Goal: Task Accomplishment & Management: Complete application form

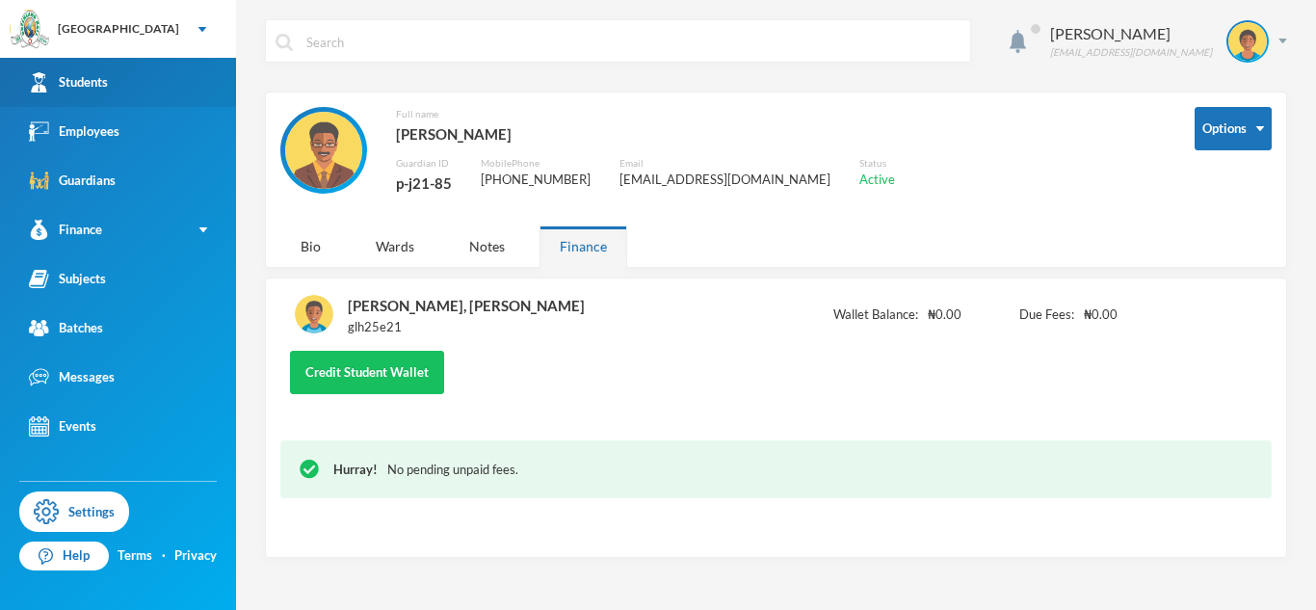
click at [59, 91] on div "Students" at bounding box center [68, 82] width 79 height 20
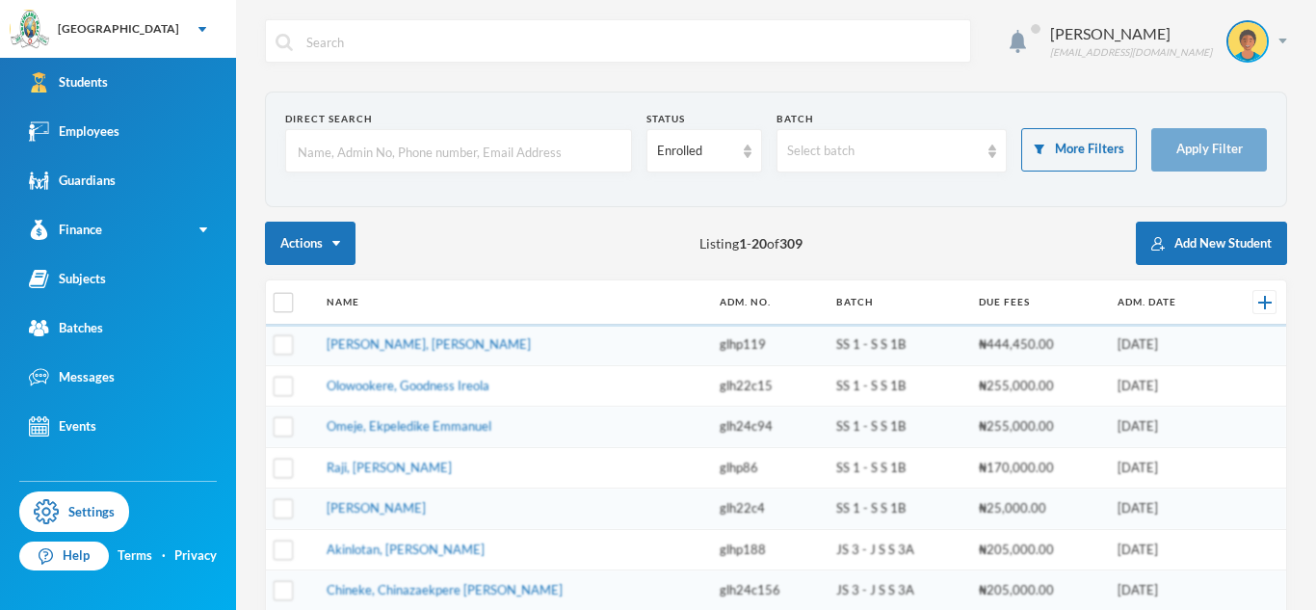
click at [375, 163] on input "text" at bounding box center [459, 151] width 326 height 43
click at [368, 155] on input "text" at bounding box center [459, 151] width 326 height 43
click at [315, 155] on input "Enag" at bounding box center [459, 151] width 326 height 43
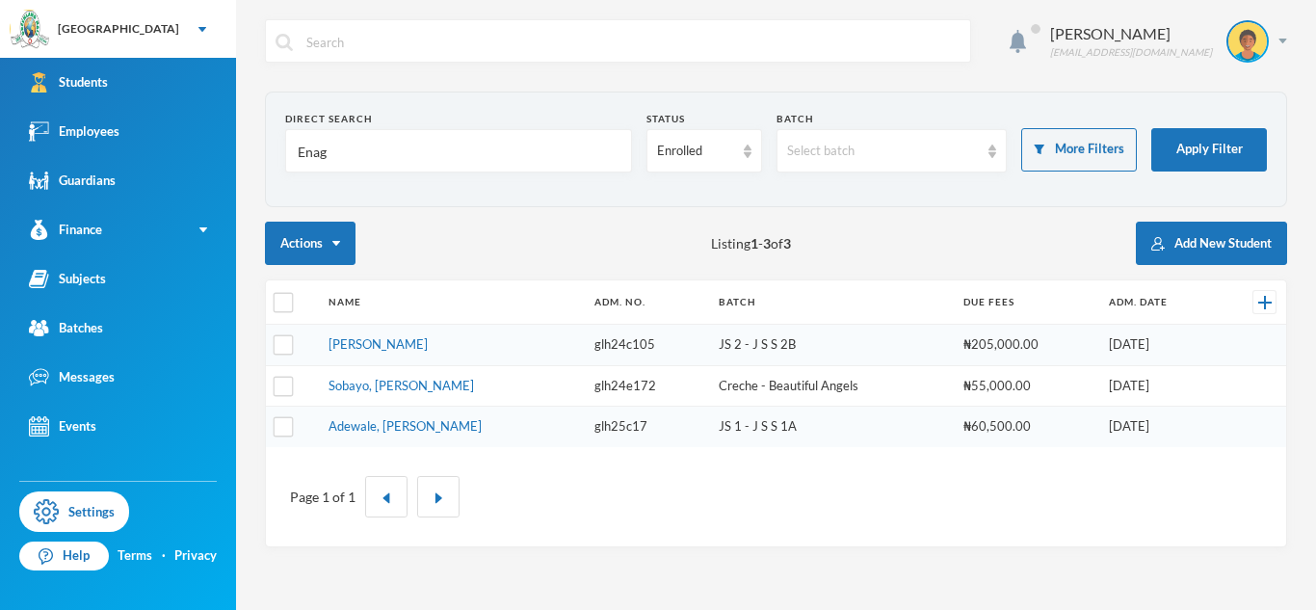
click at [315, 155] on input "Enag" at bounding box center [459, 151] width 326 height 43
type input "Enang"
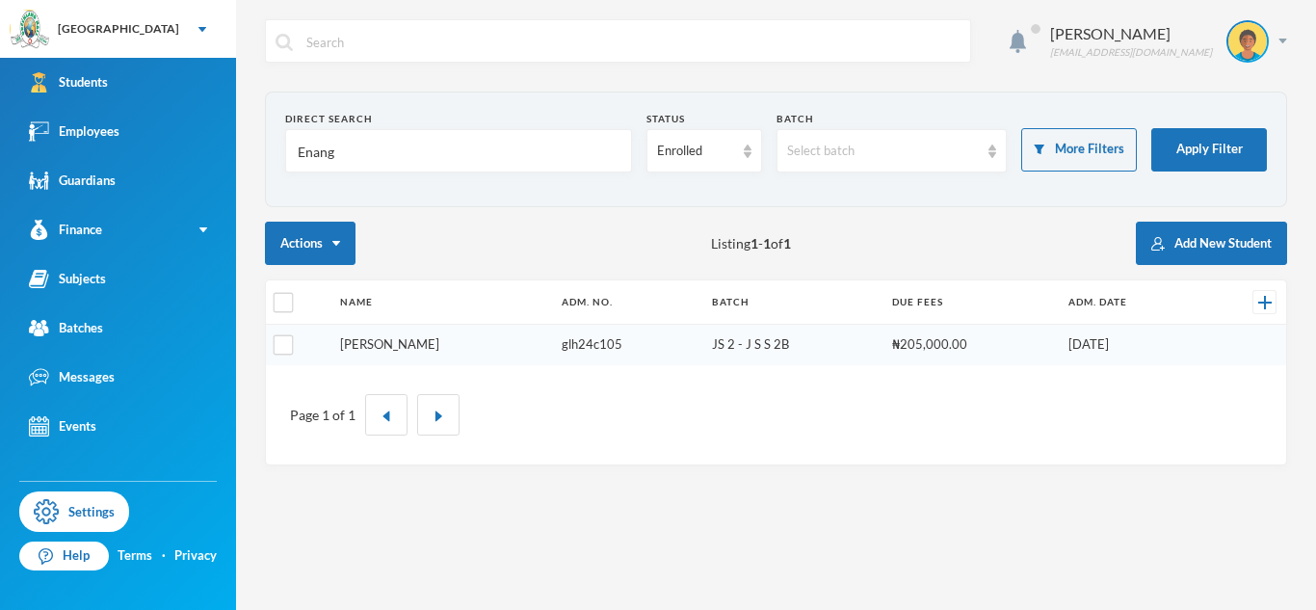
click at [398, 344] on link "[PERSON_NAME]" at bounding box center [389, 343] width 99 height 15
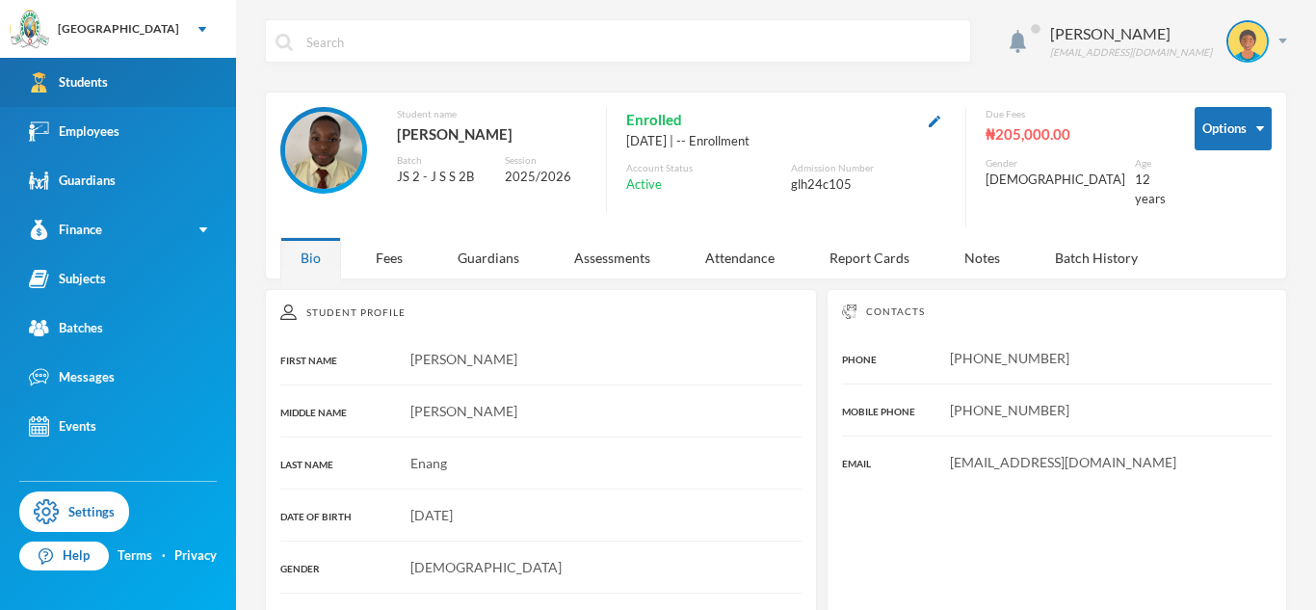
click at [127, 94] on link "Students" at bounding box center [118, 82] width 236 height 49
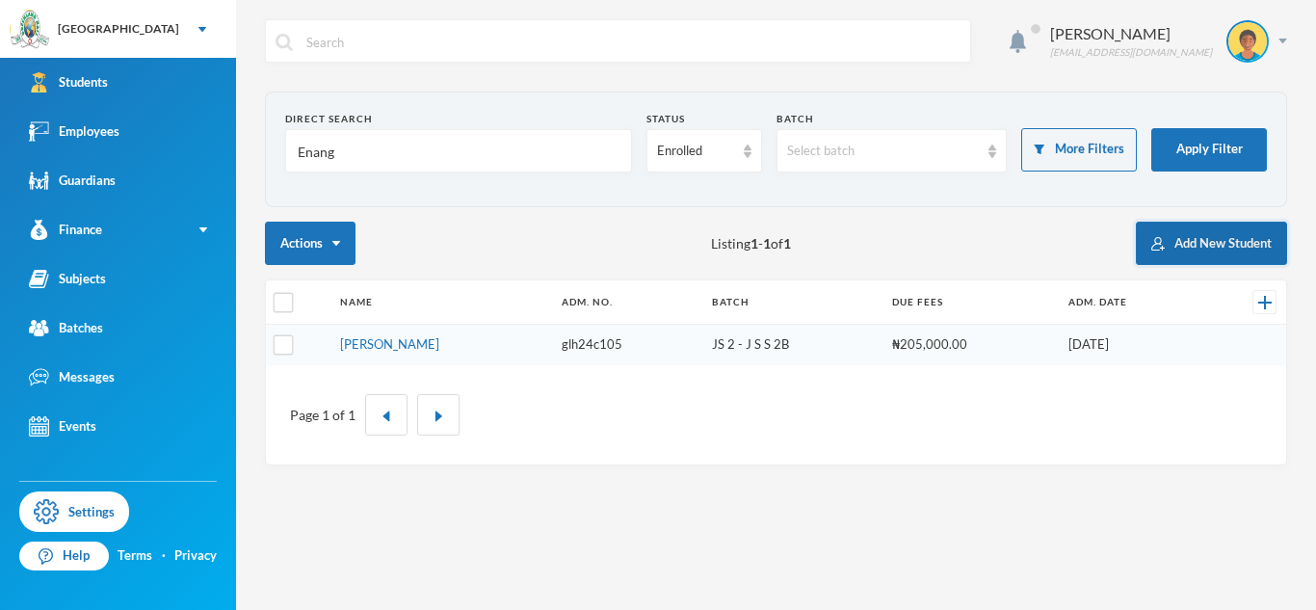
click at [1182, 250] on button "Add New Student" at bounding box center [1211, 243] width 151 height 43
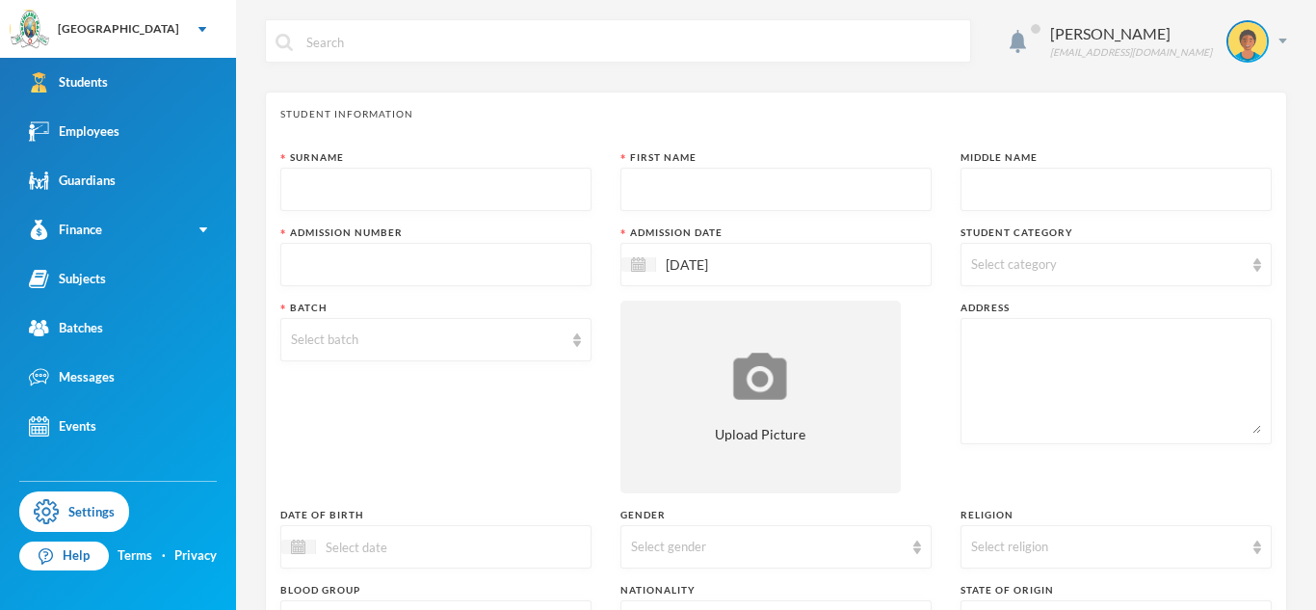
click at [456, 197] on input "text" at bounding box center [436, 190] width 290 height 43
type input "Gbenle"
click at [663, 202] on input "text" at bounding box center [776, 190] width 290 height 43
type input "[PERSON_NAME]"
click at [1021, 193] on input "text" at bounding box center [1116, 190] width 290 height 43
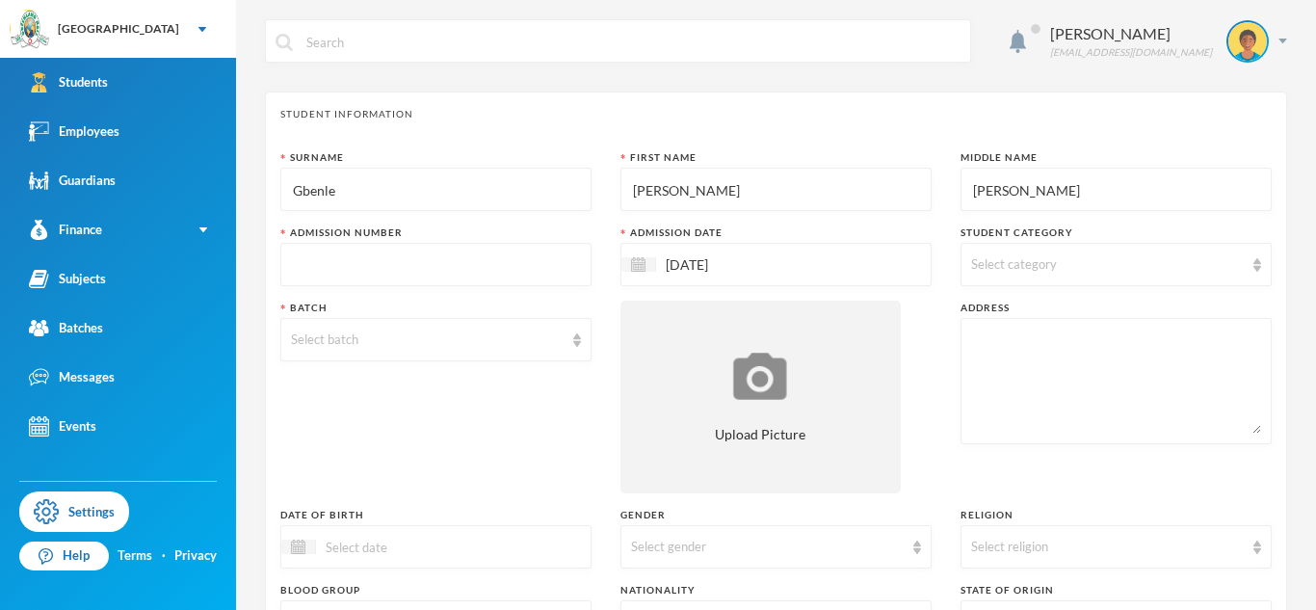
type input "[PERSON_NAME]"
click at [1069, 267] on div "Select category" at bounding box center [1107, 264] width 273 height 19
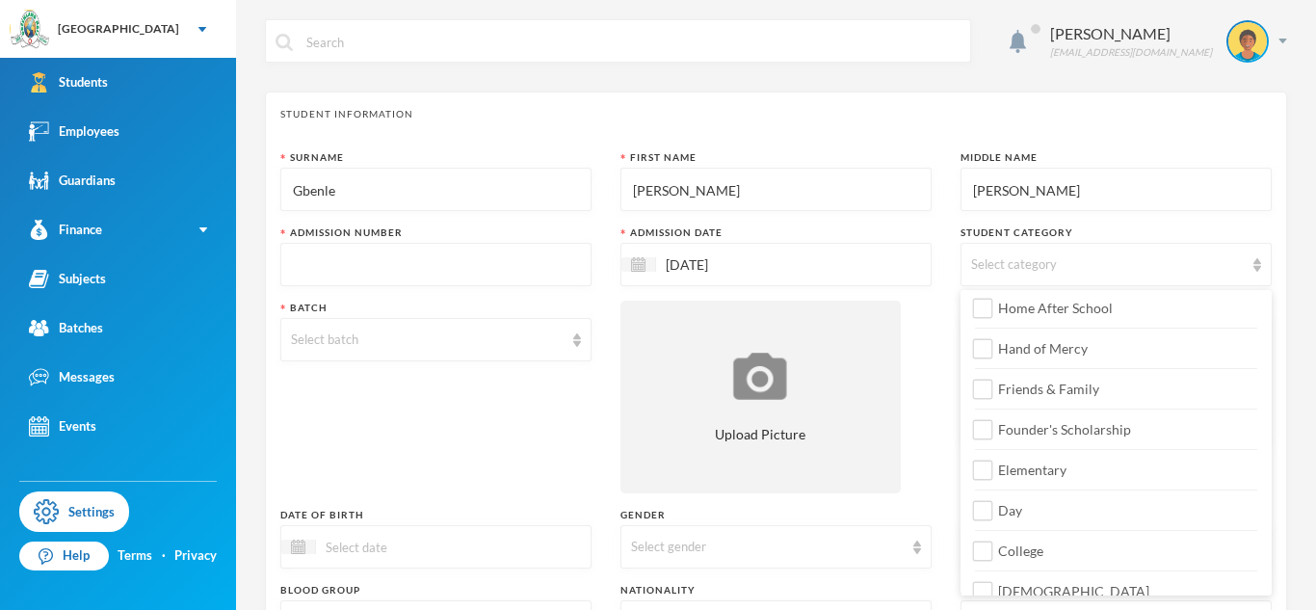
scroll to position [227, 0]
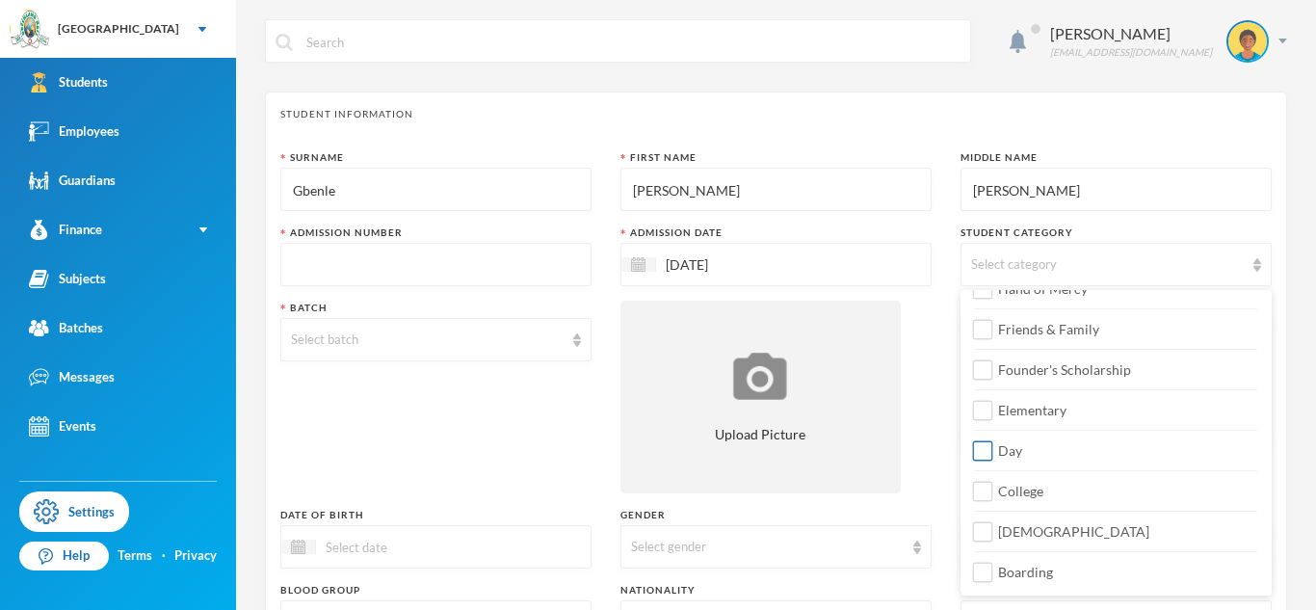
click at [1053, 460] on label "Day" at bounding box center [1116, 445] width 282 height 31
click at [993, 460] on input "Day" at bounding box center [983, 451] width 20 height 20
checkbox input "true"
click at [1050, 503] on div "Transportation Staff Wards Rebate Mid-day Meal Home After School Hand of Mercy …" at bounding box center [1116, 328] width 311 height 525
click at [1050, 507] on div "Transportation Staff Wards Rebate Mid-day Meal Home After School Hand of Mercy …" at bounding box center [1116, 328] width 311 height 525
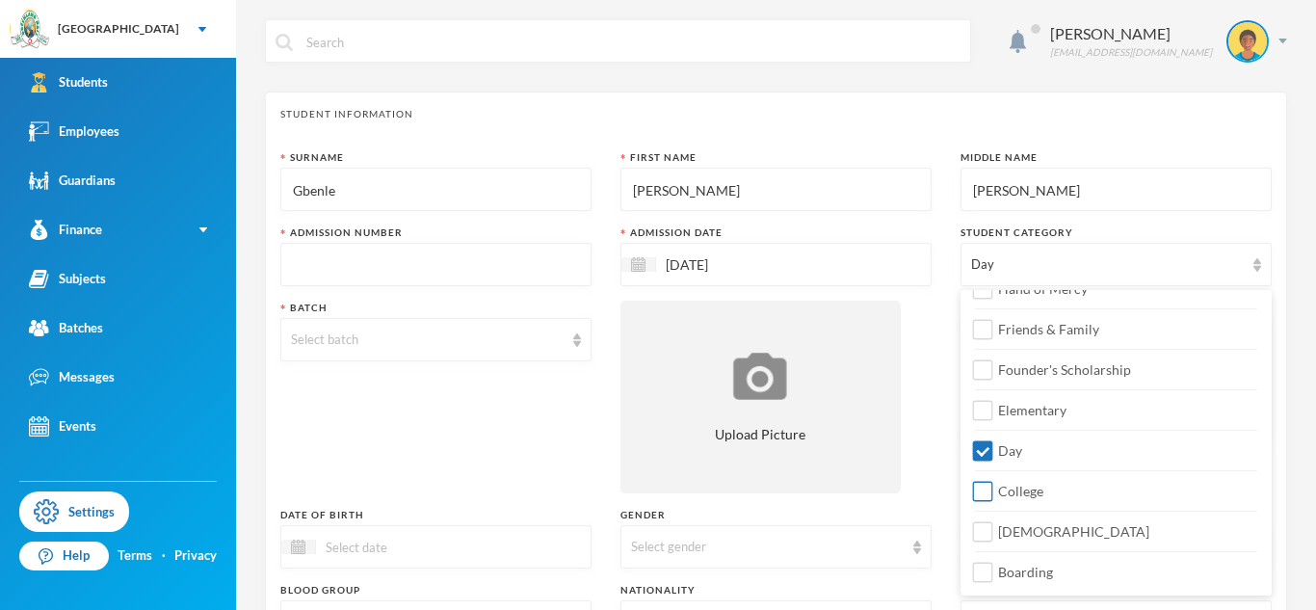
click at [1041, 499] on label "College" at bounding box center [1116, 485] width 282 height 31
click at [993, 499] on input "College" at bounding box center [983, 492] width 20 height 20
checkbox input "true"
click at [1039, 526] on span "[DEMOGRAPHIC_DATA]" at bounding box center [1073, 531] width 167 height 16
click at [993, 526] on input "[DEMOGRAPHIC_DATA]" at bounding box center [983, 532] width 20 height 20
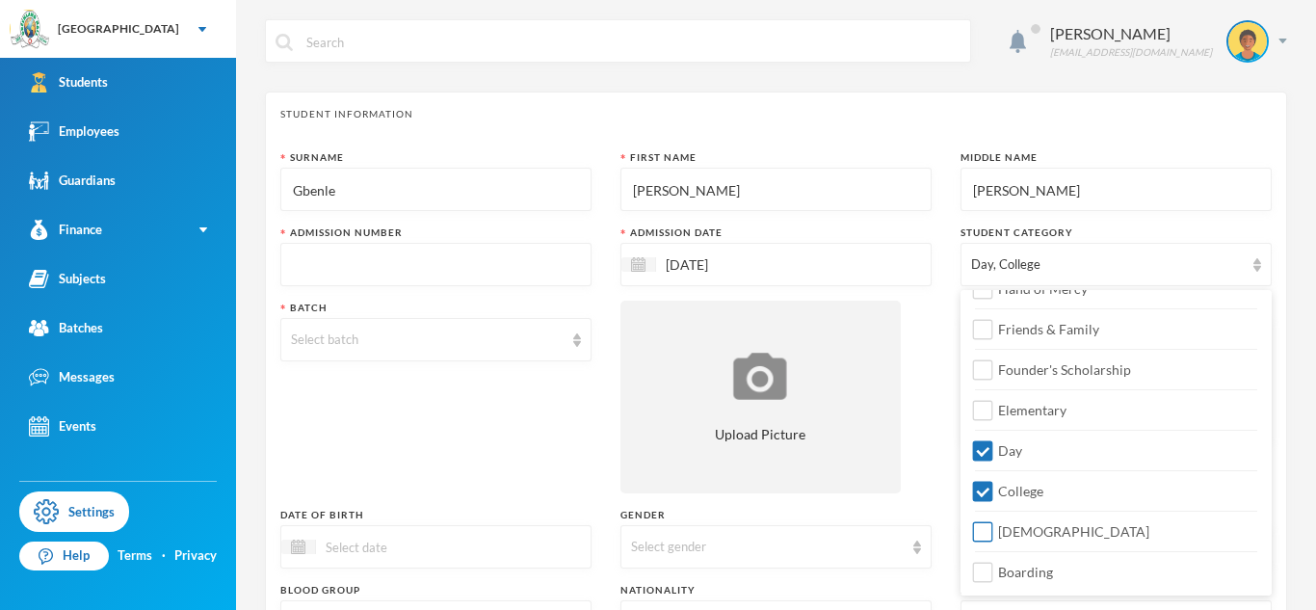
checkbox input "true"
click at [691, 262] on input "[DATE]" at bounding box center [737, 264] width 162 height 22
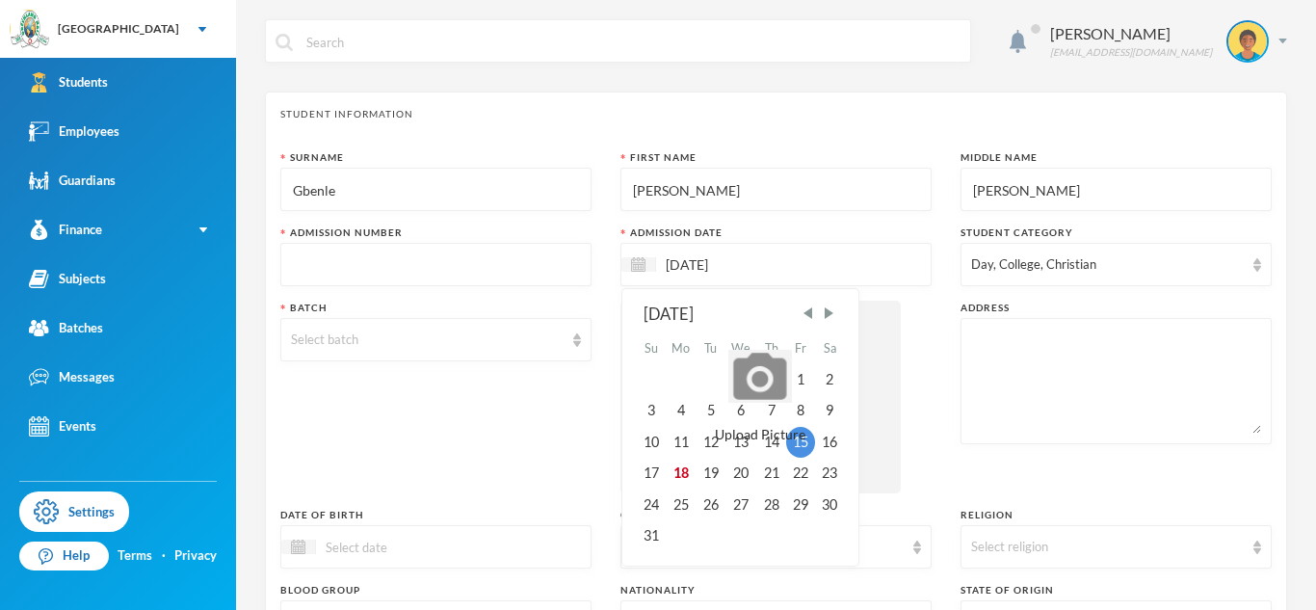
click at [543, 259] on input "text" at bounding box center [436, 265] width 290 height 43
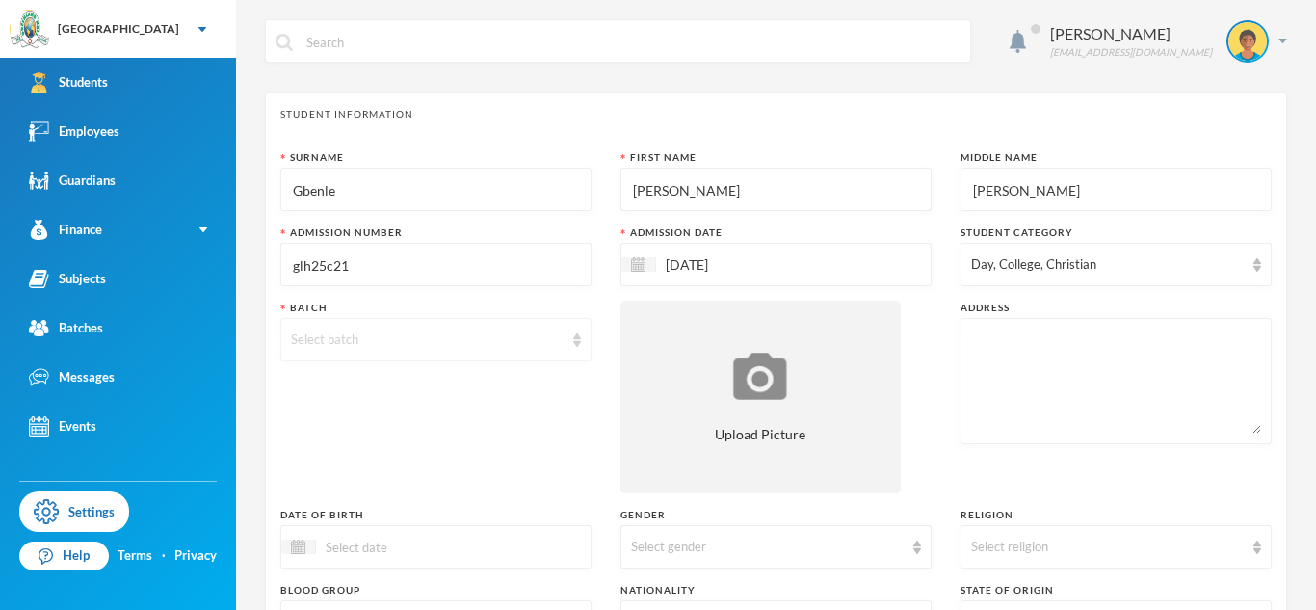
type input "glh25c21"
click at [516, 350] on div "Select batch" at bounding box center [435, 339] width 311 height 43
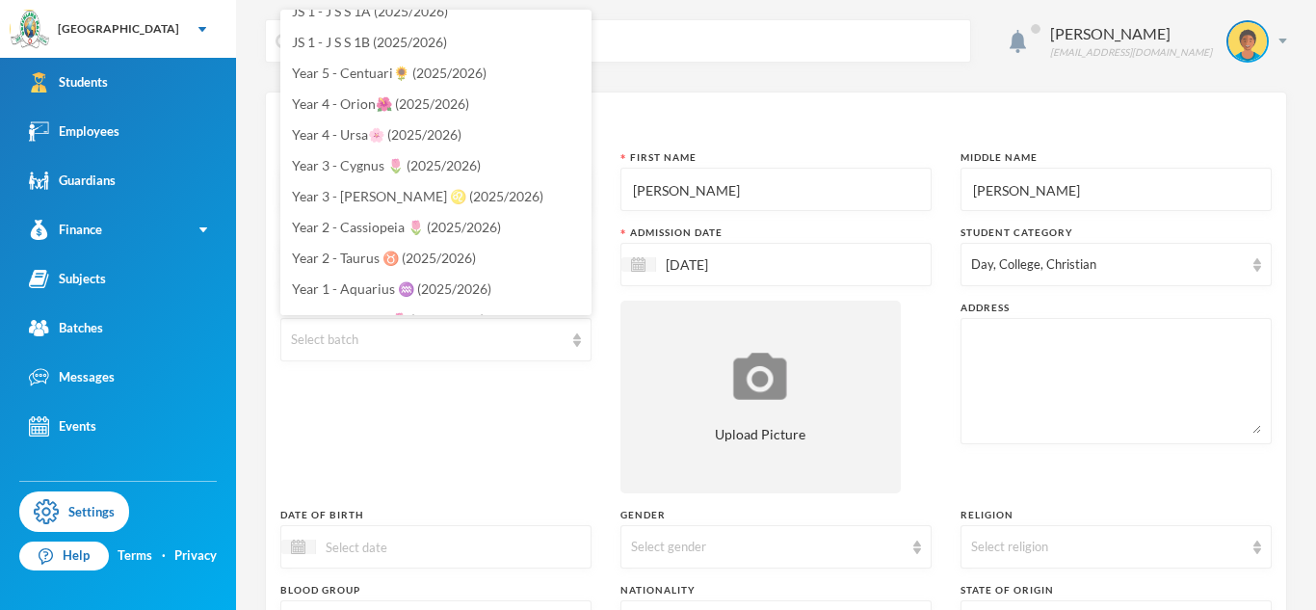
scroll to position [363, 0]
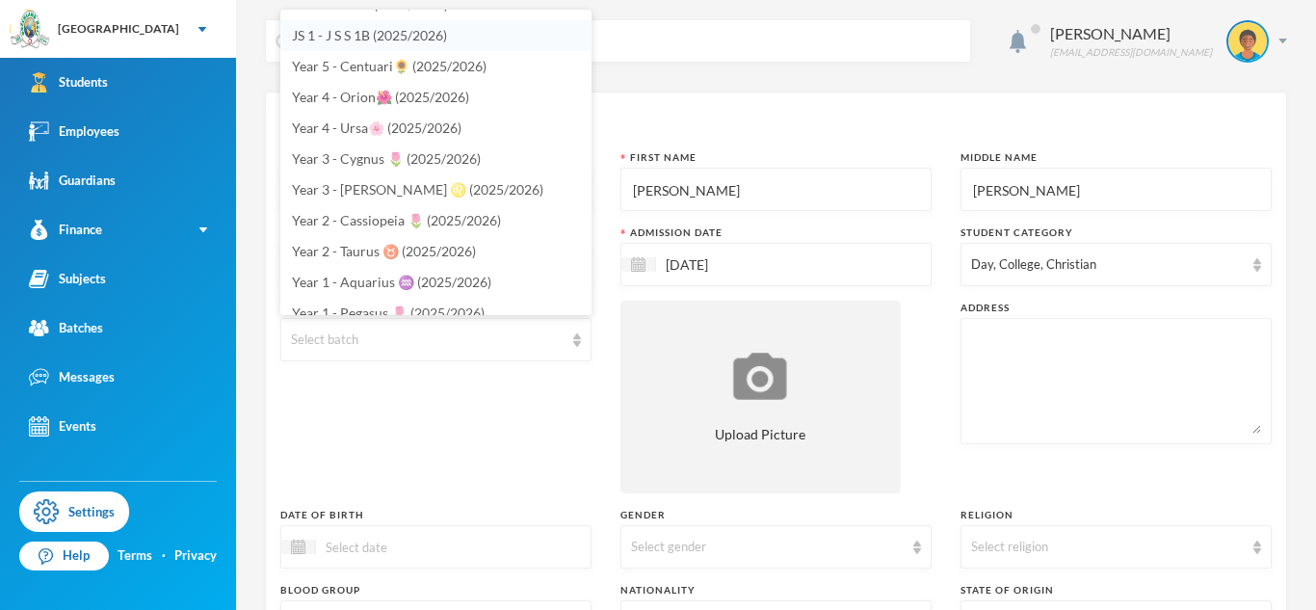
click at [398, 21] on li "JS 1 - J S S 1B (2025/2026)" at bounding box center [435, 35] width 311 height 31
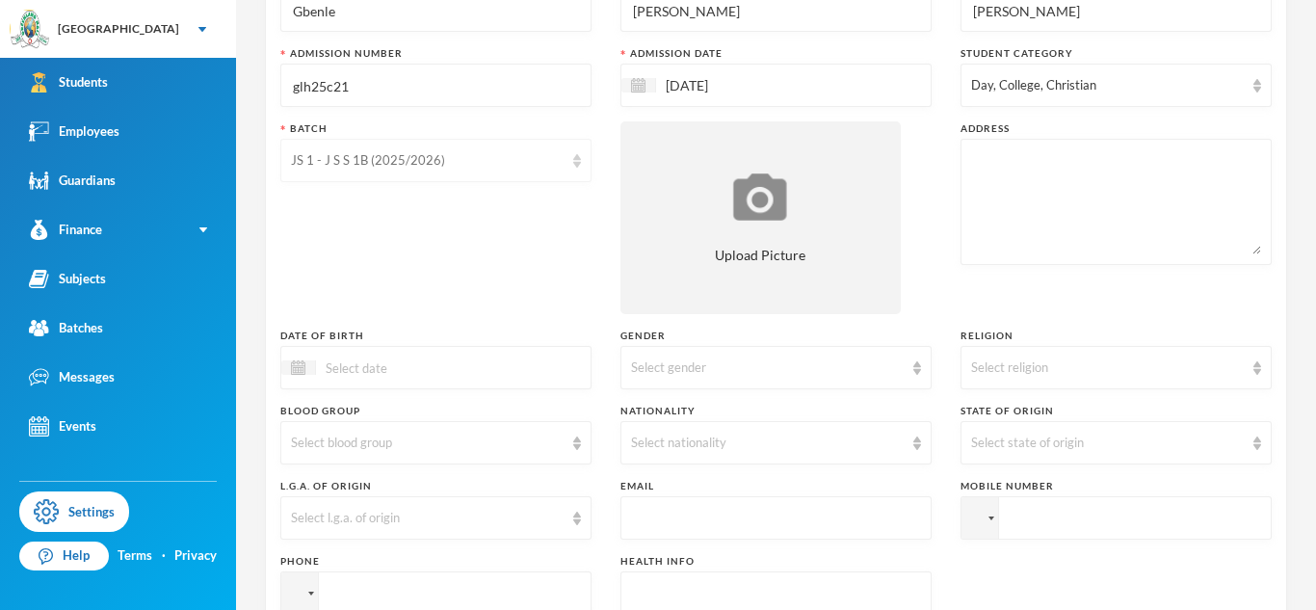
scroll to position [224, 0]
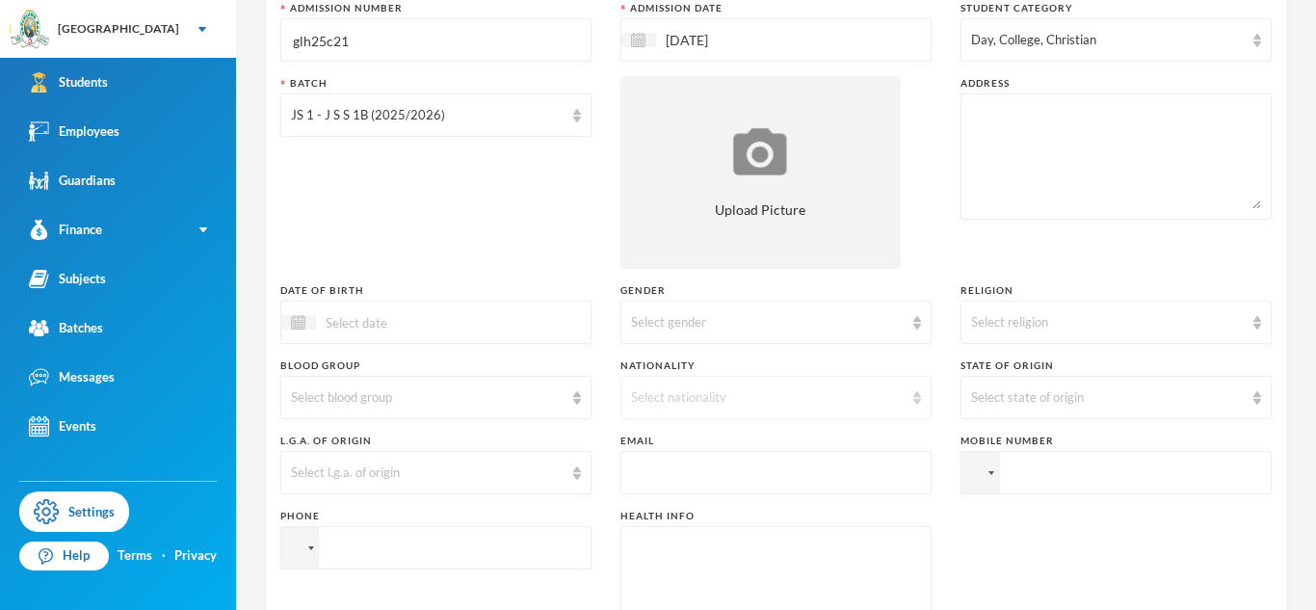
click at [760, 390] on div "Select nationality" at bounding box center [767, 397] width 273 height 19
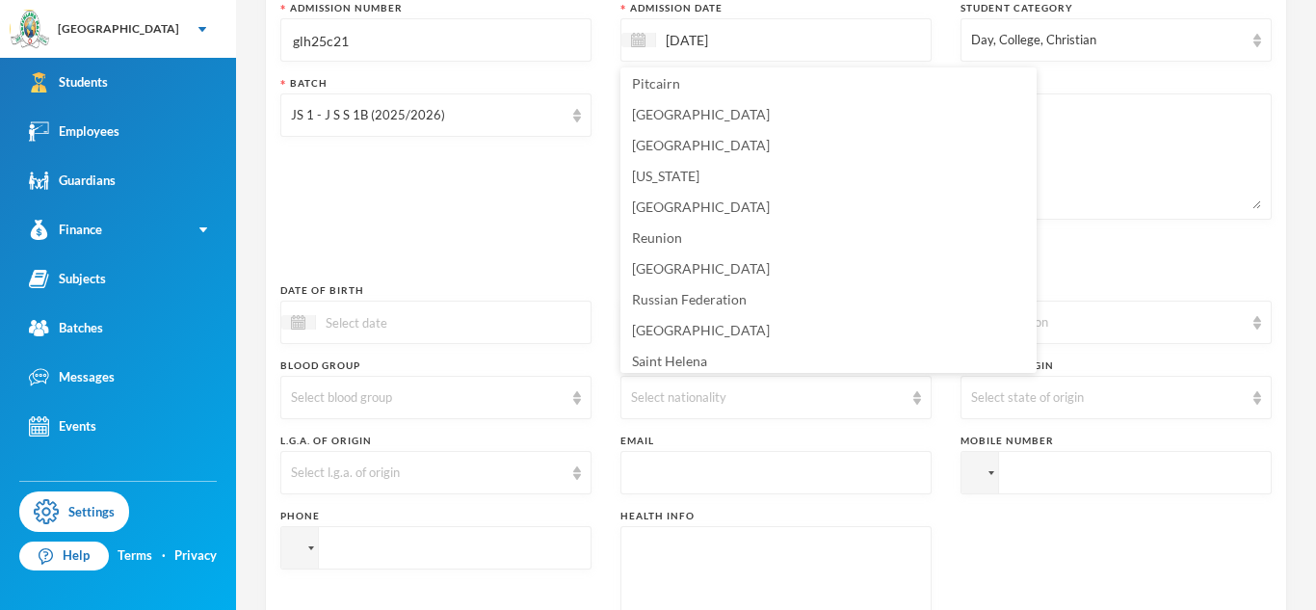
scroll to position [5331, 0]
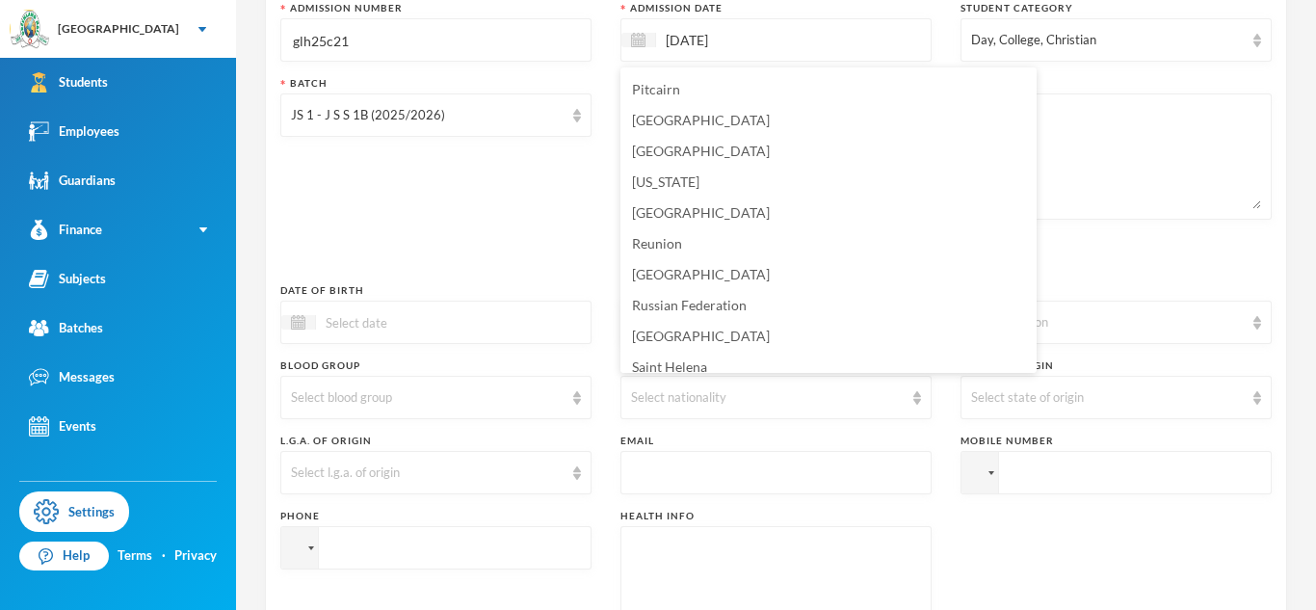
click at [355, 322] on input at bounding box center [397, 322] width 162 height 22
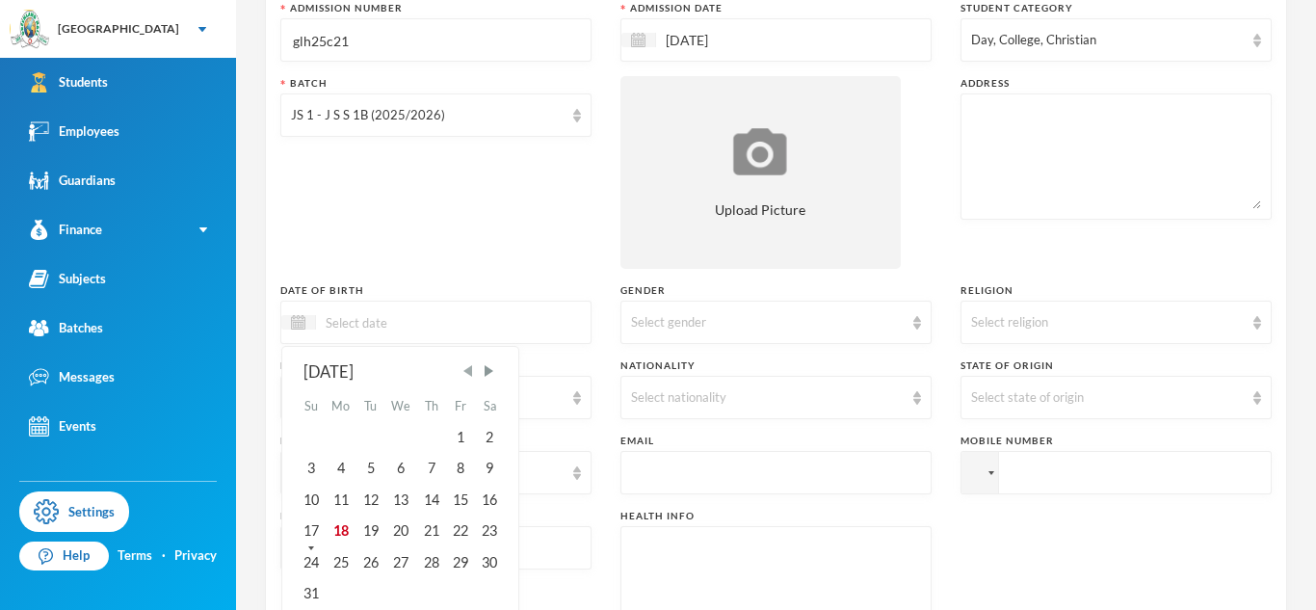
click at [466, 373] on span "Previous Month" at bounding box center [468, 370] width 17 height 17
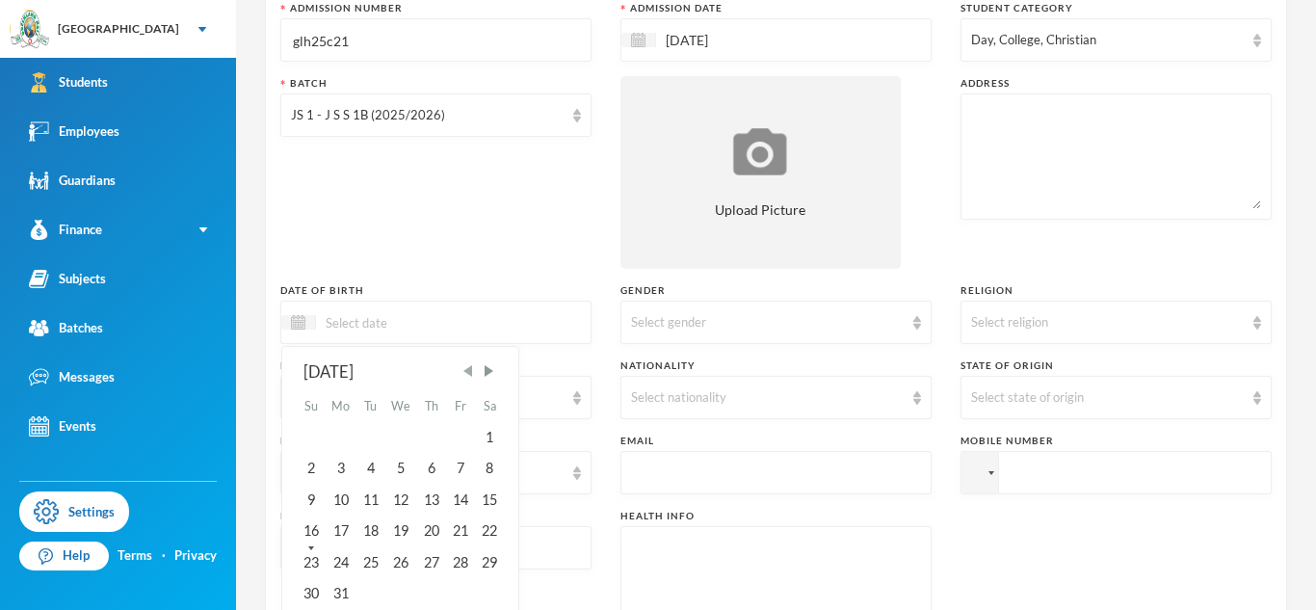
click at [466, 373] on span "Previous Month" at bounding box center [468, 370] width 17 height 17
click at [489, 373] on span "Next Month" at bounding box center [488, 370] width 17 height 17
click at [404, 466] on div "5" at bounding box center [401, 468] width 32 height 31
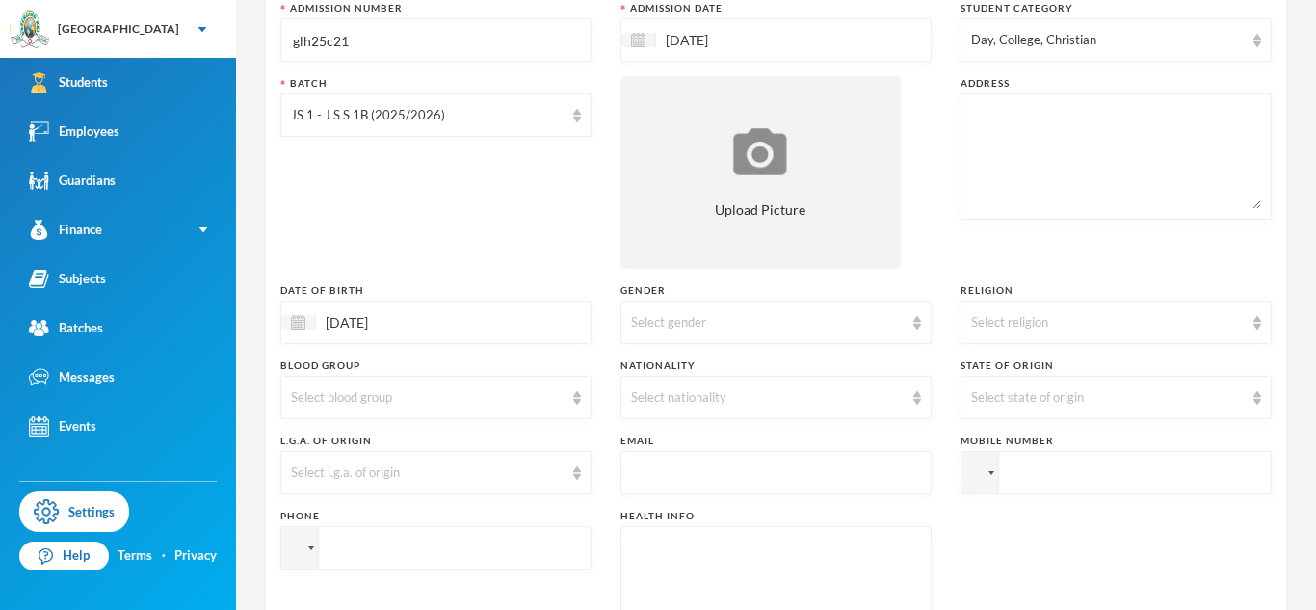
click at [388, 328] on input "[DATE]" at bounding box center [397, 322] width 162 height 22
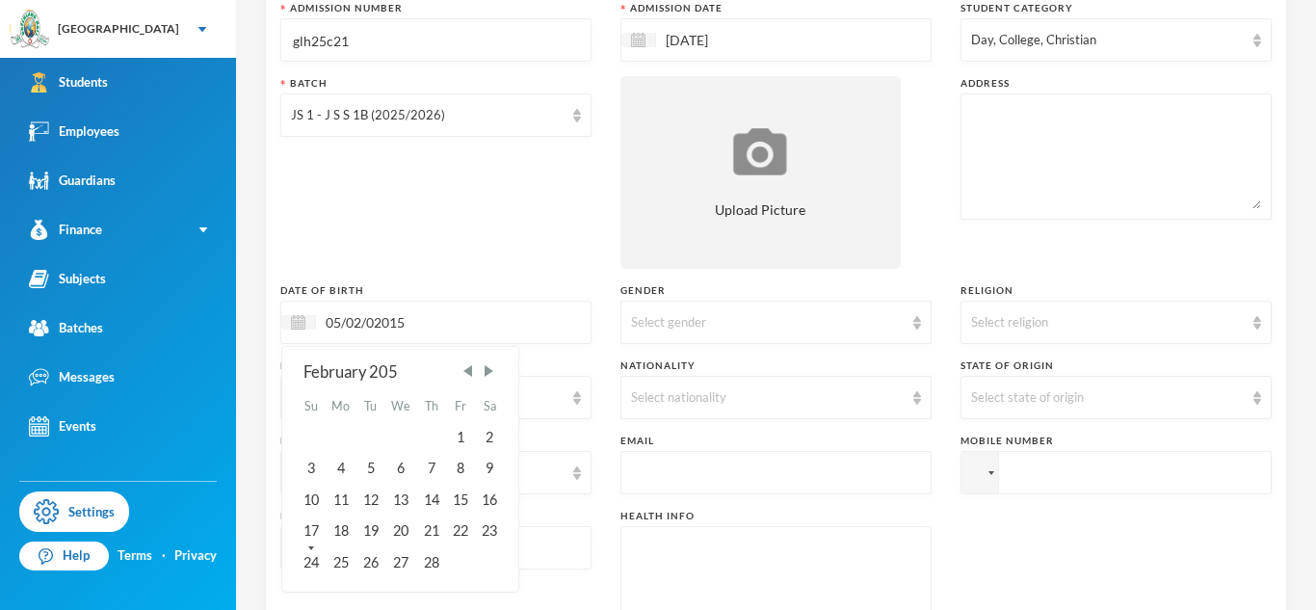
click at [375, 320] on input "05/02/02015" at bounding box center [397, 322] width 162 height 22
type input "[DATE]"
click at [548, 388] on div "Select blood group" at bounding box center [427, 397] width 273 height 19
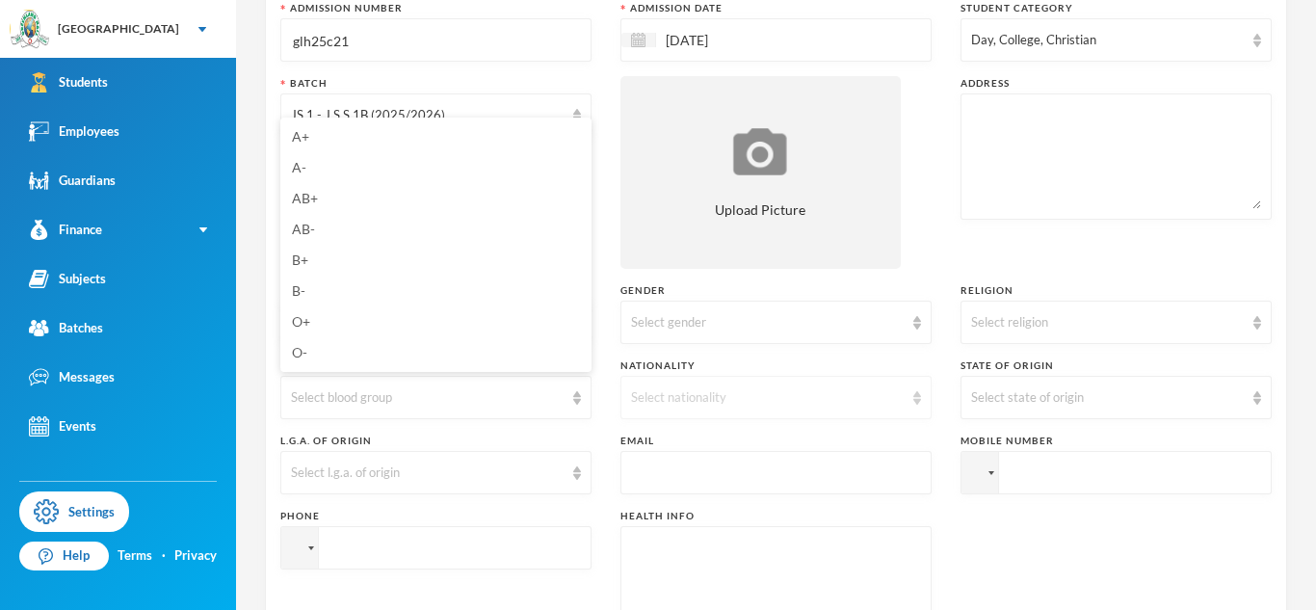
click at [698, 385] on div "Select nationality" at bounding box center [775, 397] width 311 height 43
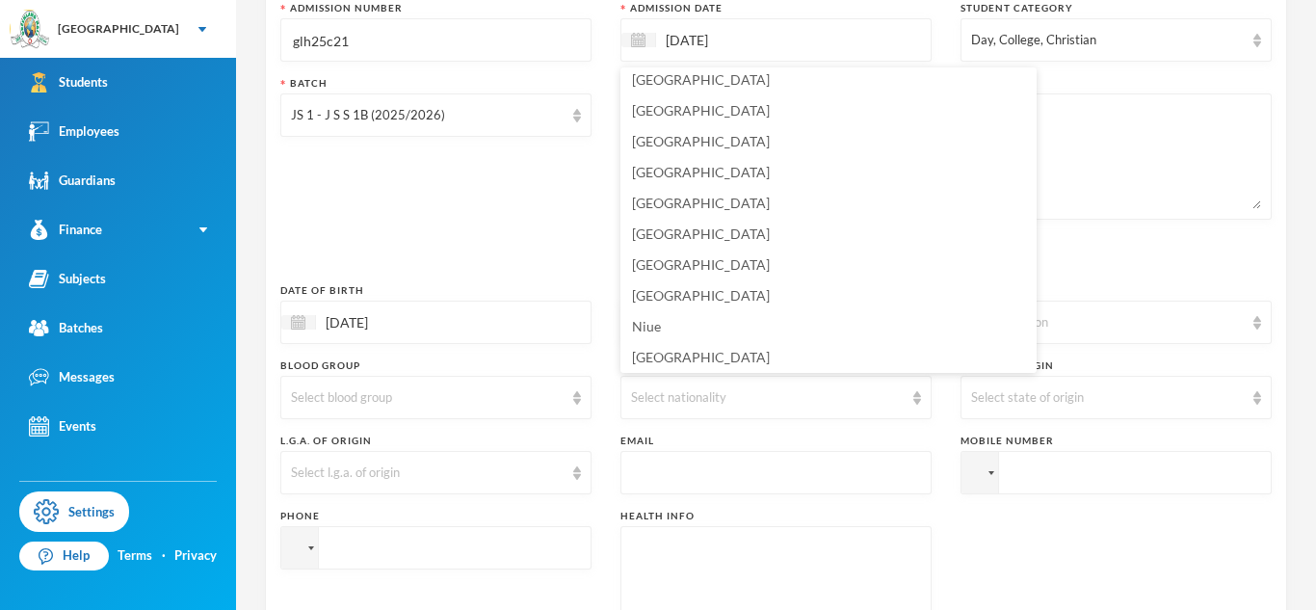
scroll to position [4691, 0]
click at [659, 283] on li "[GEOGRAPHIC_DATA]" at bounding box center [828, 297] width 416 height 31
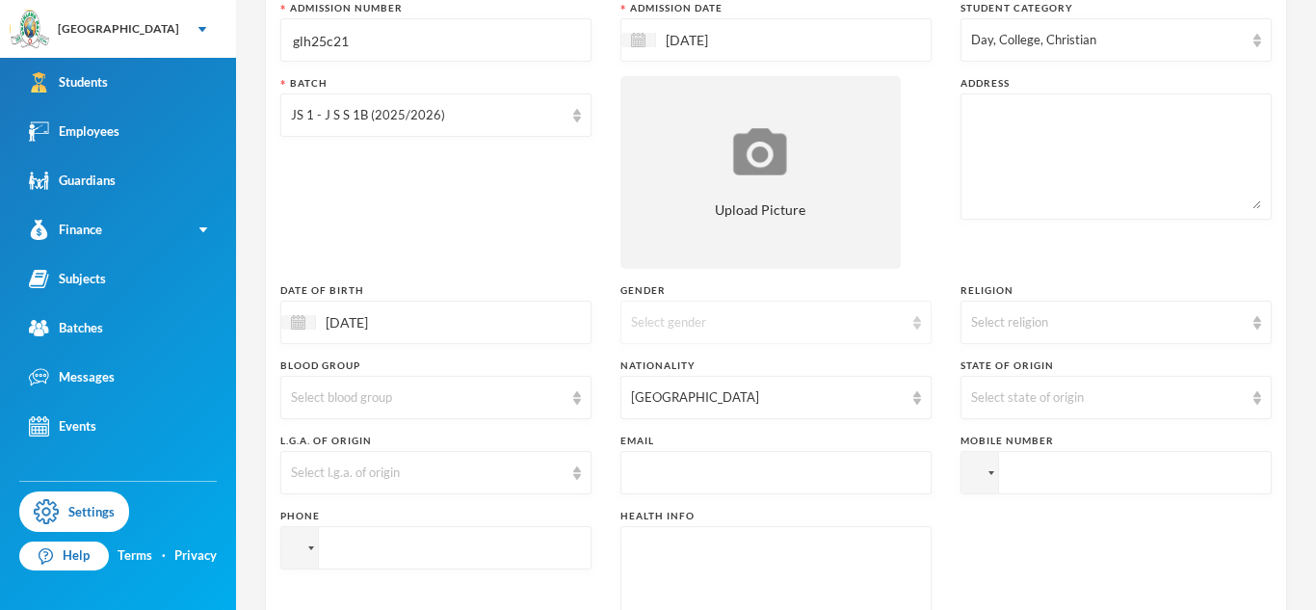
click at [700, 331] on div "Select gender" at bounding box center [775, 322] width 311 height 43
click at [708, 373] on li "[DEMOGRAPHIC_DATA]" at bounding box center [775, 367] width 311 height 31
click at [1003, 322] on div "Select religion" at bounding box center [1107, 322] width 273 height 19
click at [987, 368] on span "[DEMOGRAPHIC_DATA]" at bounding box center [1047, 366] width 151 height 16
click at [1039, 407] on div "Select state of origin" at bounding box center [1116, 397] width 311 height 43
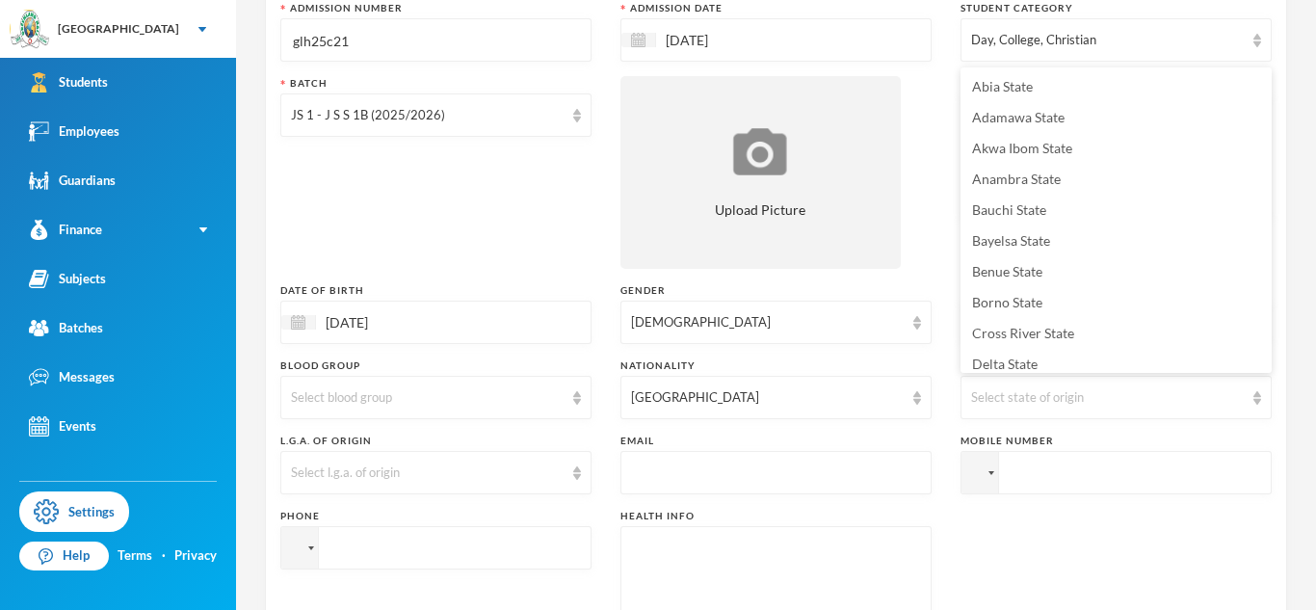
click at [726, 474] on input "text" at bounding box center [776, 473] width 290 height 43
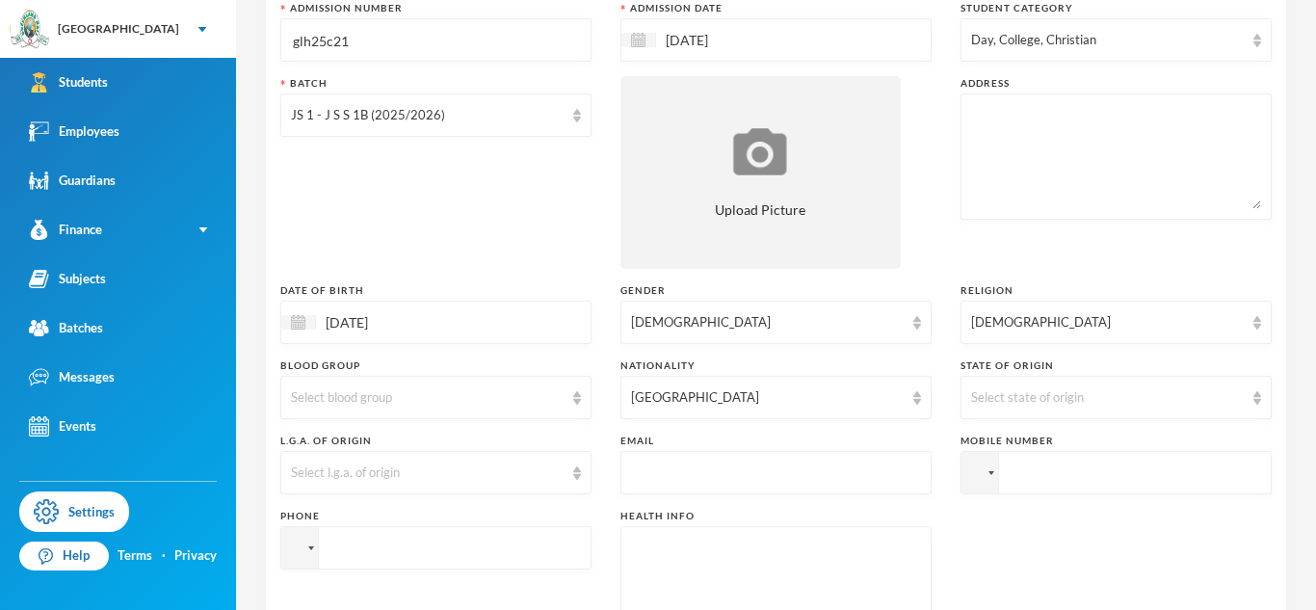
paste input "[STREET_ADDRESS]"
type input "[STREET_ADDRESS]"
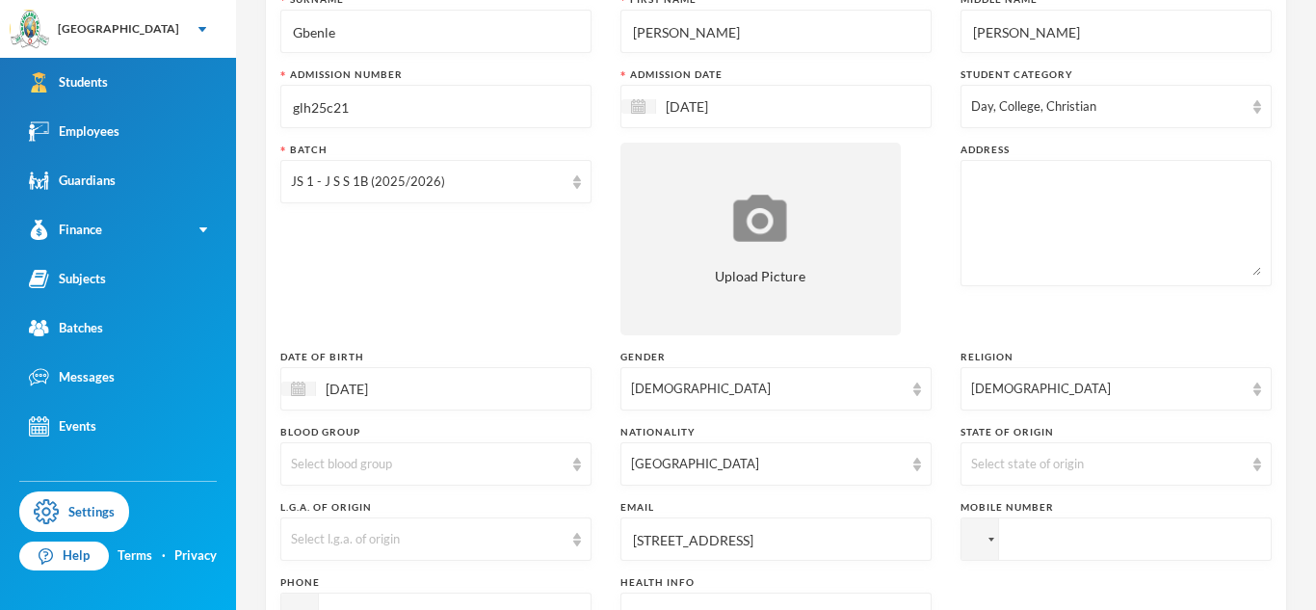
scroll to position [166, 0]
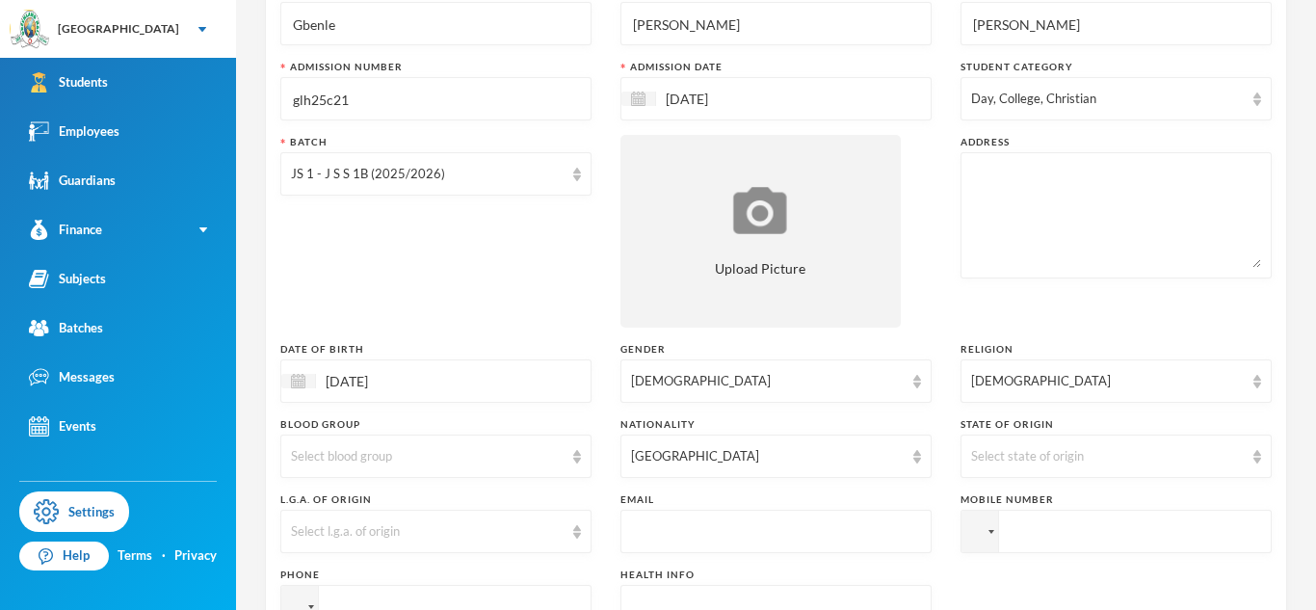
click at [1029, 183] on textarea at bounding box center [1116, 215] width 290 height 105
paste textarea "[STREET_ADDRESS]"
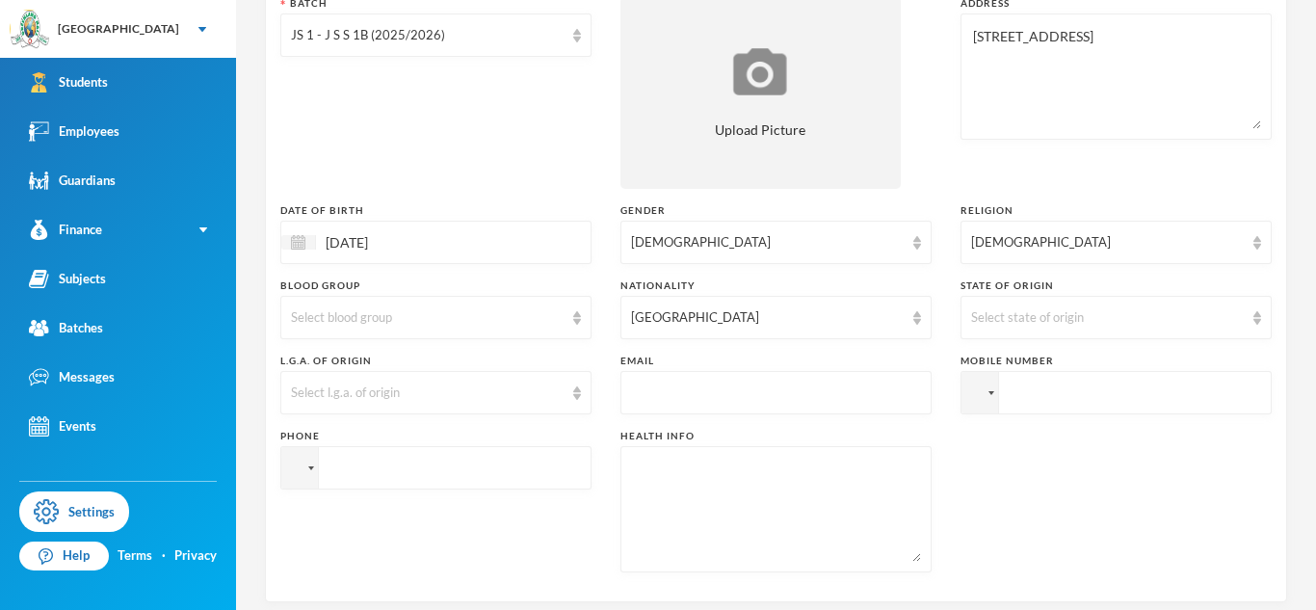
scroll to position [299, 0]
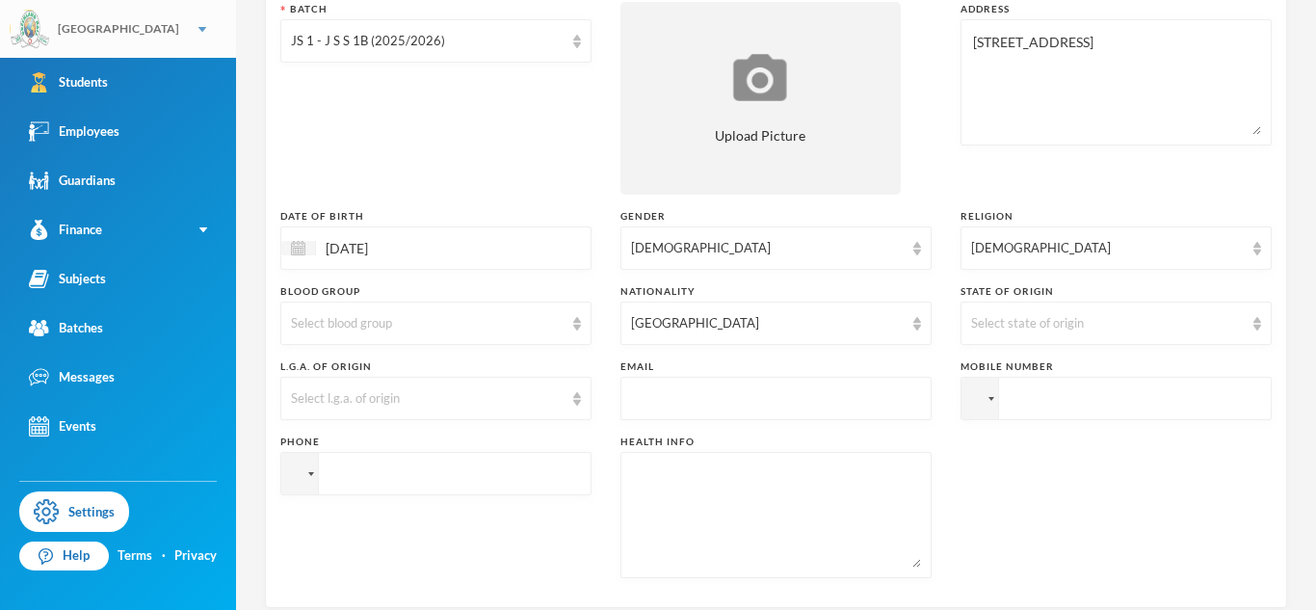
type textarea "[STREET_ADDRESS]"
click at [712, 401] on input "text" at bounding box center [776, 399] width 290 height 43
paste input "[STREET_ADDRESS]"
type input "[STREET_ADDRESS]"
click at [726, 479] on textarea at bounding box center [776, 514] width 290 height 105
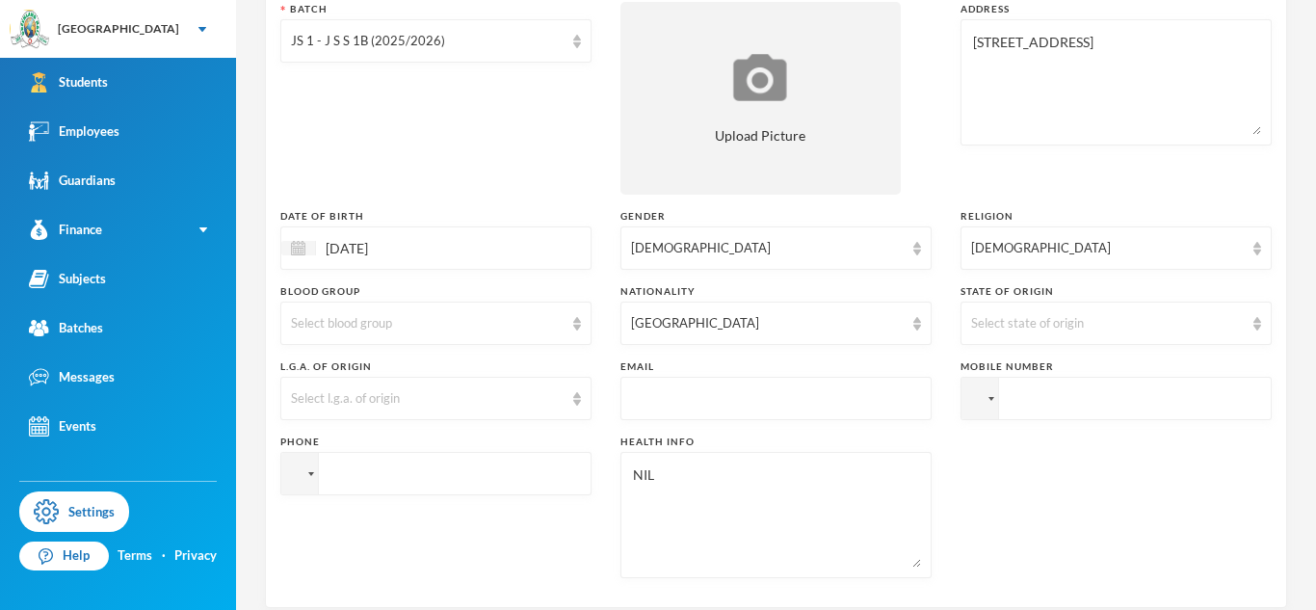
type textarea "NIL"
click at [652, 400] on input "text" at bounding box center [776, 399] width 290 height 43
paste input "[EMAIL_ADDRESS][DOMAIN_NAME]"
click at [652, 400] on input "[EMAIL_ADDRESS][DOMAIN_NAME]" at bounding box center [776, 399] width 290 height 43
type input "[EMAIL_ADDRESS][DOMAIN_NAME]"
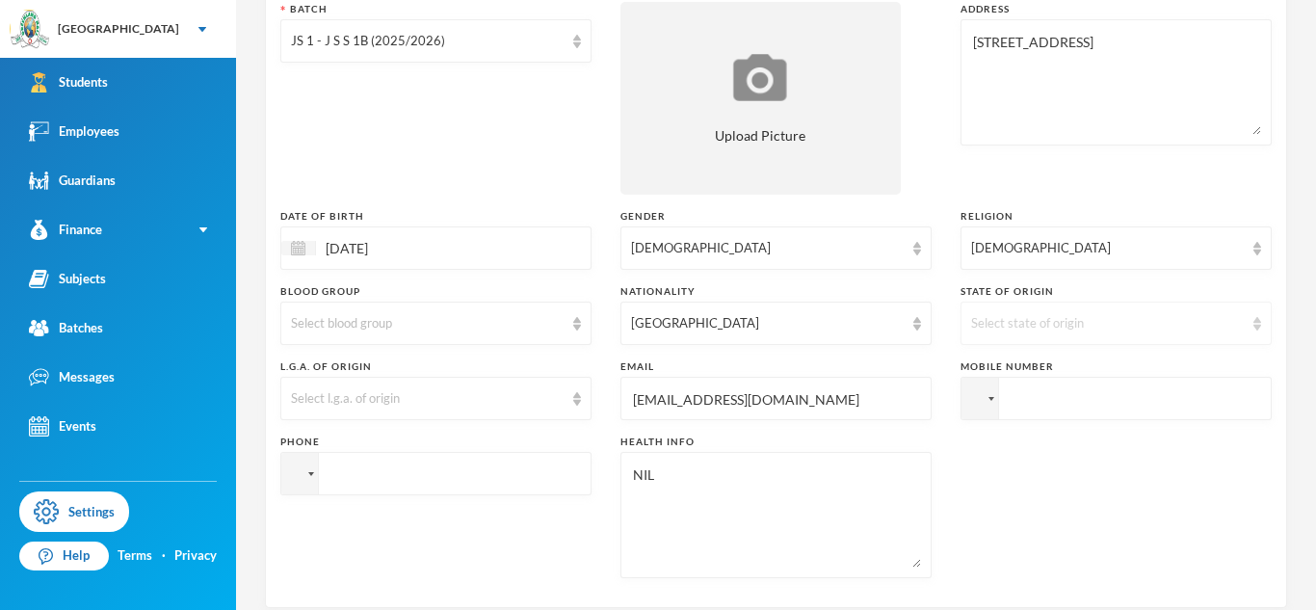
click at [1071, 304] on div "Select state of origin" at bounding box center [1116, 323] width 311 height 43
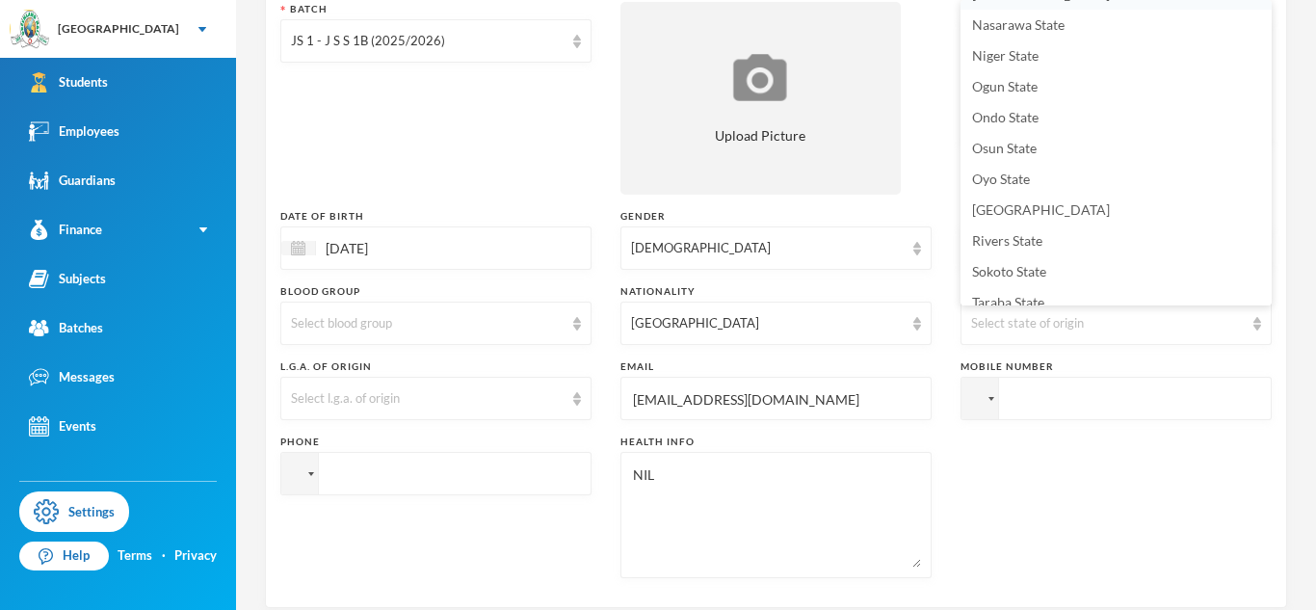
scroll to position [744, 0]
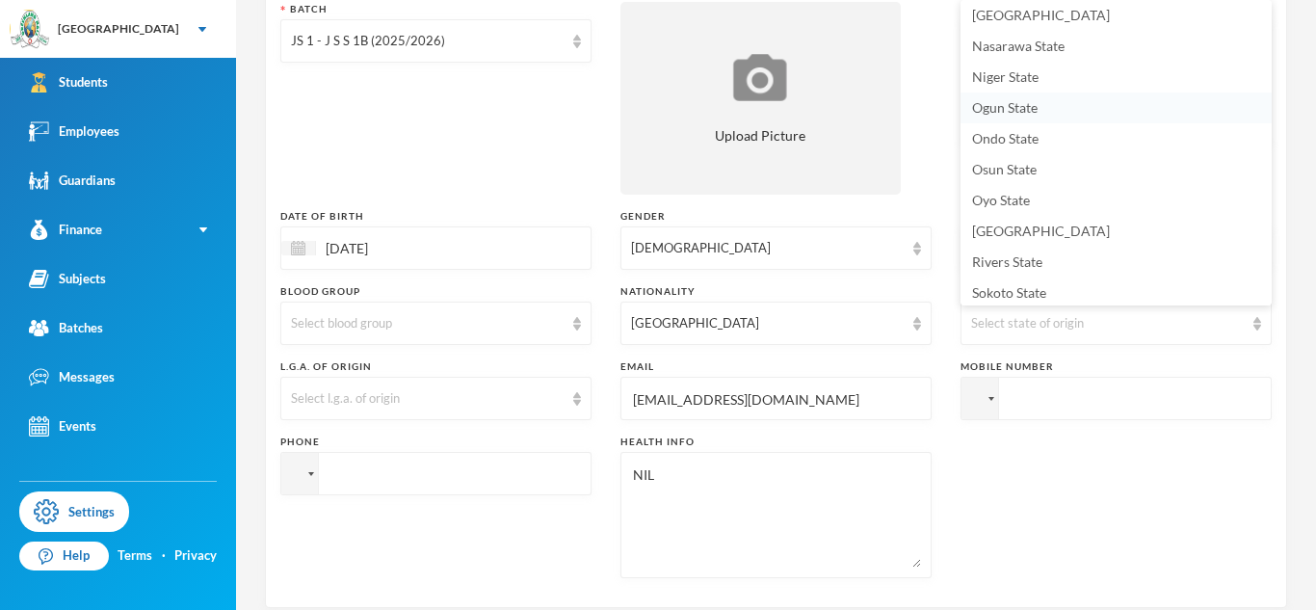
click at [1009, 107] on span "Ogun State" at bounding box center [1005, 107] width 66 height 16
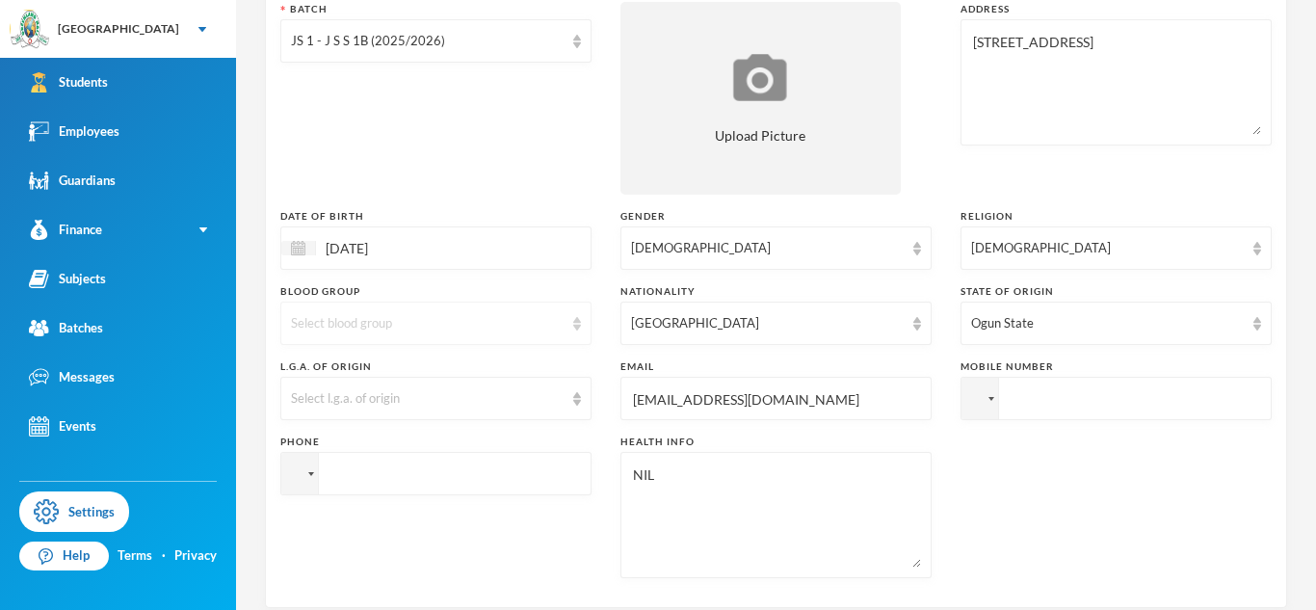
click at [387, 329] on div "Select blood group" at bounding box center [427, 323] width 273 height 19
click at [334, 548] on li "O+" at bounding box center [435, 553] width 311 height 31
click at [345, 394] on div "Select l.g.a. of origin" at bounding box center [427, 398] width 273 height 19
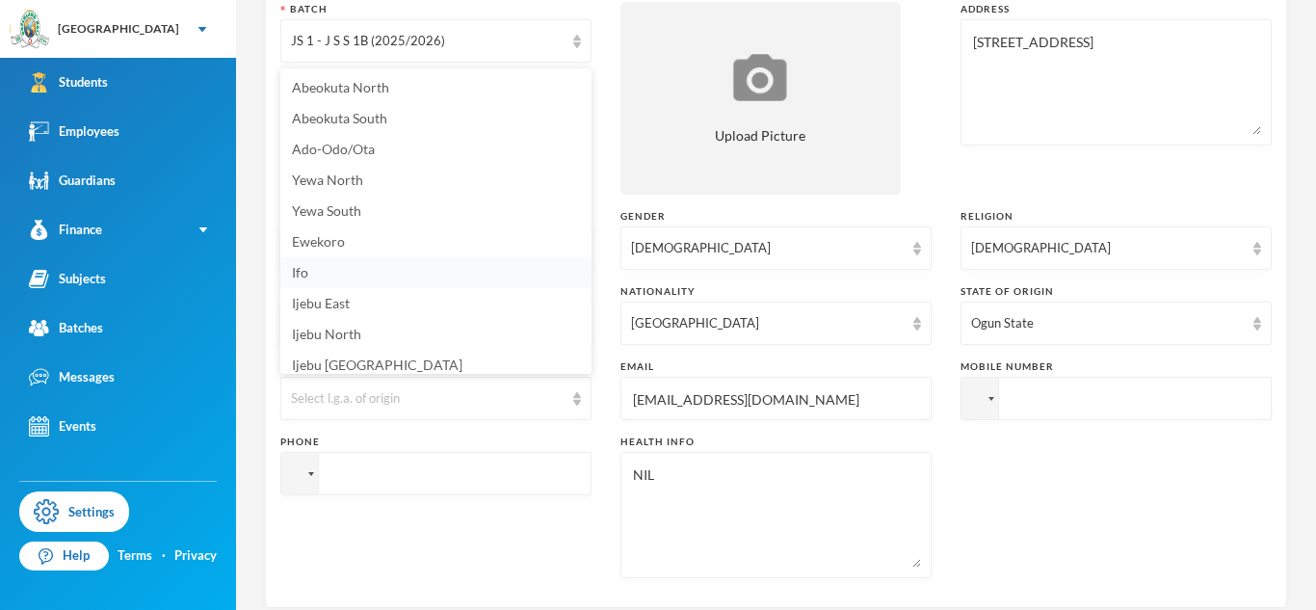
click at [357, 277] on li "Ifo" at bounding box center [435, 272] width 311 height 31
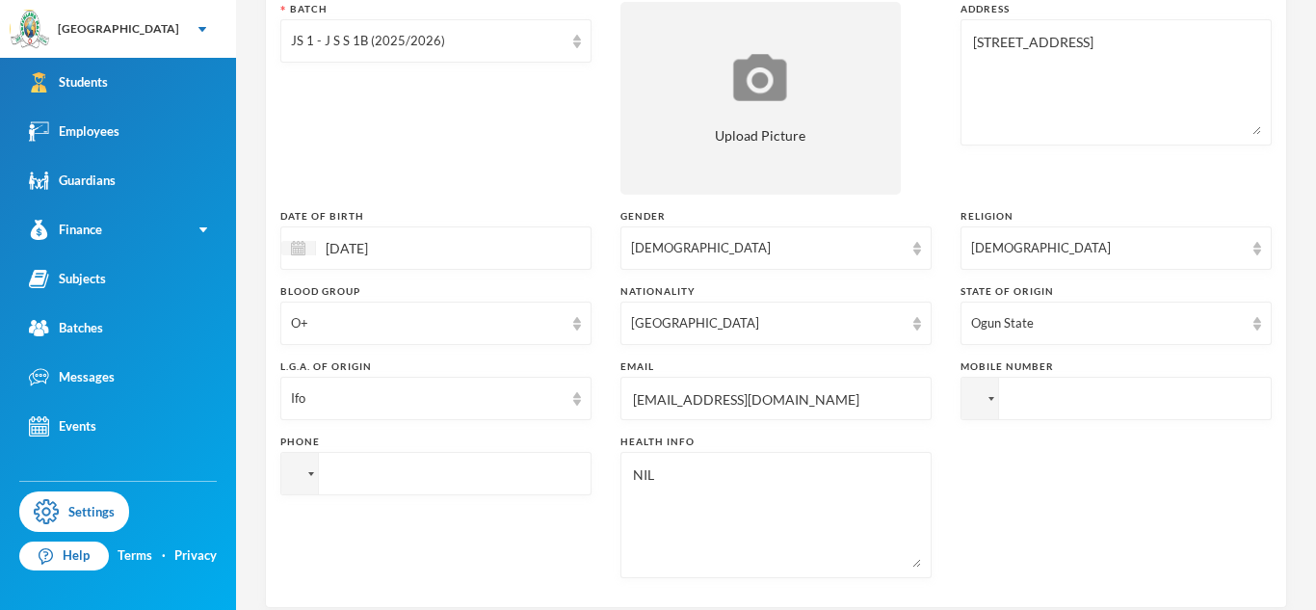
click at [961, 420] on input "tel" at bounding box center [1116, 398] width 311 height 43
paste input "08039446420"
click at [961, 420] on input "[PHONE_NUMBER]" at bounding box center [1116, 398] width 311 height 43
type input "[PHONE_NUMBER]"
click at [1004, 389] on input "tel" at bounding box center [1116, 398] width 311 height 43
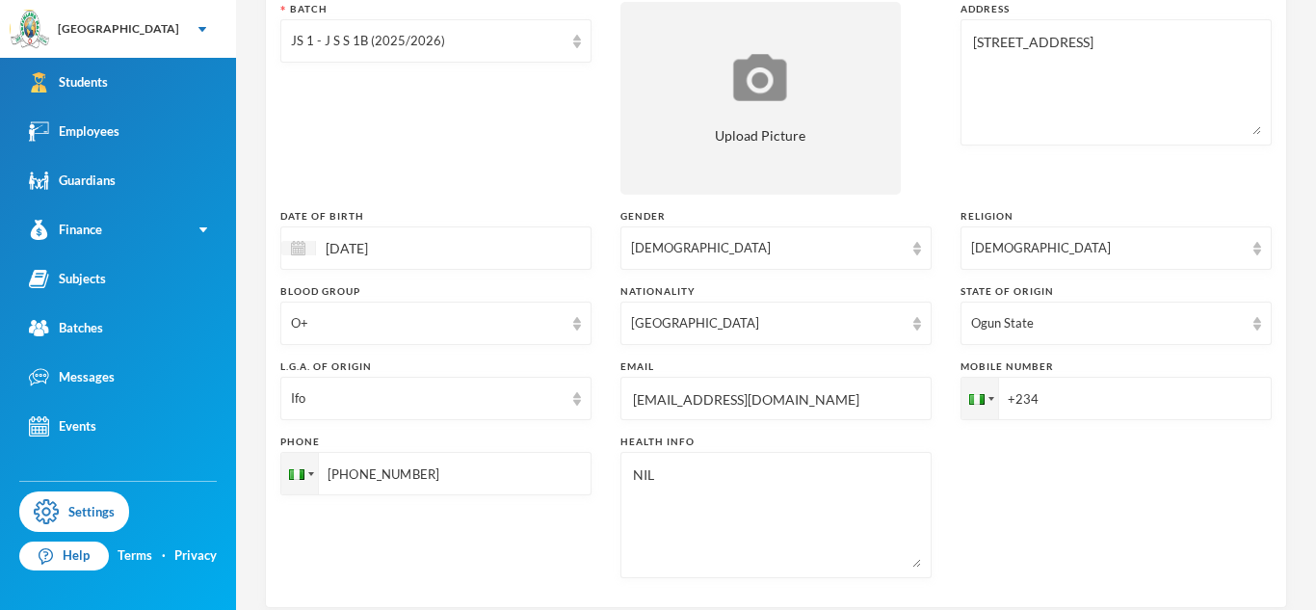
paste input "08039446420"
click at [1043, 405] on input "[PHONE_NUMBER]" at bounding box center [1116, 398] width 311 height 43
type input "[PHONE_NUMBER]"
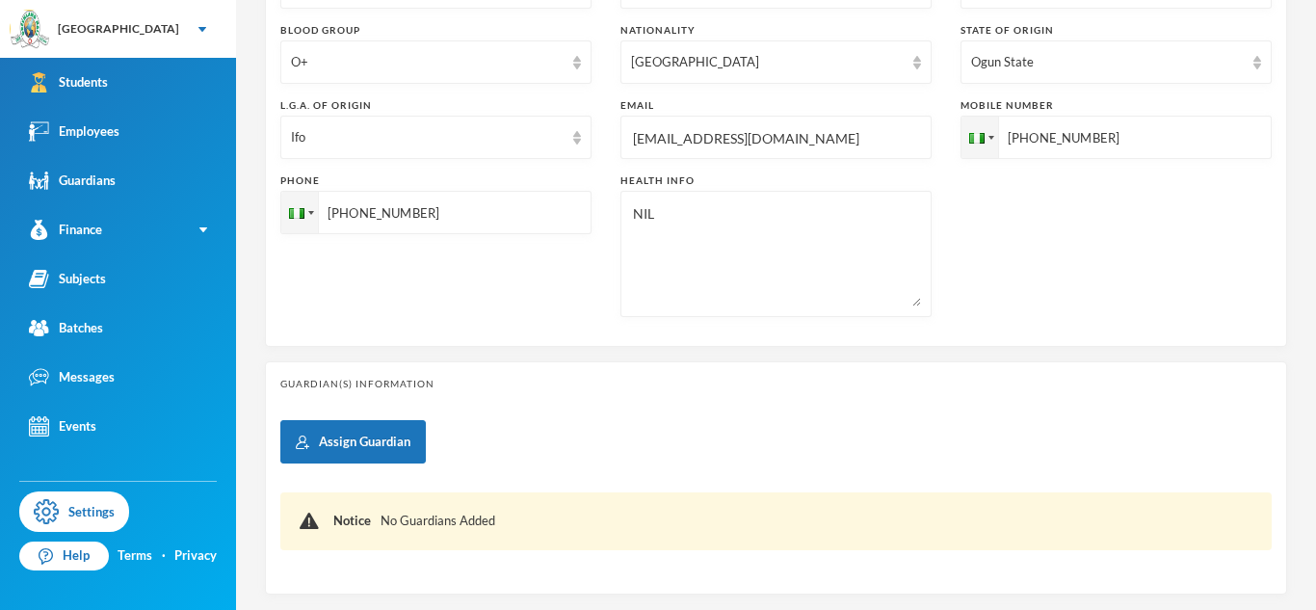
scroll to position [665, 0]
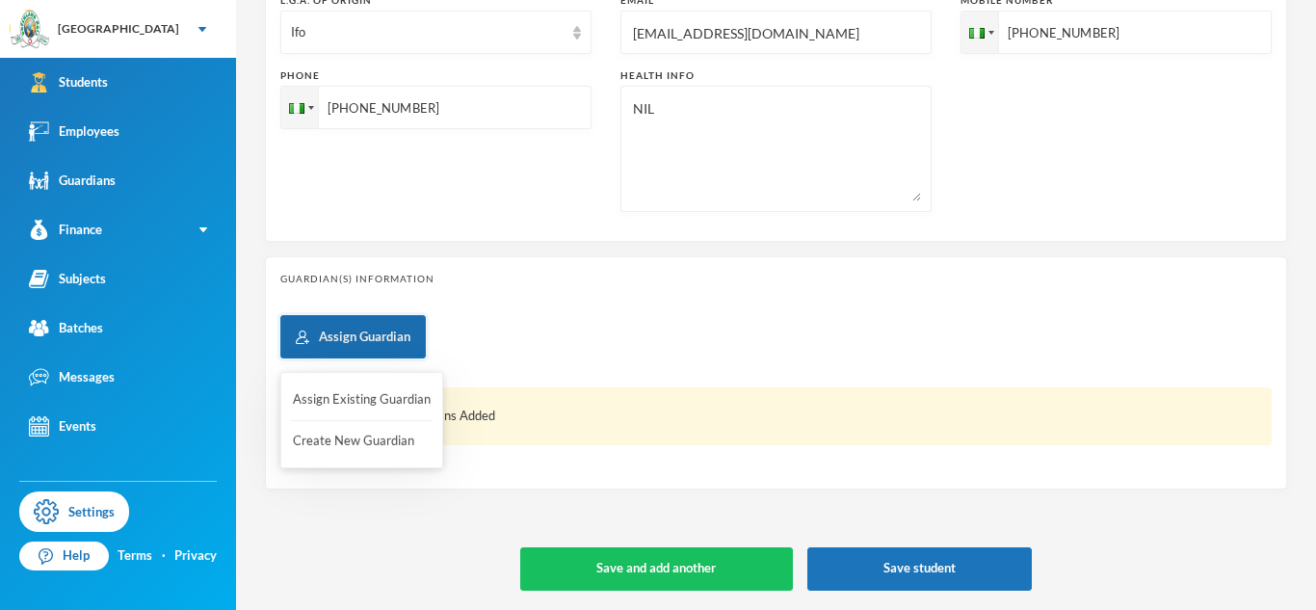
click at [378, 334] on button "Assign Guardian" at bounding box center [352, 336] width 145 height 43
click at [364, 442] on button "Create New Guardian" at bounding box center [362, 441] width 142 height 35
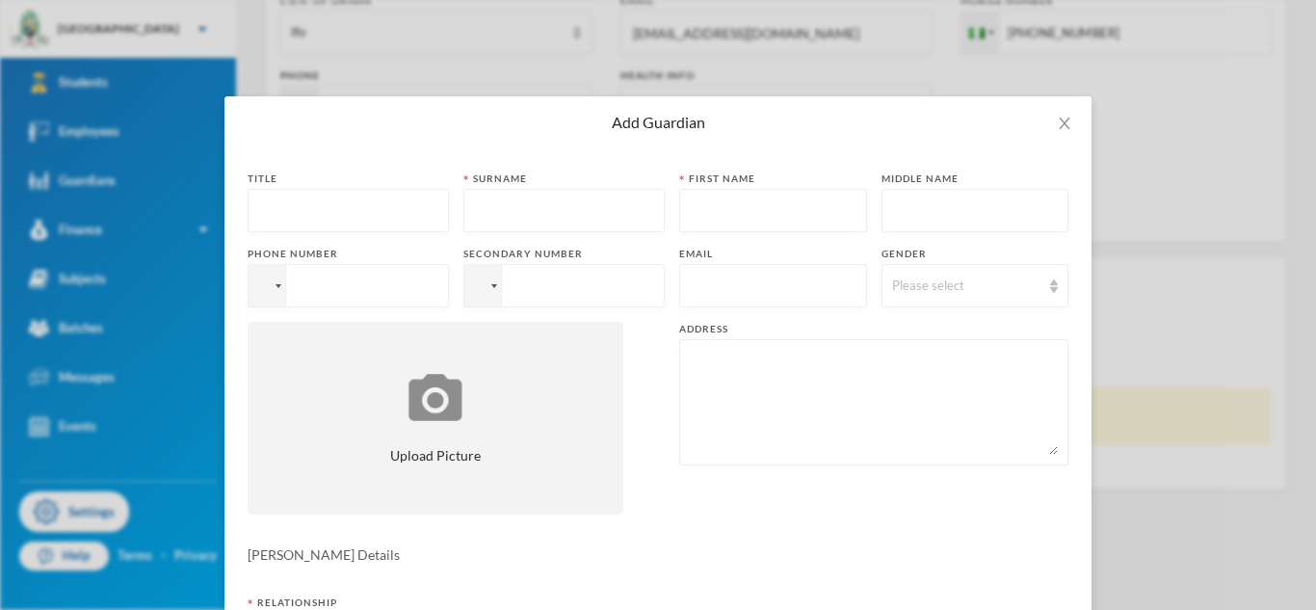
click at [408, 289] on input "tel" at bounding box center [348, 285] width 201 height 43
paste input "08039446420"
click at [331, 284] on input "[PHONE_NUMBER]" at bounding box center [348, 285] width 201 height 43
type input "[PHONE_NUMBER]"
click at [449, 287] on input "tel" at bounding box center [348, 285] width 201 height 43
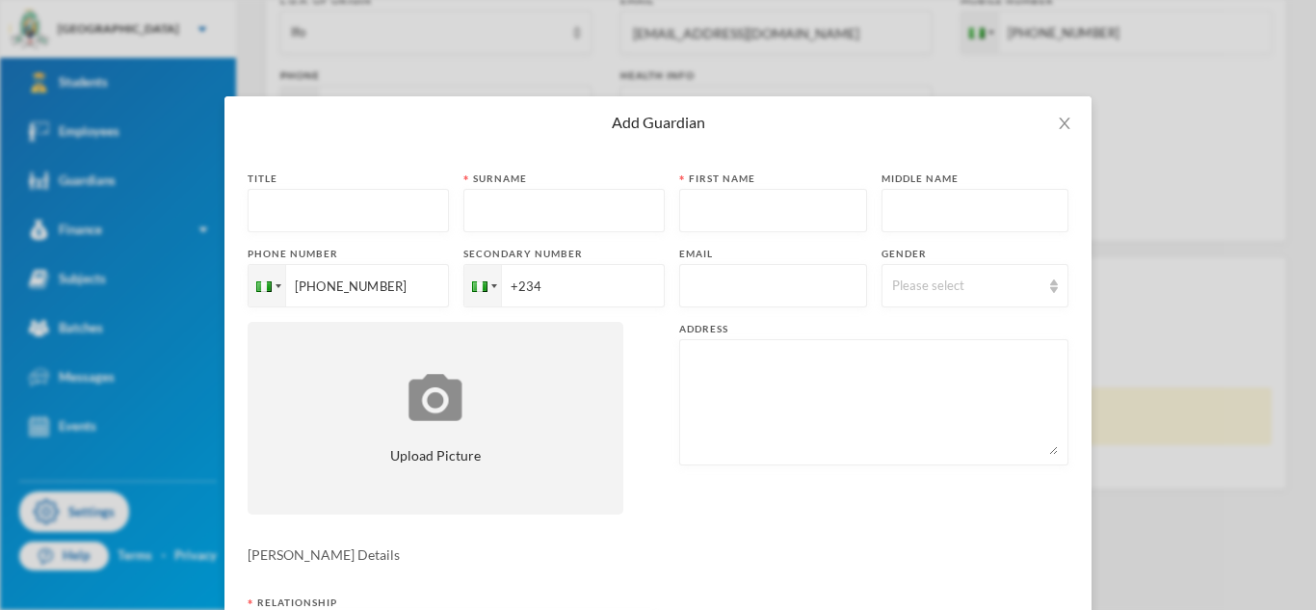
paste input "08039446420"
click at [449, 287] on input "[PHONE_NUMBER]" at bounding box center [348, 285] width 201 height 43
type input "[PHONE_NUMBER]"
click at [359, 225] on input "text" at bounding box center [348, 211] width 180 height 43
type input "Mr"
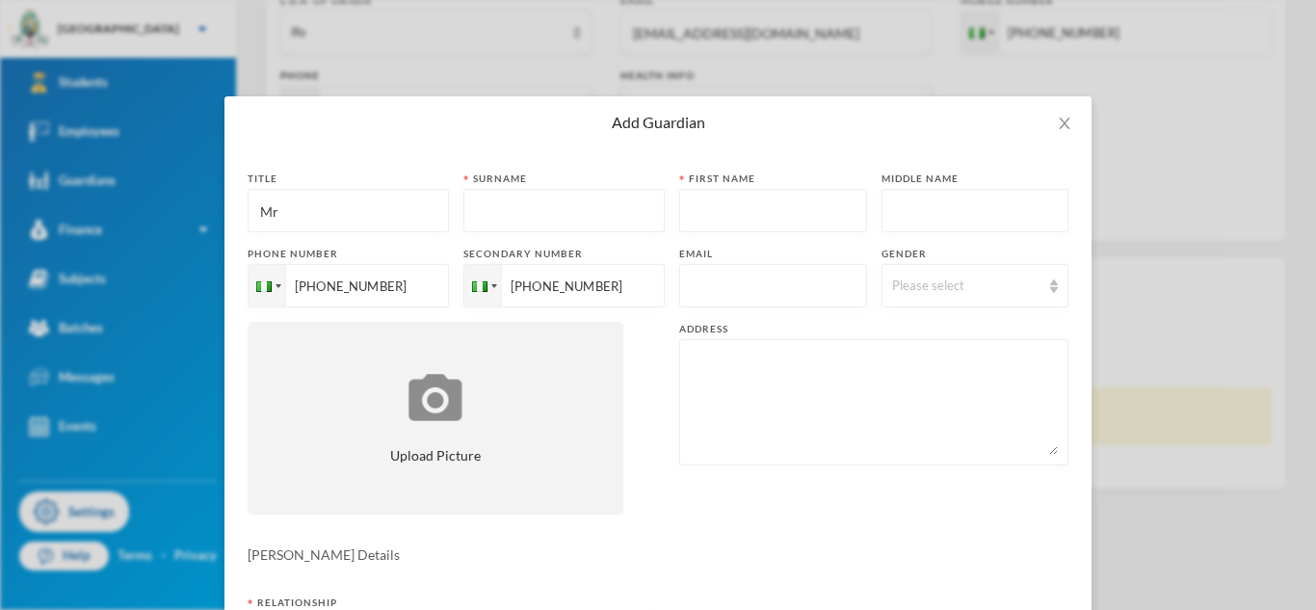
click at [611, 203] on input "text" at bounding box center [564, 211] width 180 height 43
type input "Gbenle"
click at [934, 299] on div "Please select" at bounding box center [976, 285] width 188 height 43
click at [920, 328] on span "[DEMOGRAPHIC_DATA]" at bounding box center [967, 330] width 151 height 16
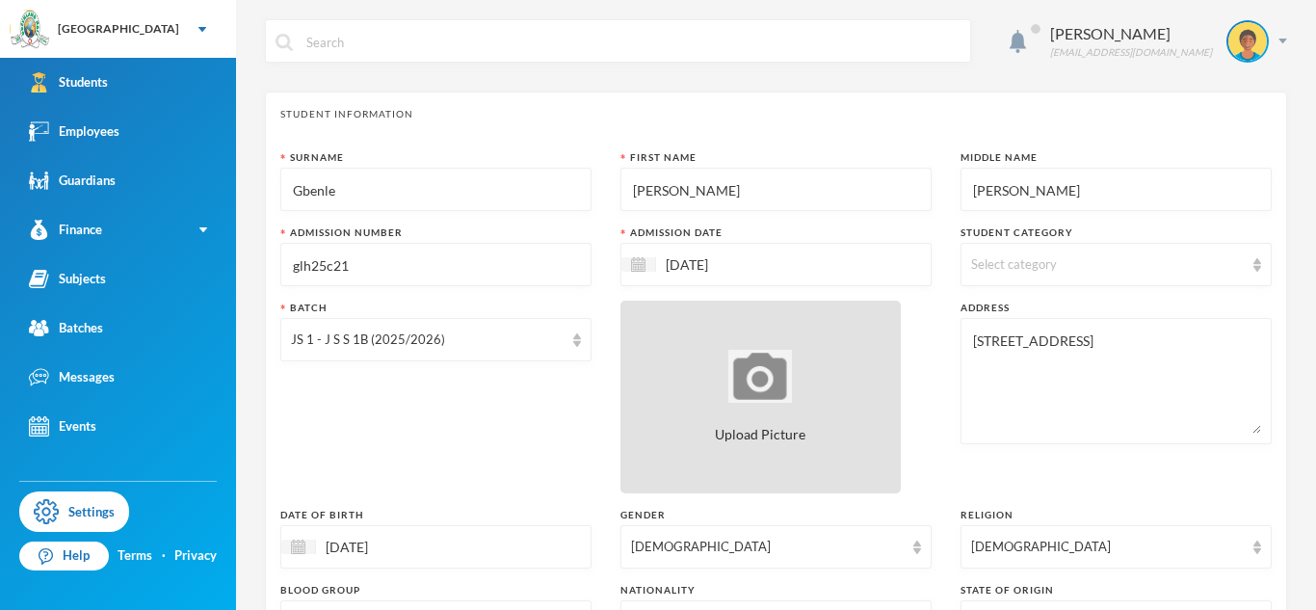
scroll to position [665, 0]
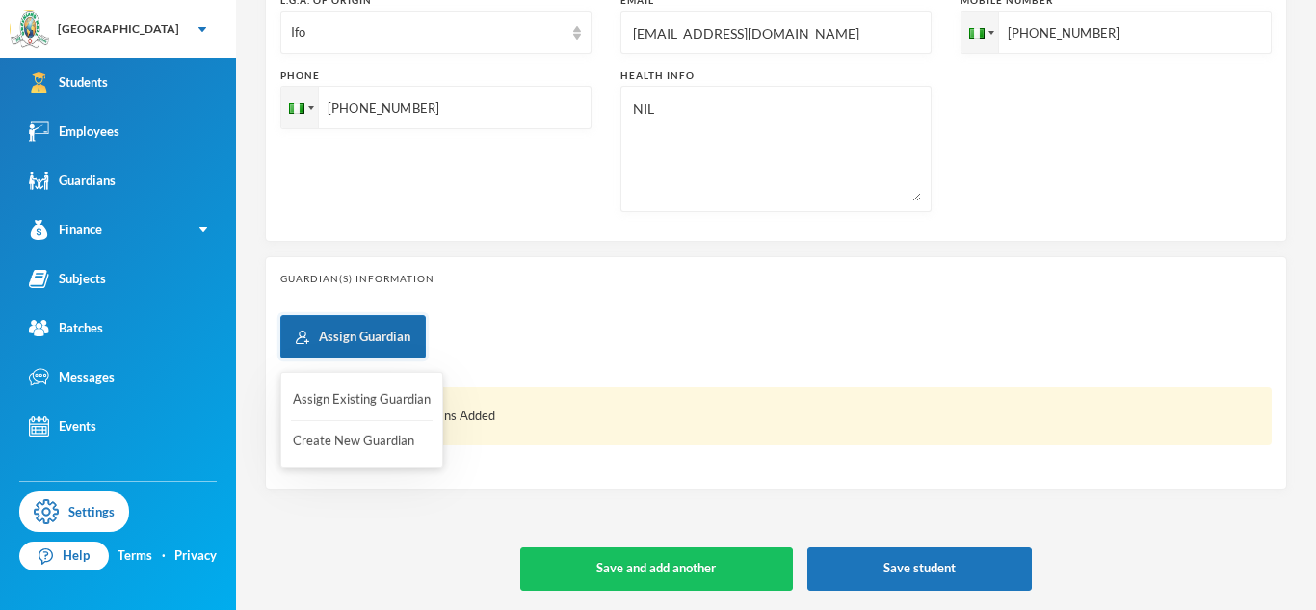
click at [398, 340] on button "Assign Guardian" at bounding box center [352, 336] width 145 height 43
click at [363, 437] on button "Create New Guardian" at bounding box center [362, 441] width 142 height 35
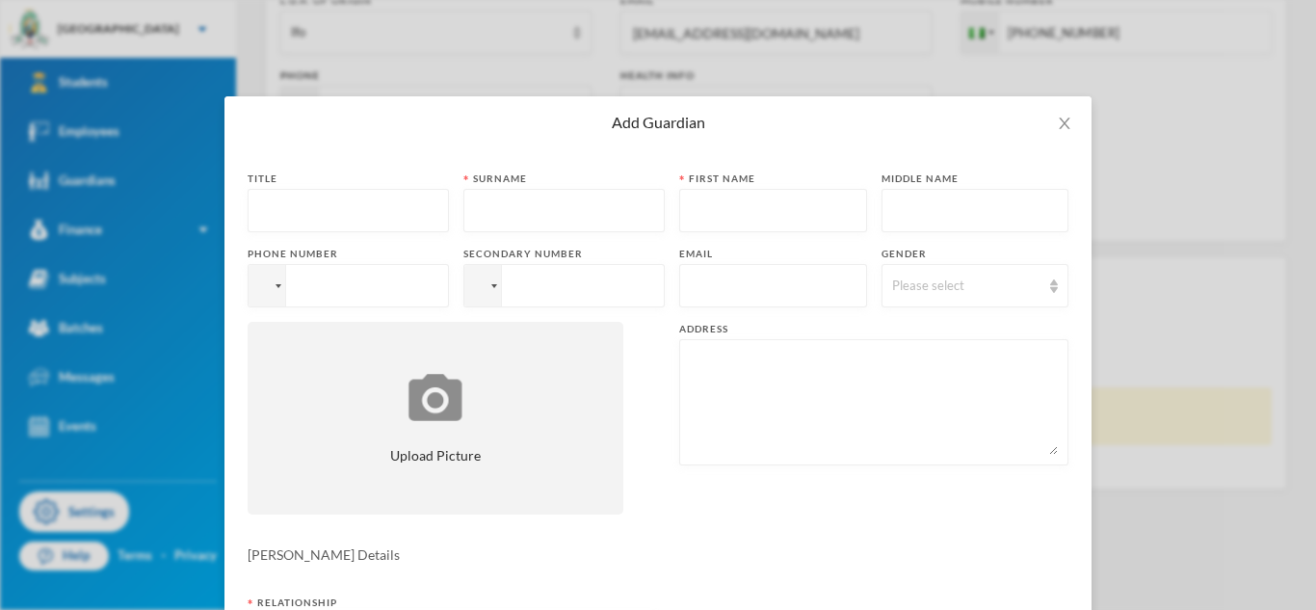
click at [760, 364] on textarea at bounding box center [874, 402] width 368 height 105
paste textarea "[STREET_ADDRESS]"
click at [760, 364] on textarea "[STREET_ADDRESS]" at bounding box center [874, 402] width 368 height 105
type textarea "[STREET_ADDRESS]"
click at [354, 217] on input "text" at bounding box center [348, 211] width 180 height 43
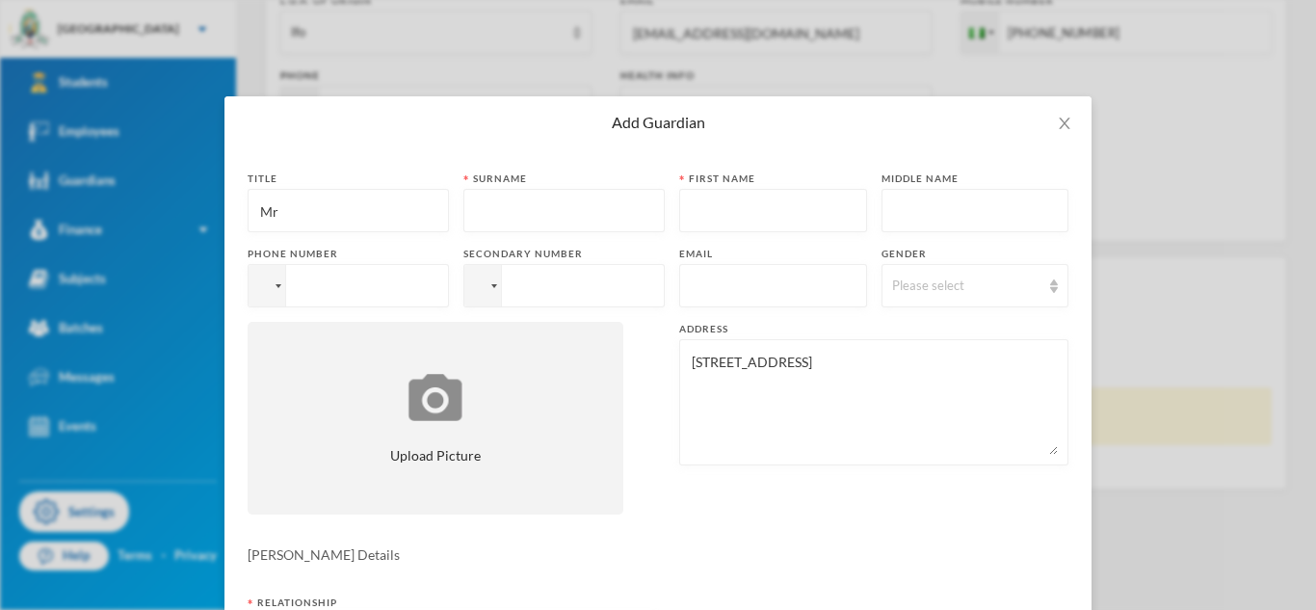
type input "Mr"
click at [649, 208] on input "text" at bounding box center [564, 211] width 180 height 43
type input "Gbenle"
click at [805, 208] on input "text" at bounding box center [773, 211] width 167 height 43
type input "Olaoluwa"
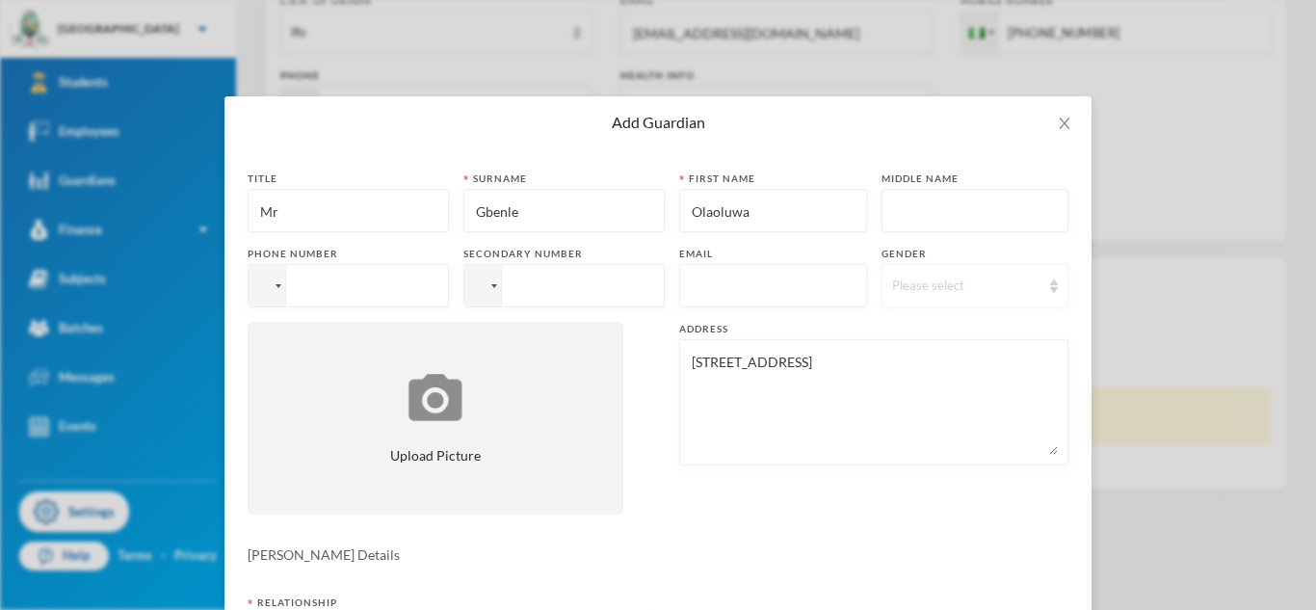
click at [918, 295] on div "Please select" at bounding box center [976, 285] width 188 height 43
click at [912, 328] on span "[DEMOGRAPHIC_DATA]" at bounding box center [967, 330] width 151 height 16
click at [727, 293] on input "text" at bounding box center [773, 286] width 167 height 43
paste input "[EMAIL_ADDRESS][DOMAIN_NAME]"
type input "[EMAIL_ADDRESS][DOMAIN_NAME]"
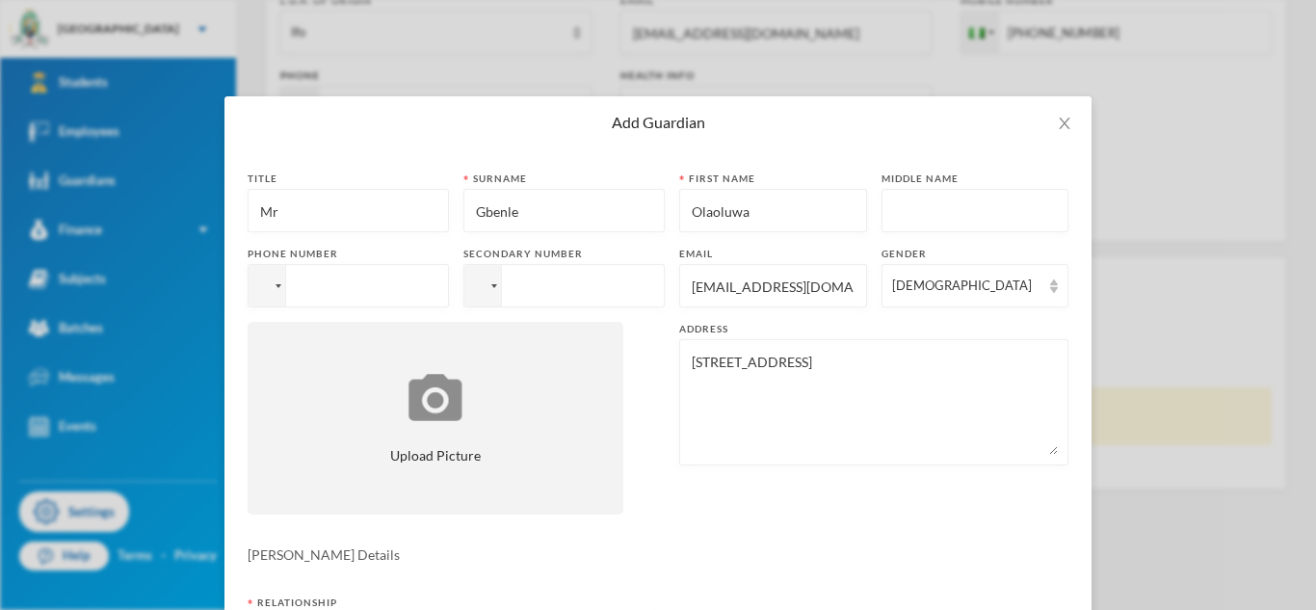
click at [370, 283] on input "tel" at bounding box center [348, 285] width 201 height 43
paste input "08039446420"
click at [332, 279] on input "[PHONE_NUMBER]" at bounding box center [348, 285] width 201 height 43
type input "[PHONE_NUMBER]"
click at [449, 286] on input "tel" at bounding box center [348, 285] width 201 height 43
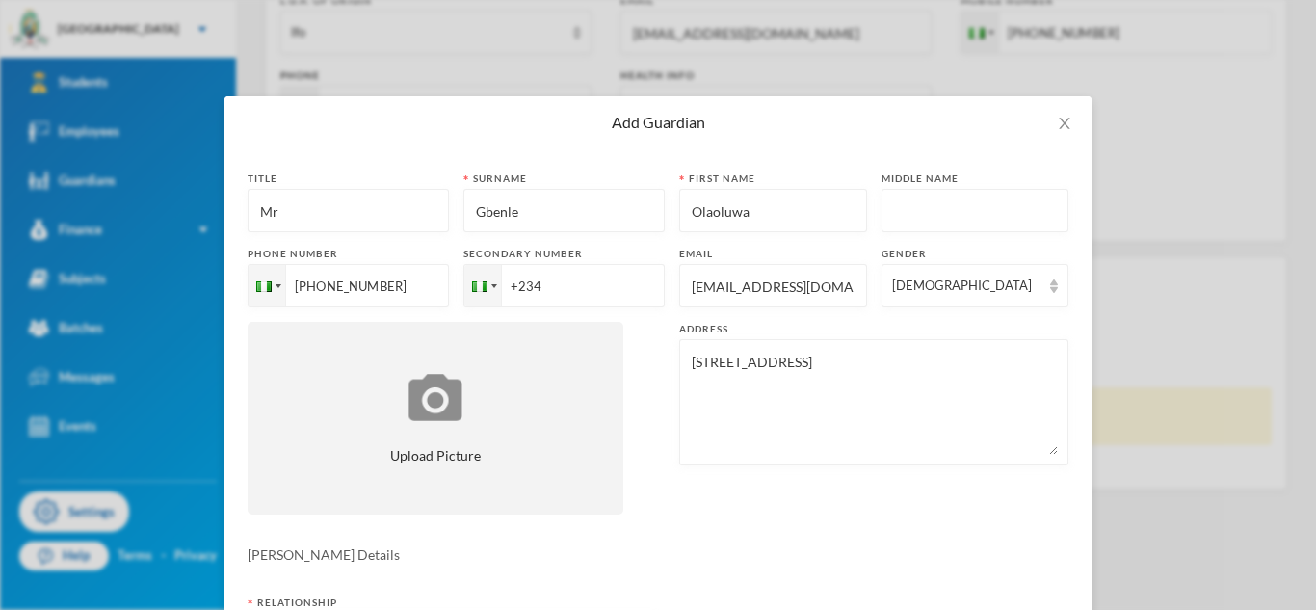
paste input "08039446420"
click at [449, 280] on input "[PHONE_NUMBER]" at bounding box center [348, 285] width 201 height 43
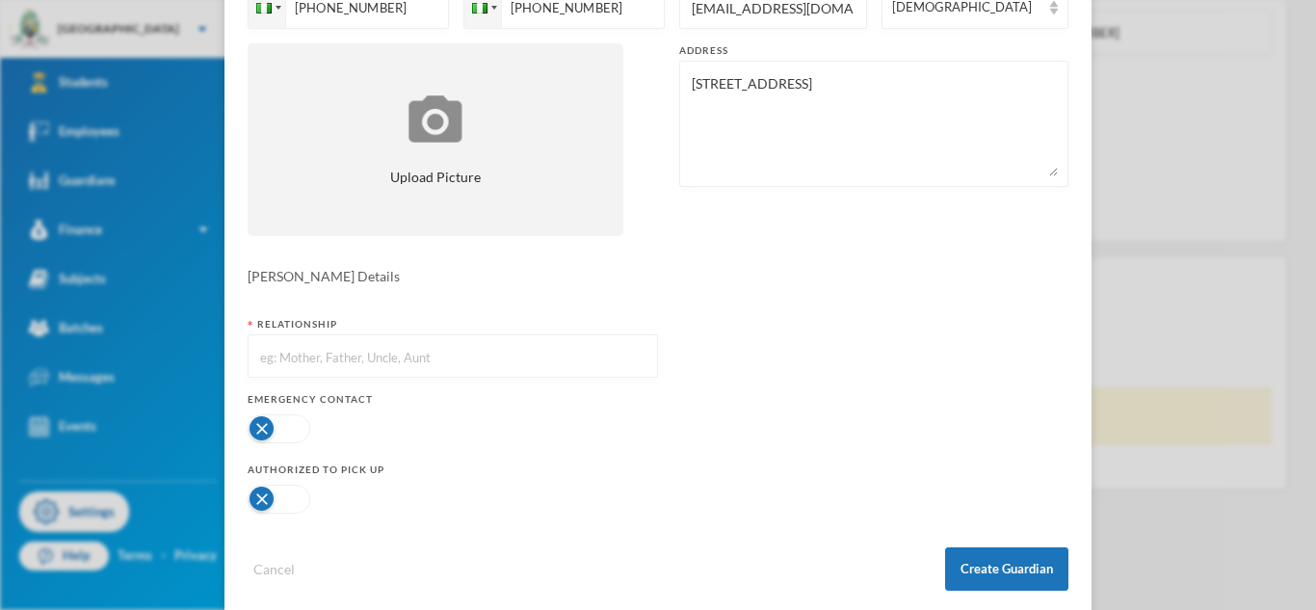
scroll to position [305, 0]
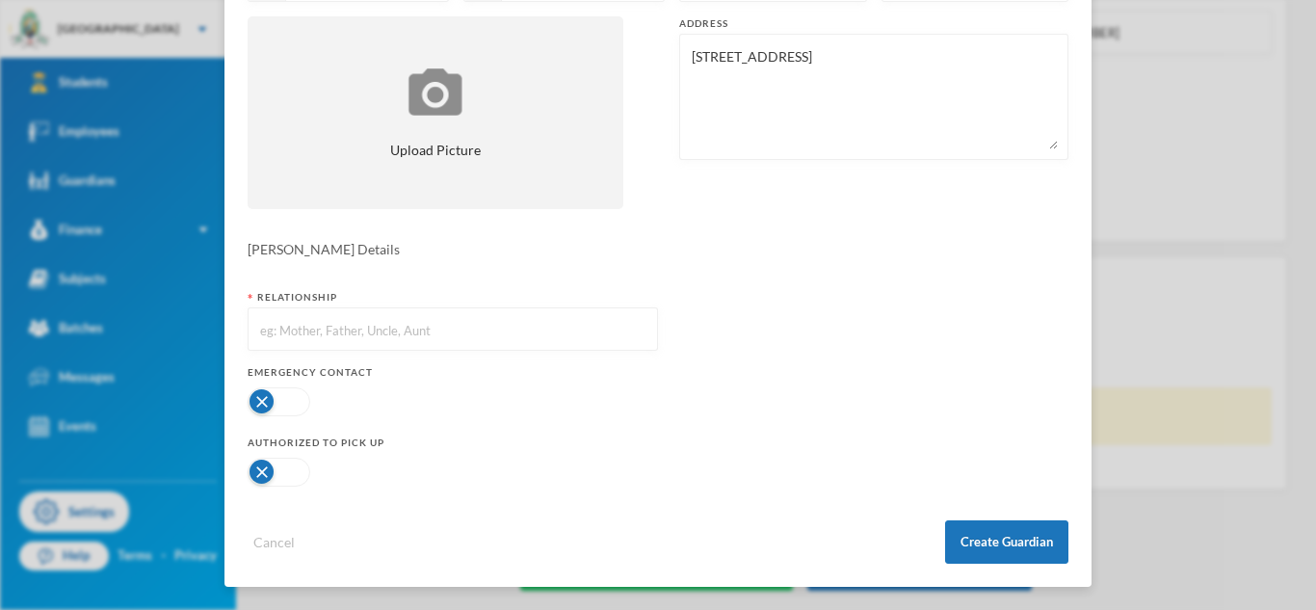
type input "[PHONE_NUMBER]"
click at [423, 322] on input "text" at bounding box center [452, 329] width 389 height 43
type input "Father"
click at [303, 405] on button "button" at bounding box center [279, 401] width 63 height 29
click at [280, 477] on button "button" at bounding box center [279, 472] width 63 height 29
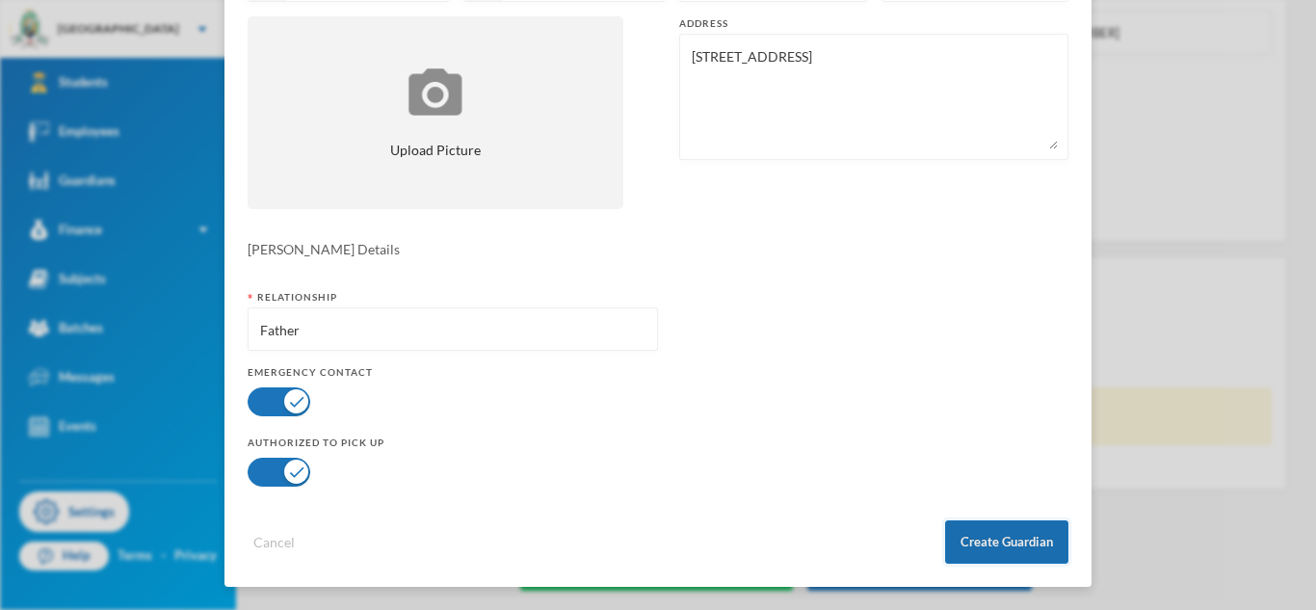
click at [970, 541] on button "Create Guardian" at bounding box center [1006, 541] width 123 height 43
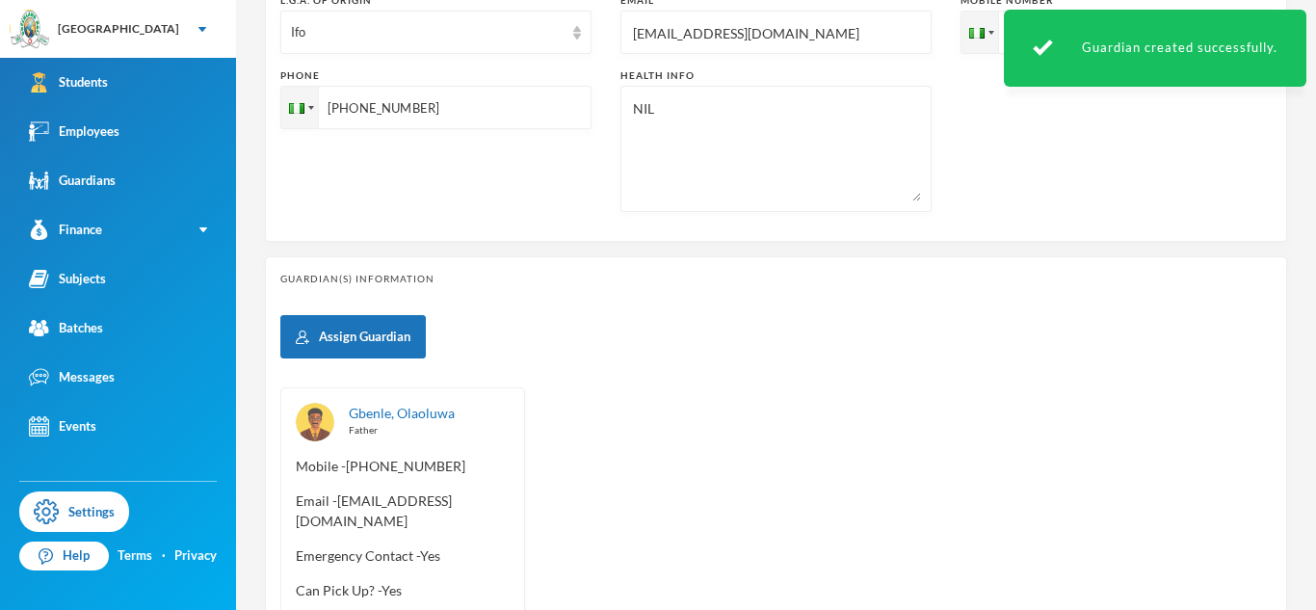
scroll to position [821, 0]
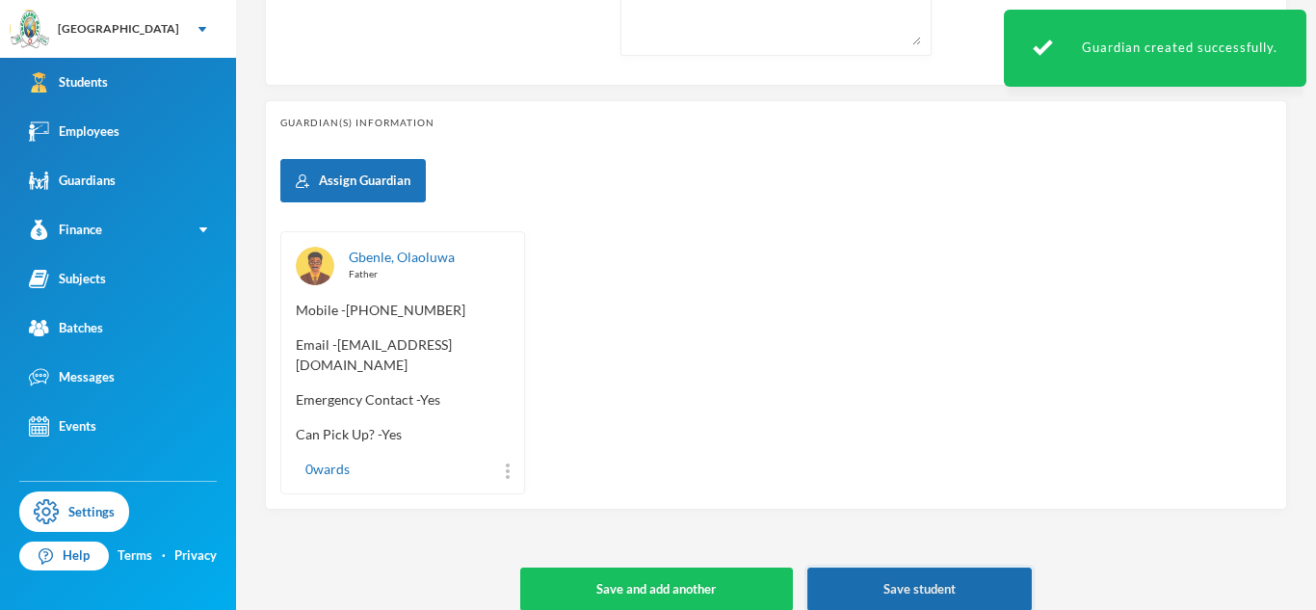
click at [957, 567] on button "Save student" at bounding box center [919, 588] width 224 height 43
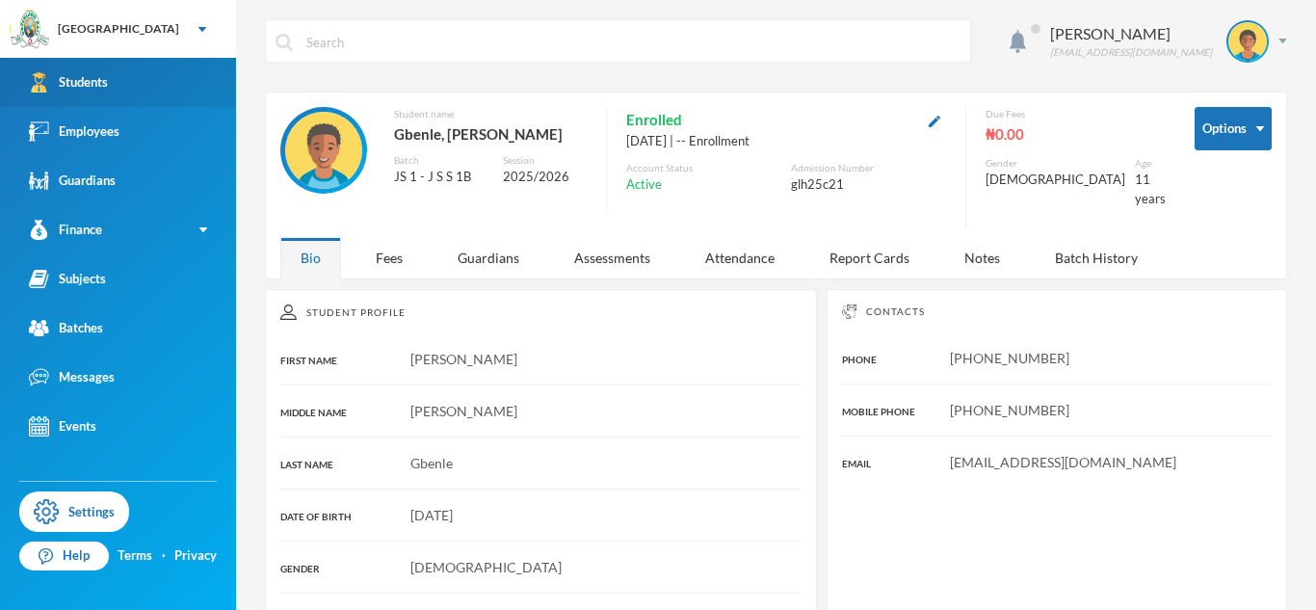
click at [185, 76] on link "Students" at bounding box center [118, 82] width 236 height 49
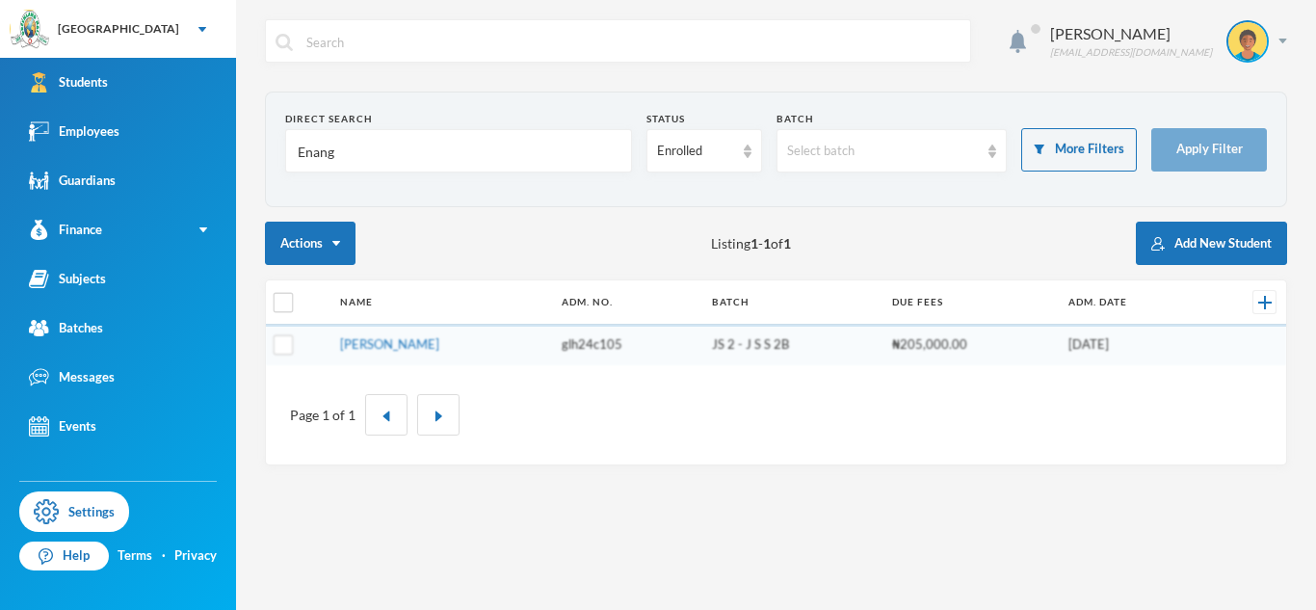
click at [312, 155] on input "Enang" at bounding box center [459, 151] width 326 height 43
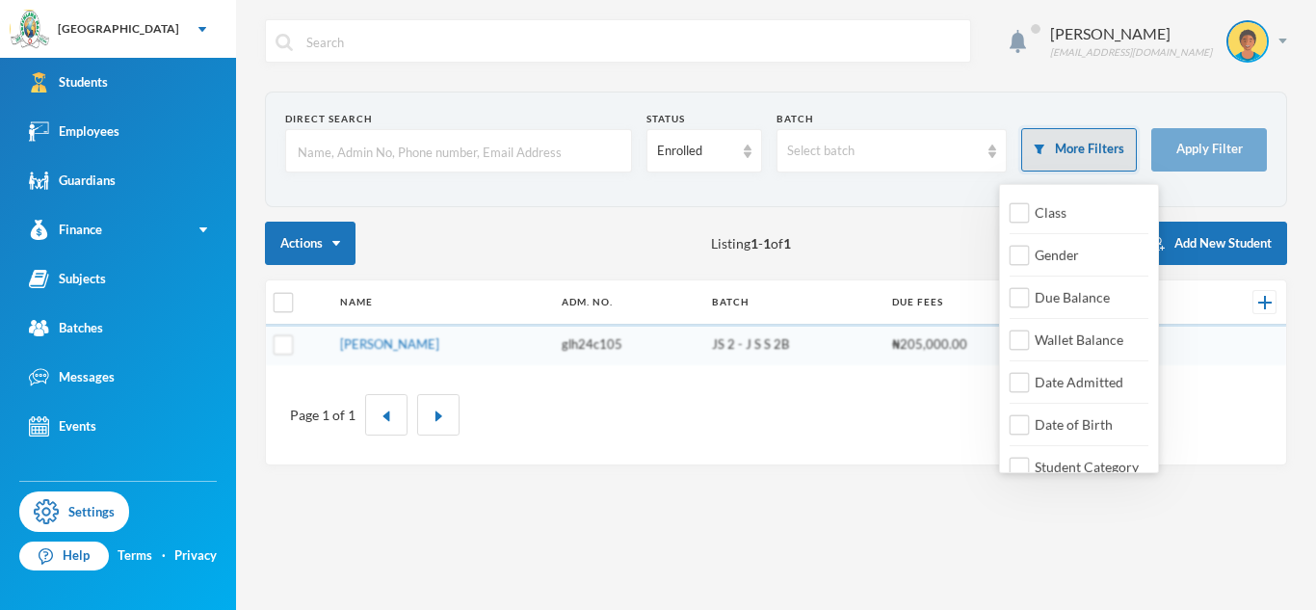
click at [1065, 155] on button "More Filters" at bounding box center [1079, 149] width 116 height 43
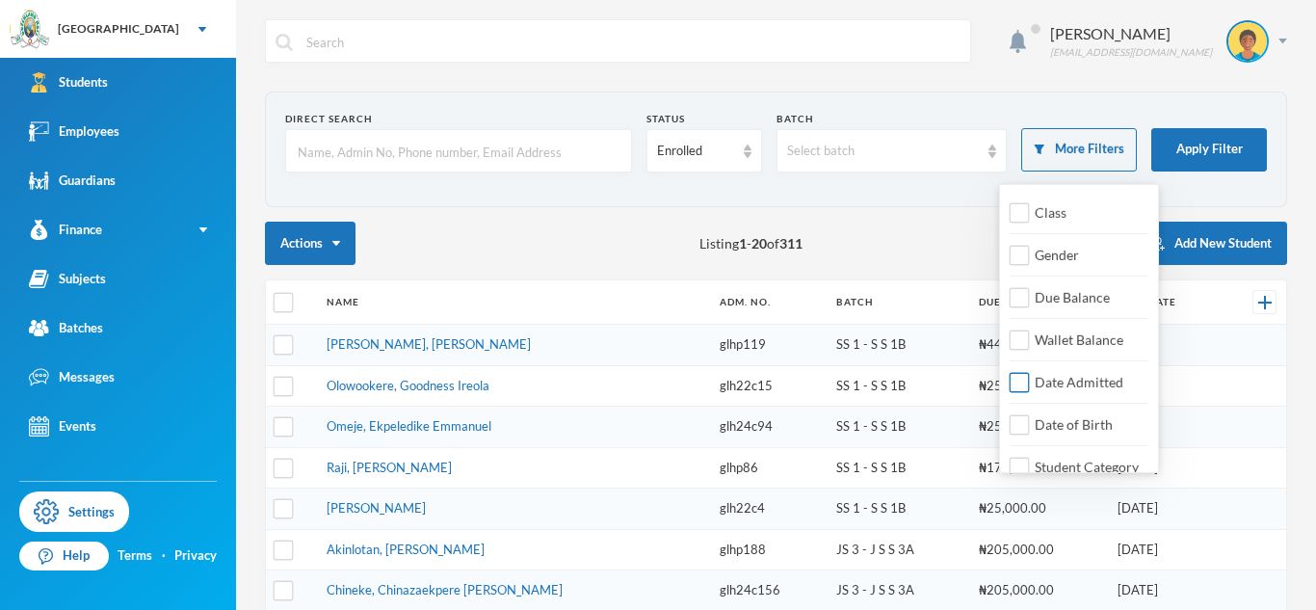
click at [1080, 383] on span "Date Admitted" at bounding box center [1079, 382] width 104 height 16
click at [1030, 383] on input "Date Admitted" at bounding box center [1020, 383] width 20 height 20
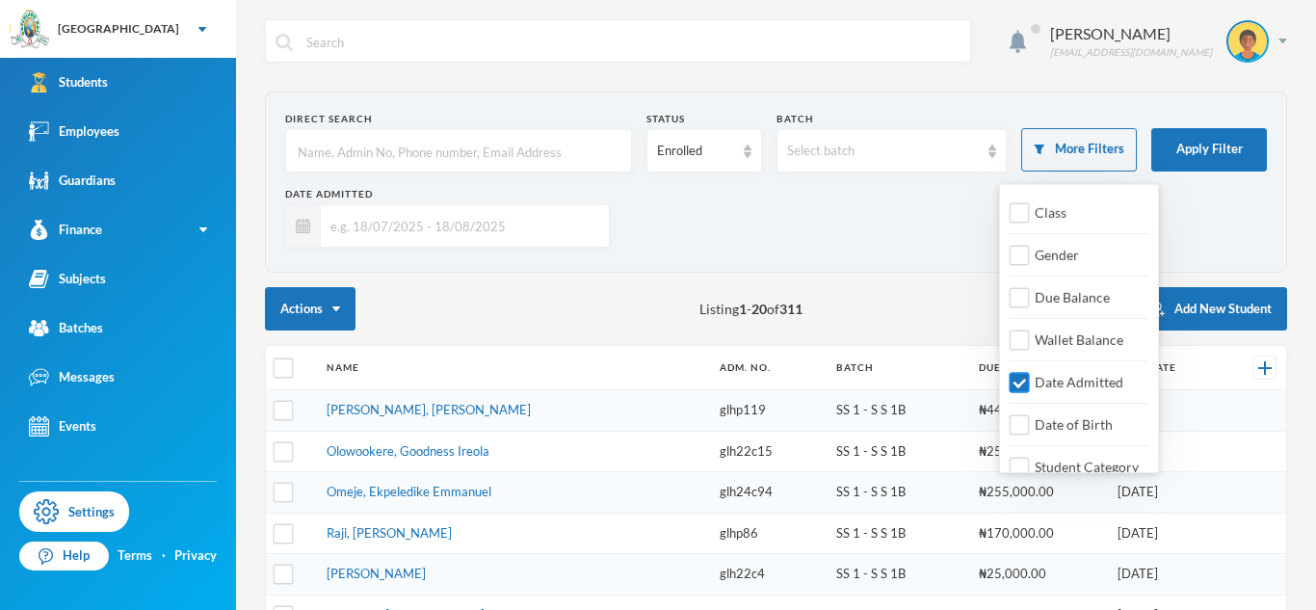
click at [1070, 388] on span "Date Admitted" at bounding box center [1079, 382] width 104 height 16
click at [1030, 388] on input "Date Admitted" at bounding box center [1020, 383] width 20 height 20
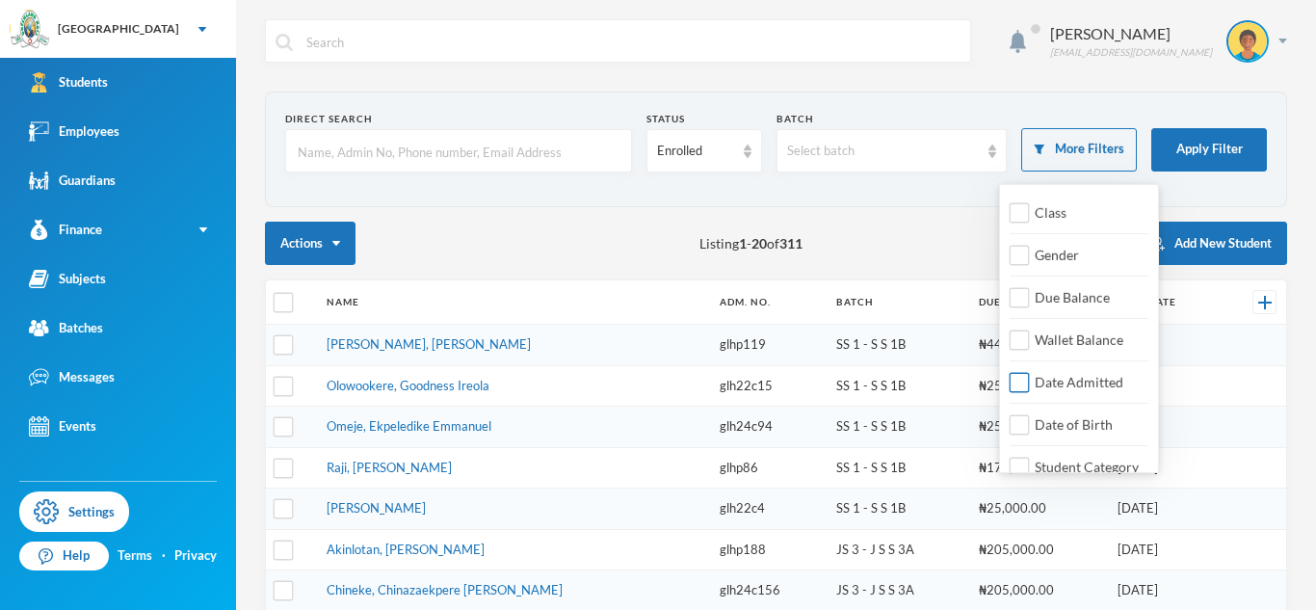
scroll to position [22, 0]
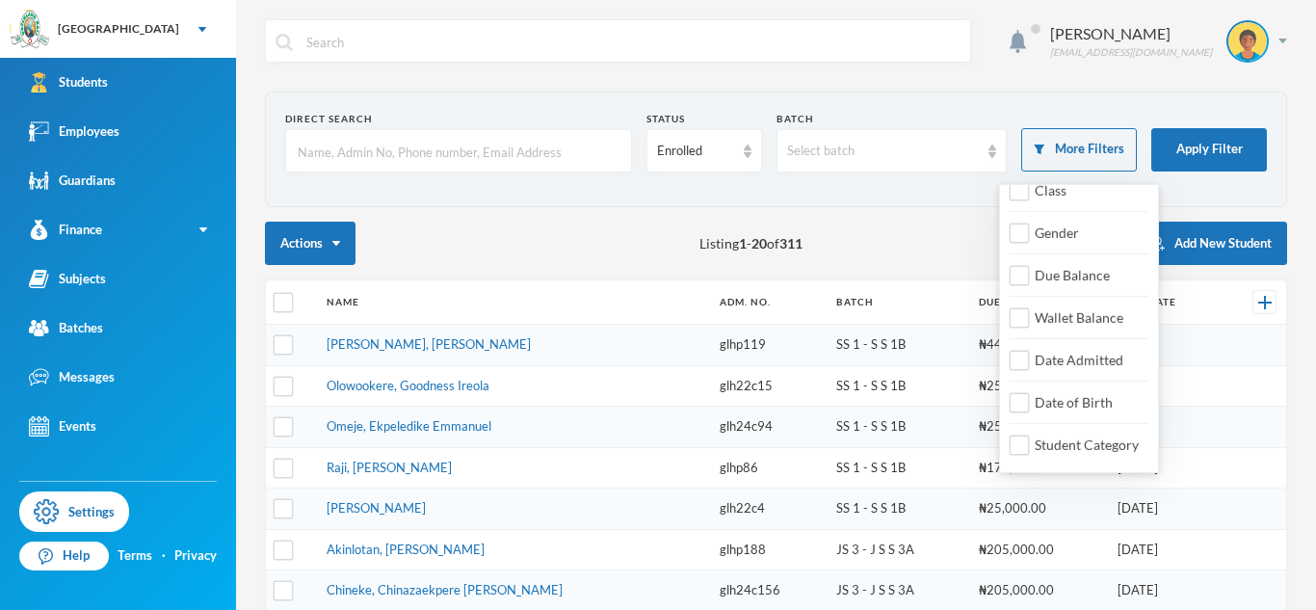
click at [1063, 377] on div "Date Admitted" at bounding box center [1071, 360] width 123 height 36
click at [1034, 370] on div "Date Admitted" at bounding box center [1071, 360] width 123 height 36
click at [1031, 362] on span "Date Admitted" at bounding box center [1079, 360] width 104 height 16
click at [1030, 362] on input "Date Admitted" at bounding box center [1020, 361] width 20 height 20
checkbox input "true"
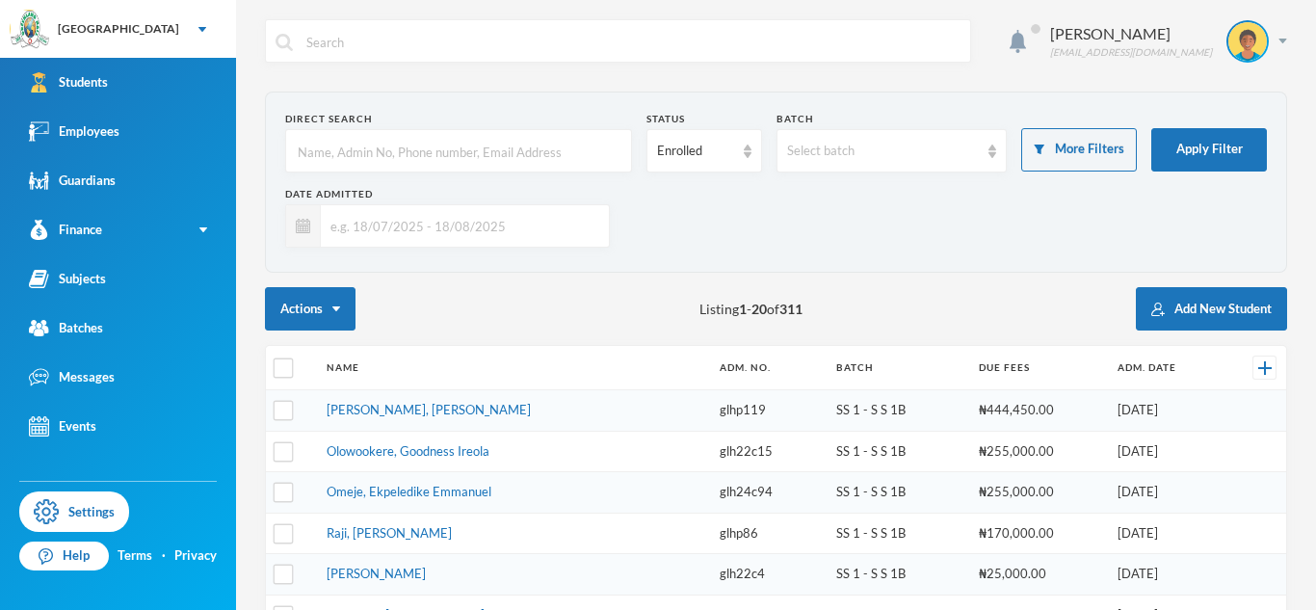
click at [561, 245] on input "text" at bounding box center [460, 225] width 278 height 43
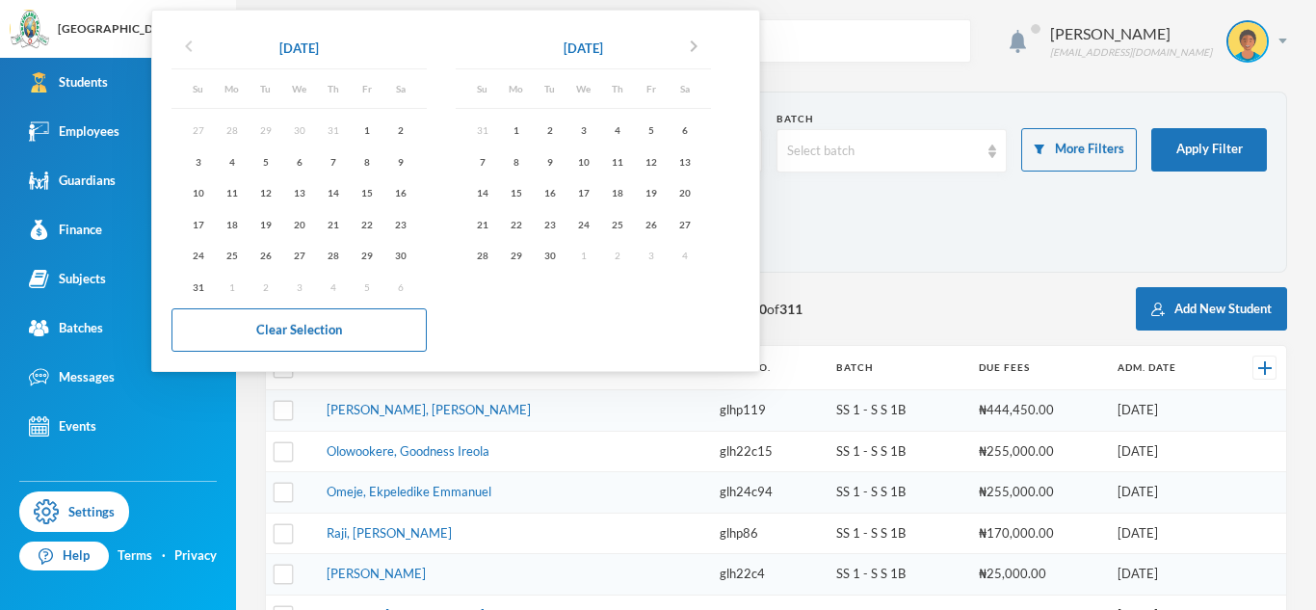
click at [183, 41] on icon "chevron_left" at bounding box center [188, 46] width 23 height 23
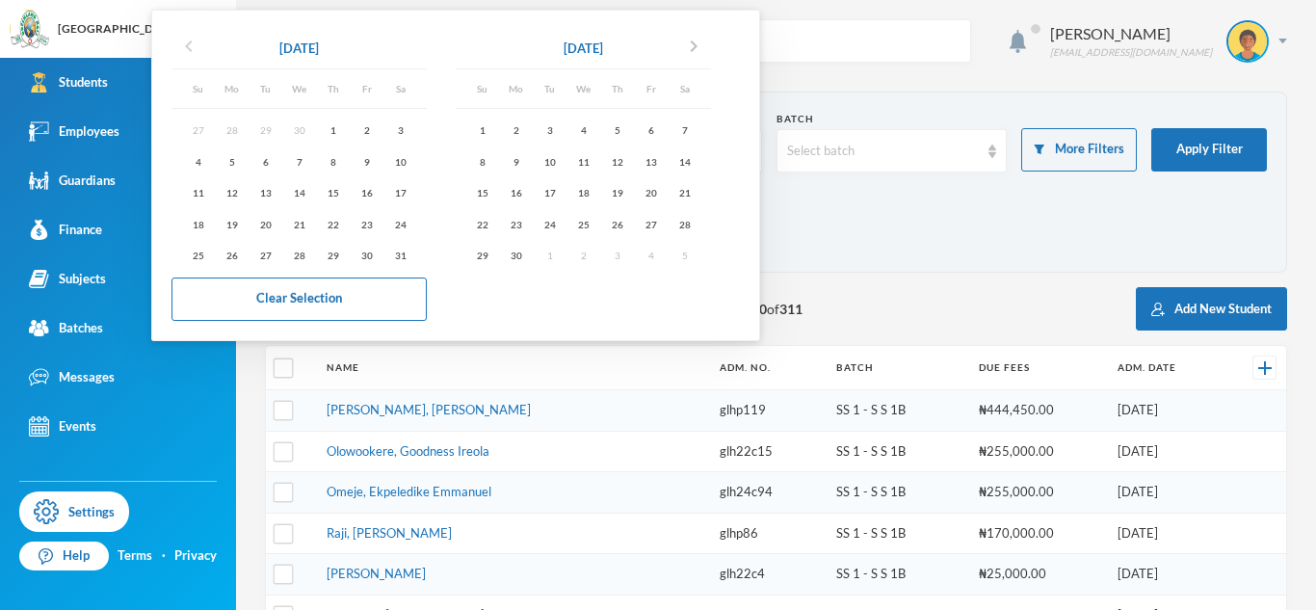
click at [183, 41] on icon "chevron_left" at bounding box center [188, 46] width 23 height 23
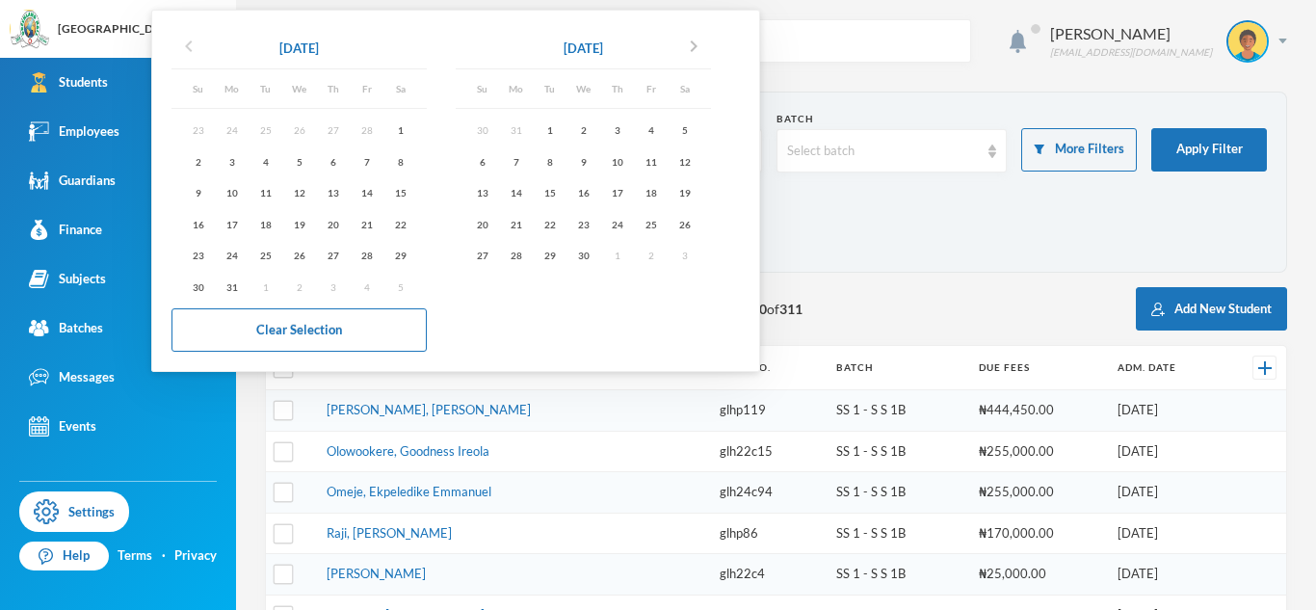
click at [183, 41] on icon "chevron_left" at bounding box center [188, 46] width 23 height 23
click at [183, 49] on icon "chevron_left" at bounding box center [188, 46] width 23 height 23
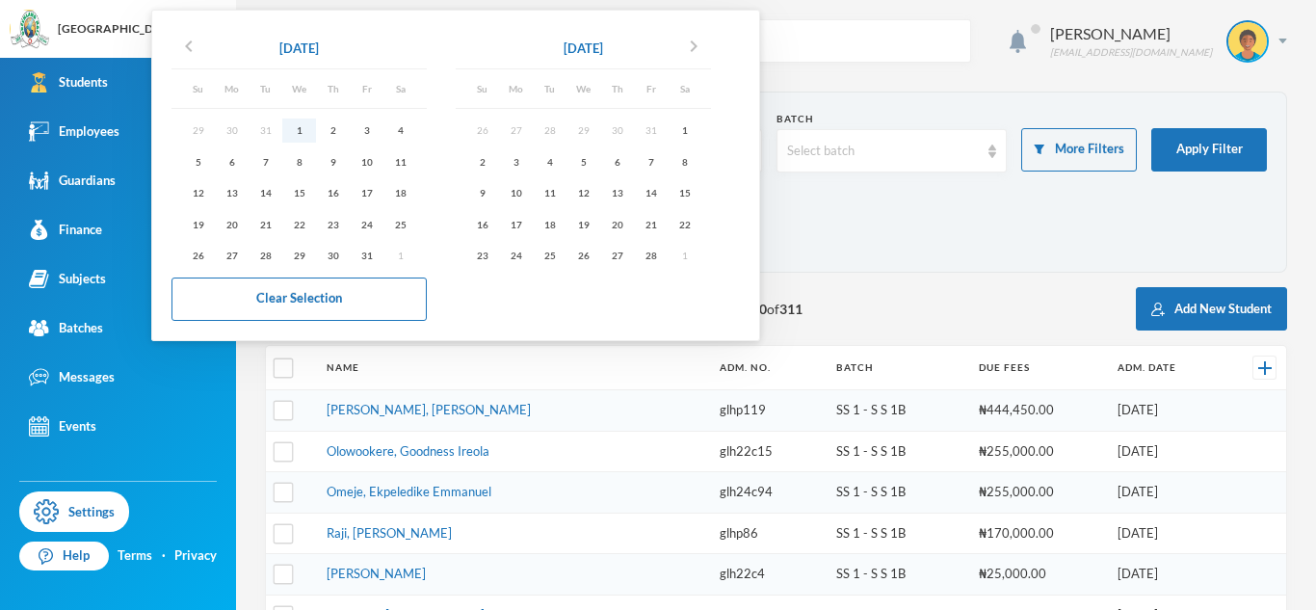
click at [294, 128] on div "1" at bounding box center [299, 130] width 34 height 24
click at [693, 46] on icon "chevron_right" at bounding box center [693, 46] width 23 height 23
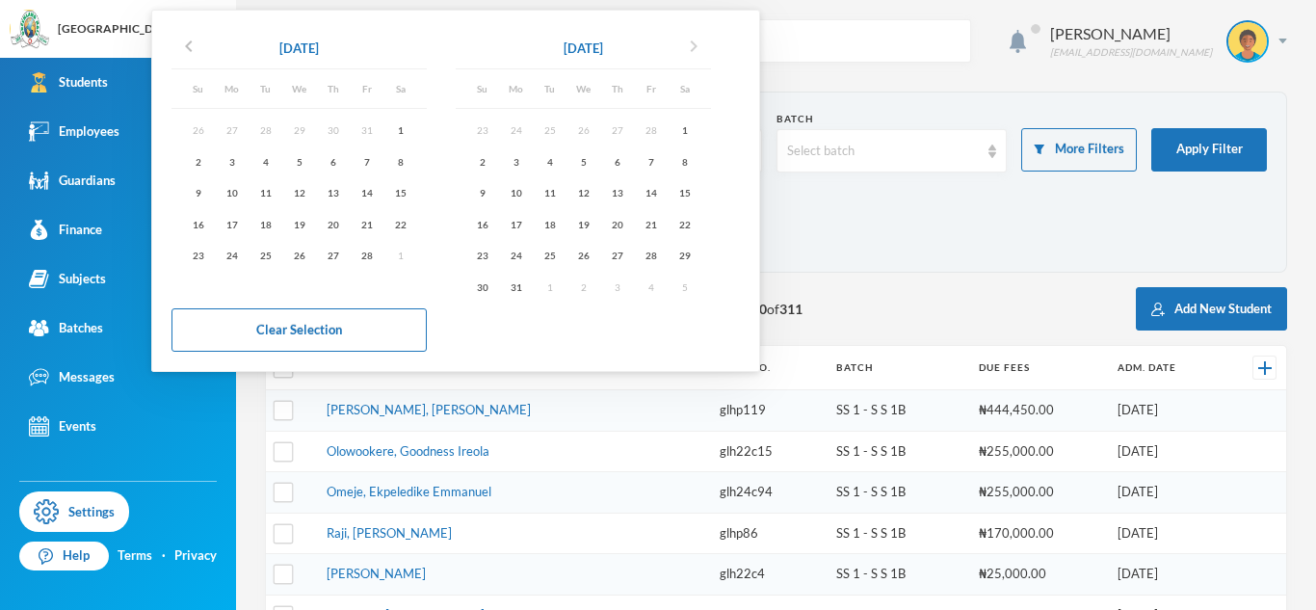
click at [693, 46] on icon "chevron_right" at bounding box center [693, 46] width 23 height 23
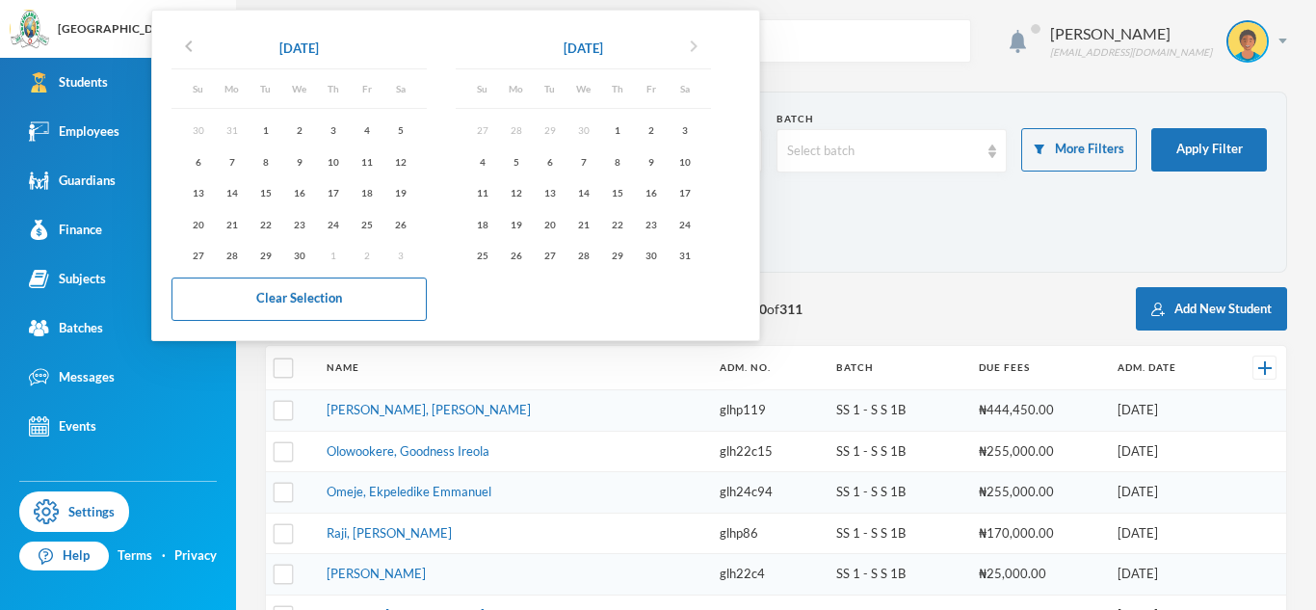
click at [693, 46] on icon "chevron_right" at bounding box center [693, 46] width 23 height 23
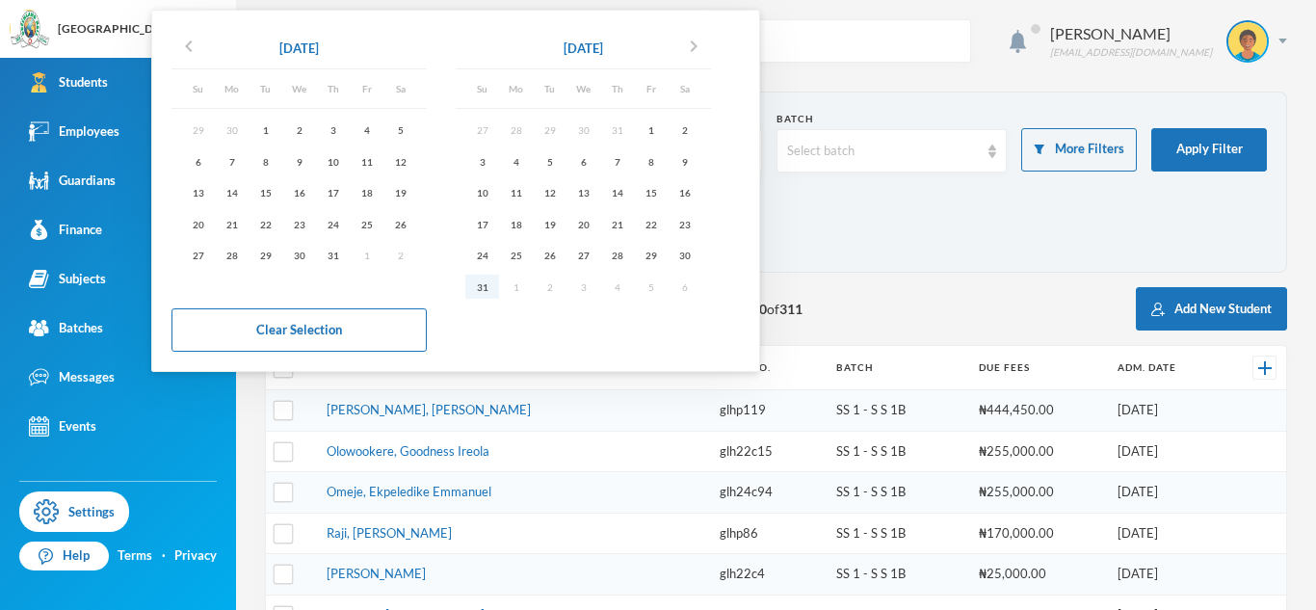
click at [487, 286] on div "31" at bounding box center [482, 287] width 34 height 24
type input "01/01/2025 - 31/08/2025"
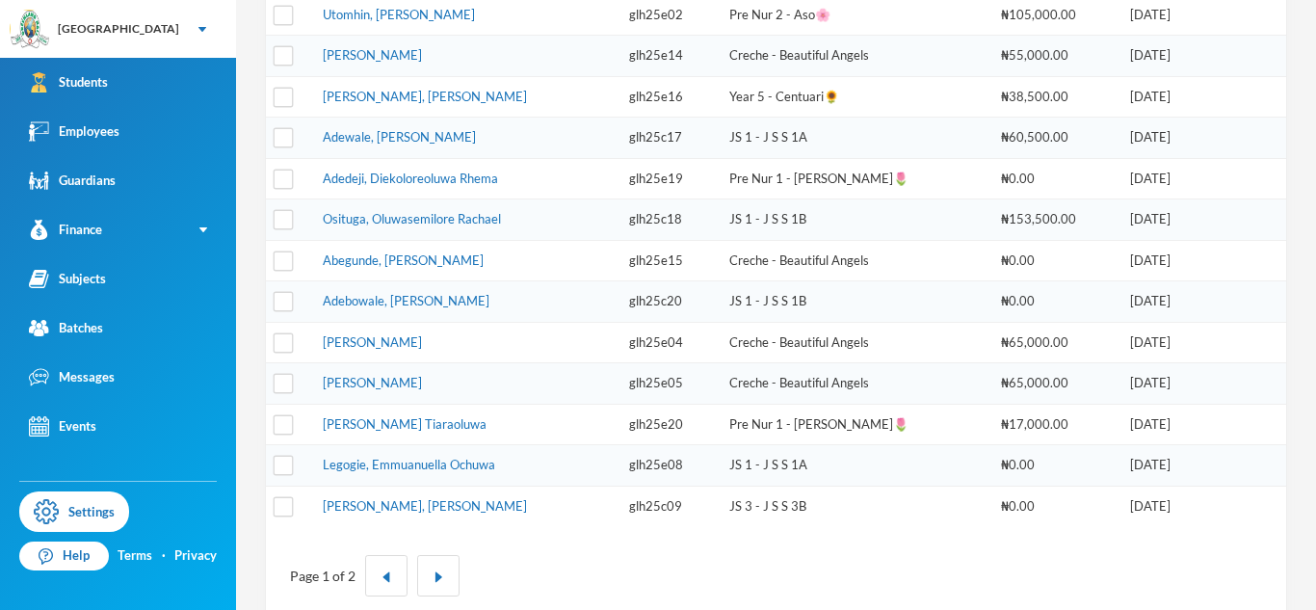
scroll to position [683, 0]
click at [441, 426] on link "Kehinde, Zeenat Tiaraoluwa" at bounding box center [405, 422] width 164 height 15
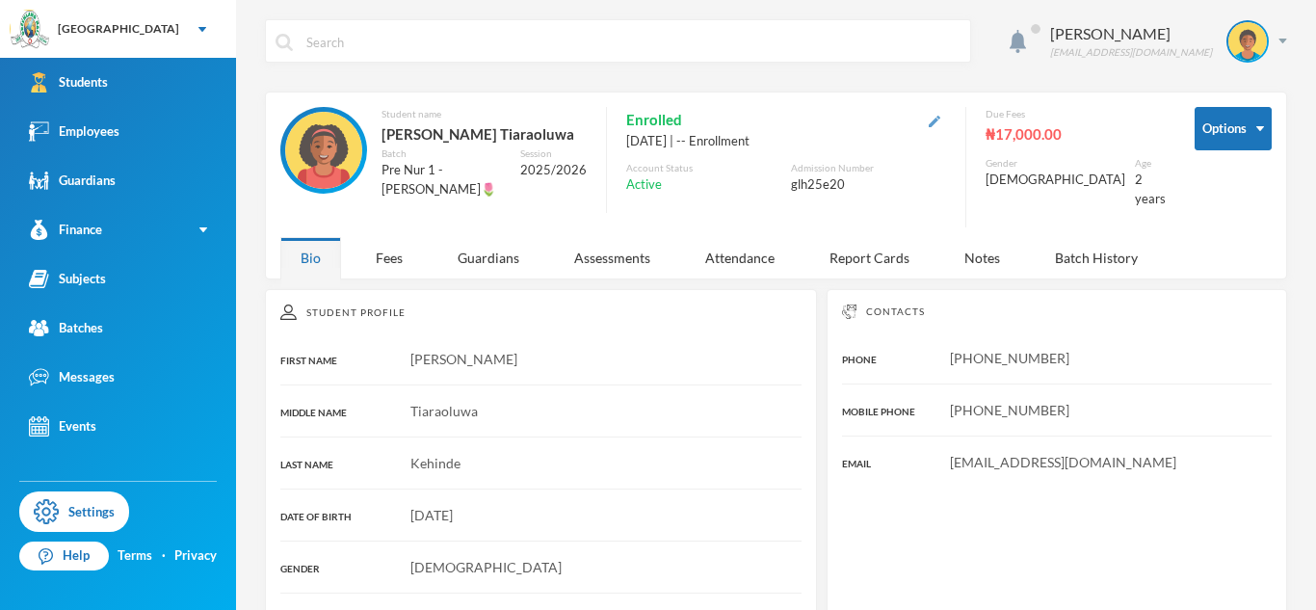
click at [940, 118] on img "button" at bounding box center [935, 122] width 12 height 12
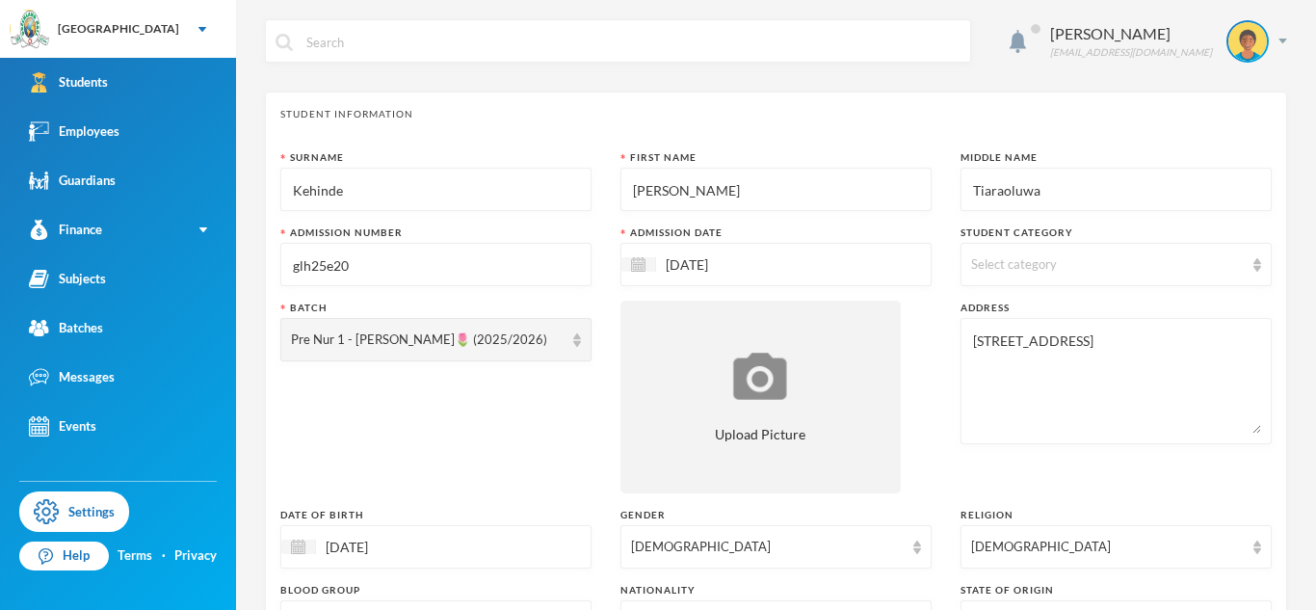
click at [355, 271] on input "glh25e20" at bounding box center [436, 265] width 290 height 43
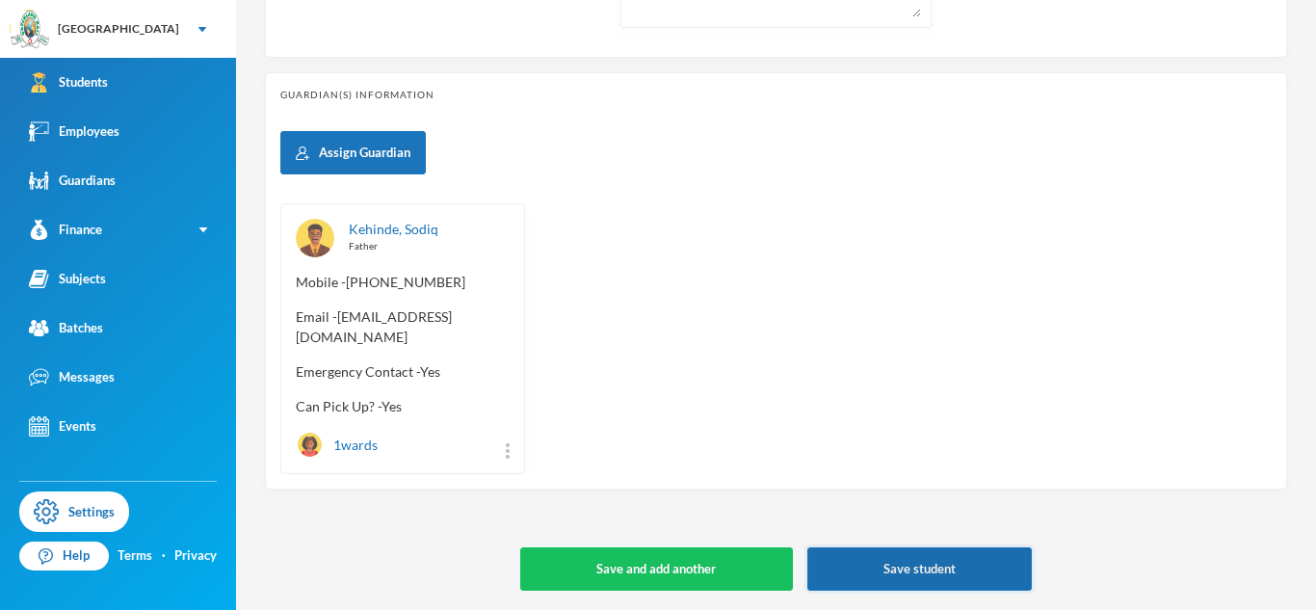
type input "glh25e21"
click at [833, 561] on button "Save student" at bounding box center [919, 568] width 224 height 43
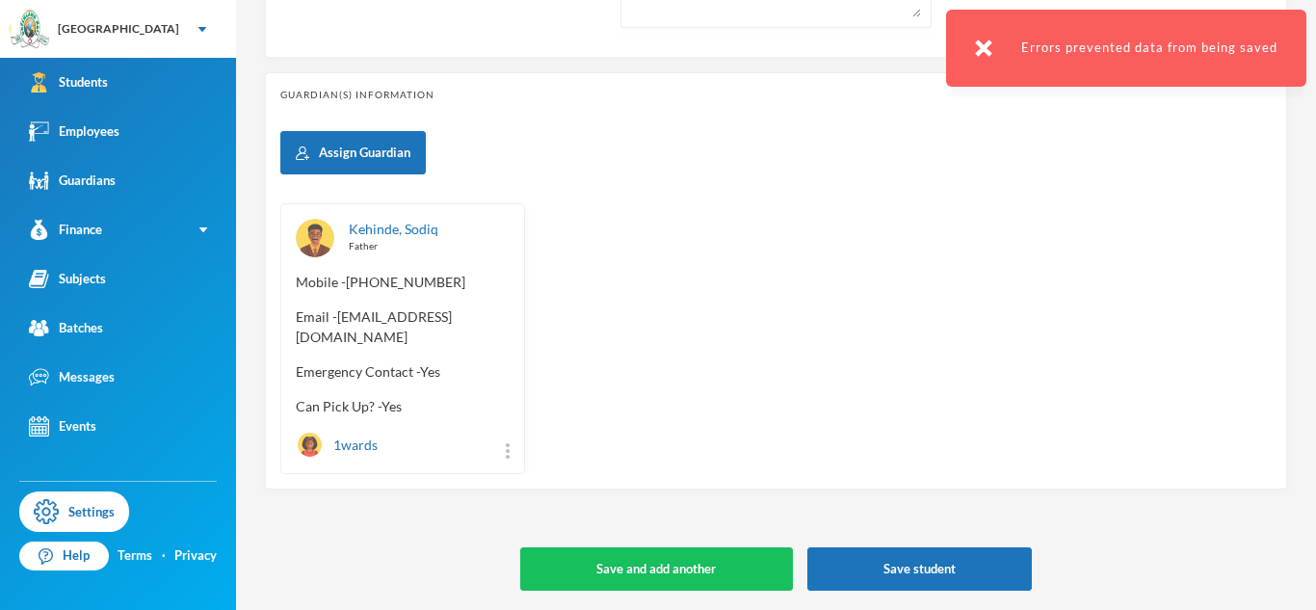
scroll to position [0, 0]
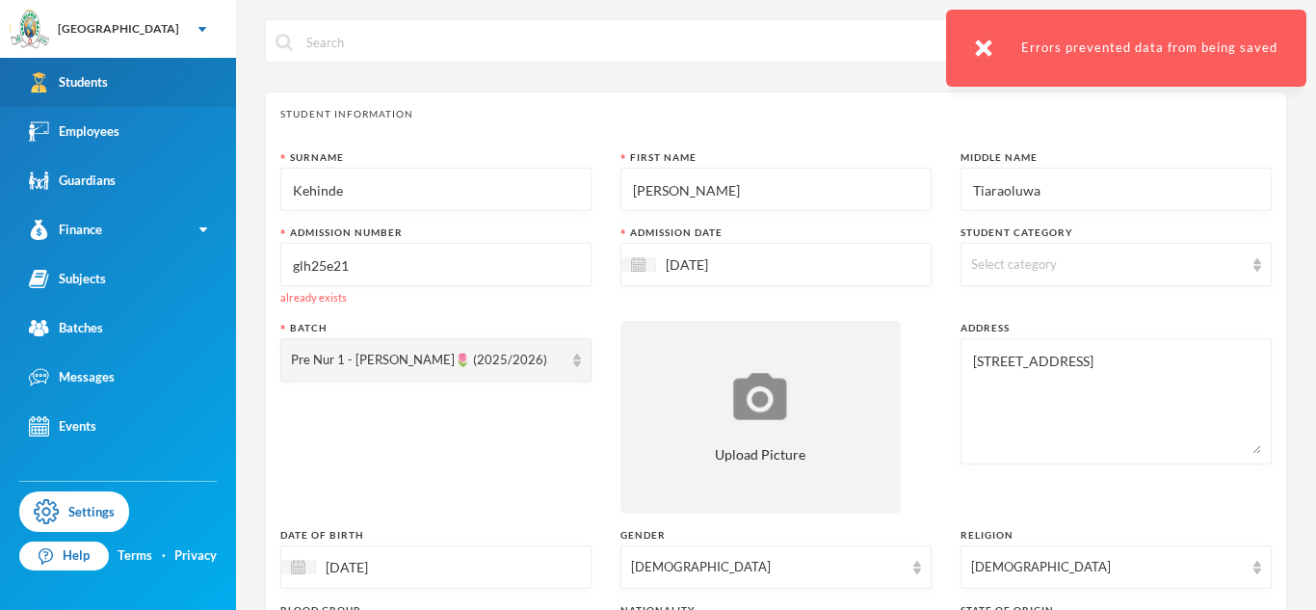
click at [195, 88] on link "Students" at bounding box center [118, 82] width 236 height 49
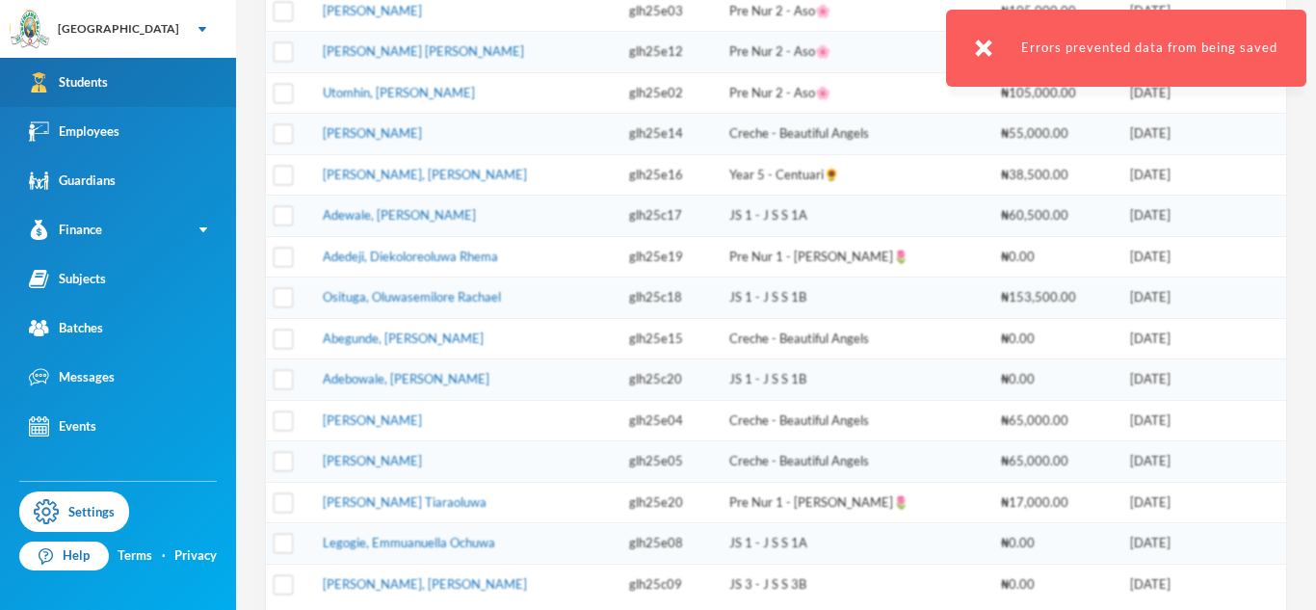
scroll to position [718, 0]
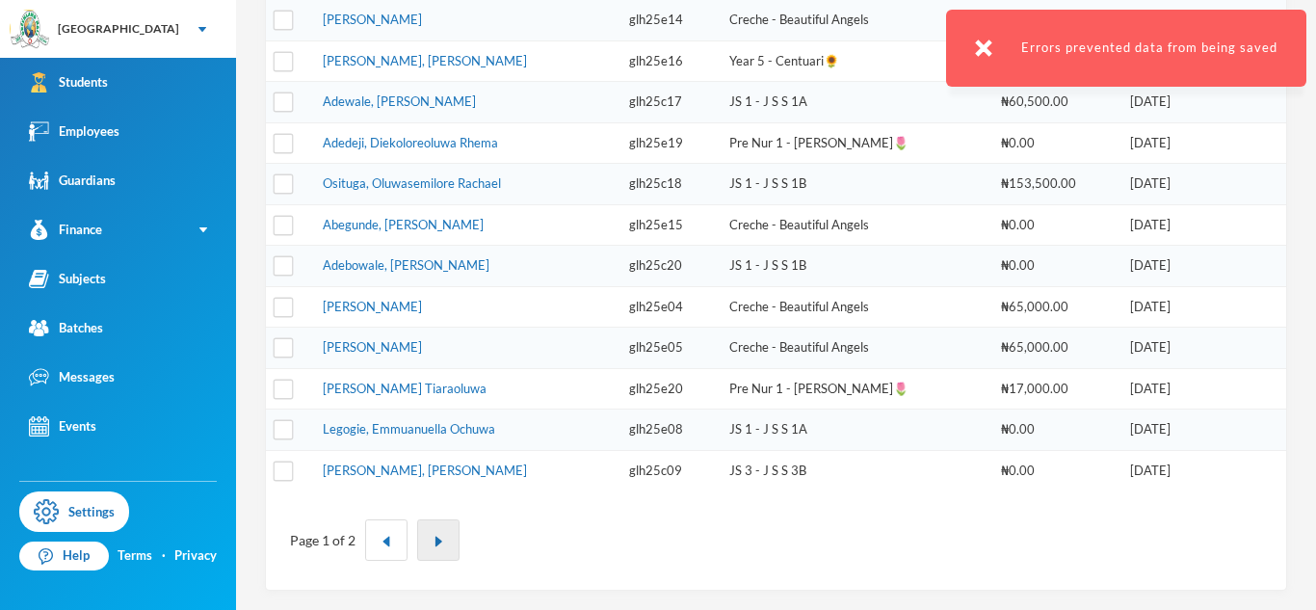
click at [436, 546] on img "button" at bounding box center [439, 542] width 12 height 12
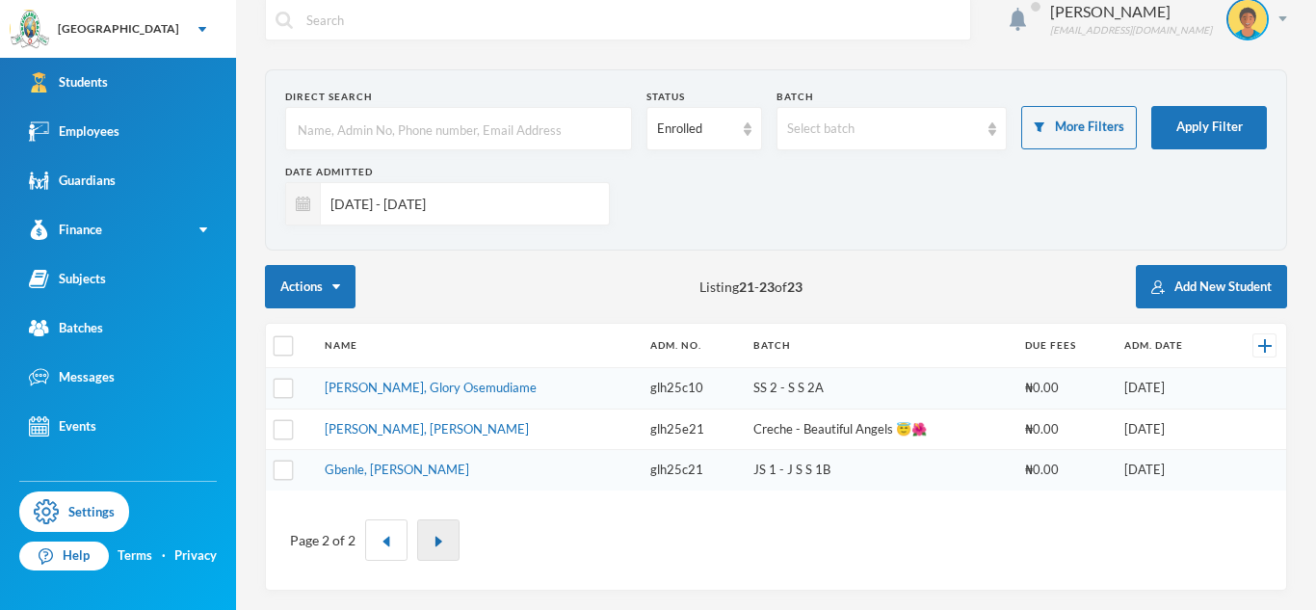
scroll to position [22, 0]
click at [381, 428] on link "[PERSON_NAME], [PERSON_NAME]" at bounding box center [427, 428] width 204 height 15
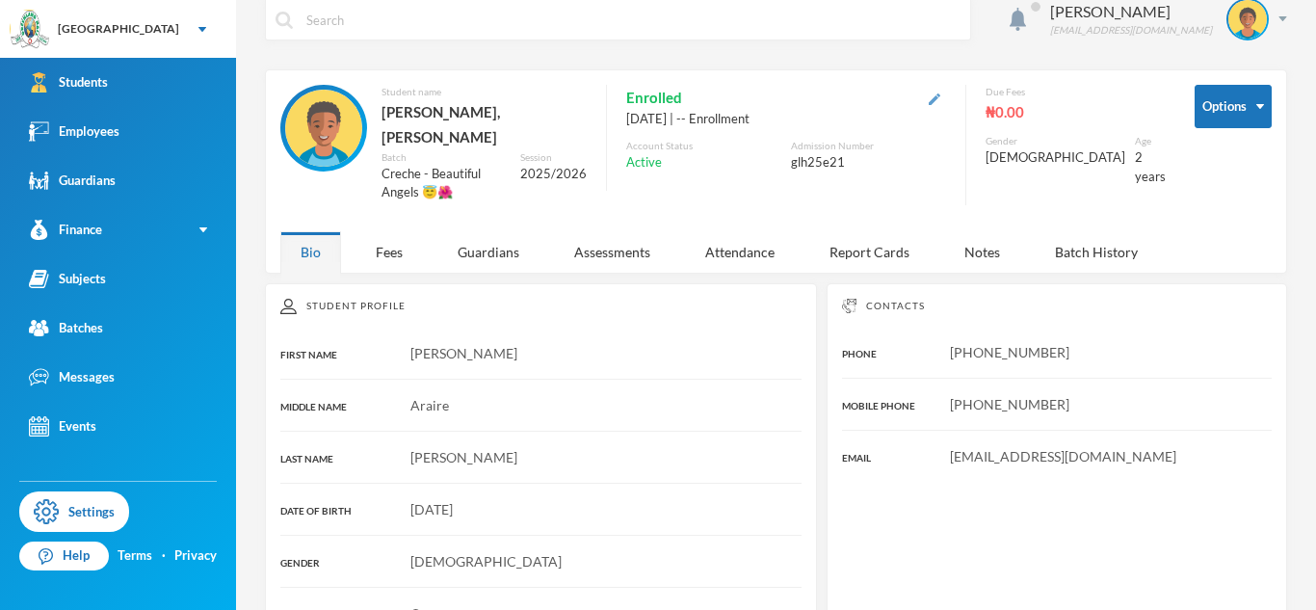
click at [940, 97] on img "button" at bounding box center [935, 99] width 12 height 12
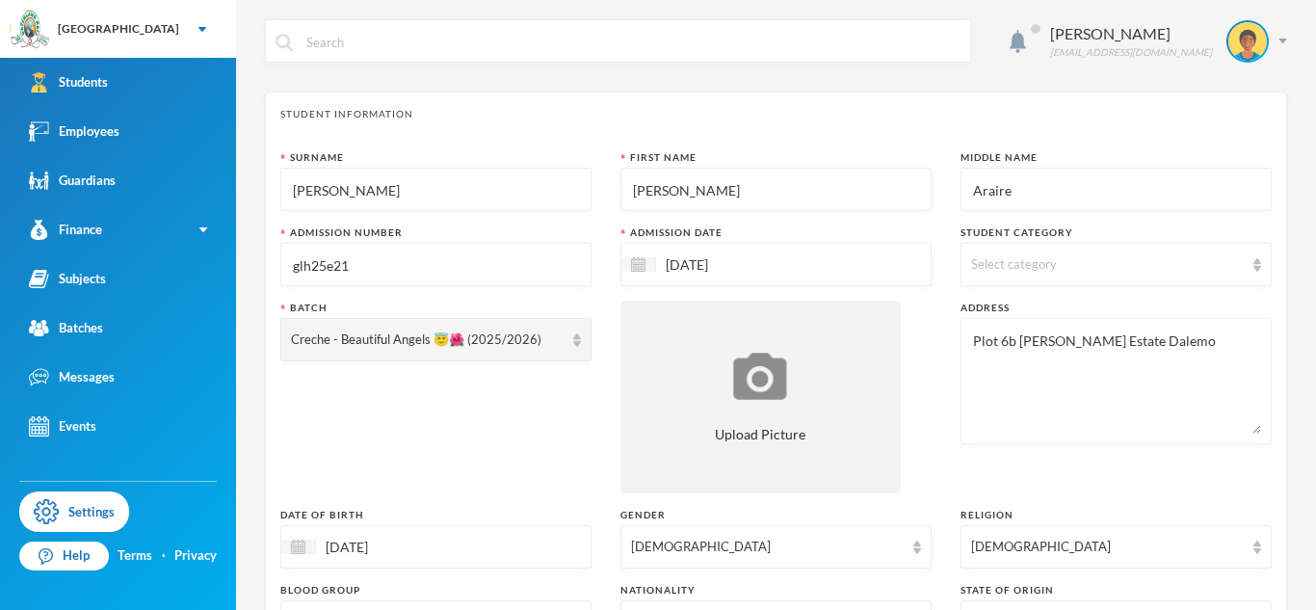
click at [534, 249] on input "glh25e21" at bounding box center [436, 265] width 290 height 43
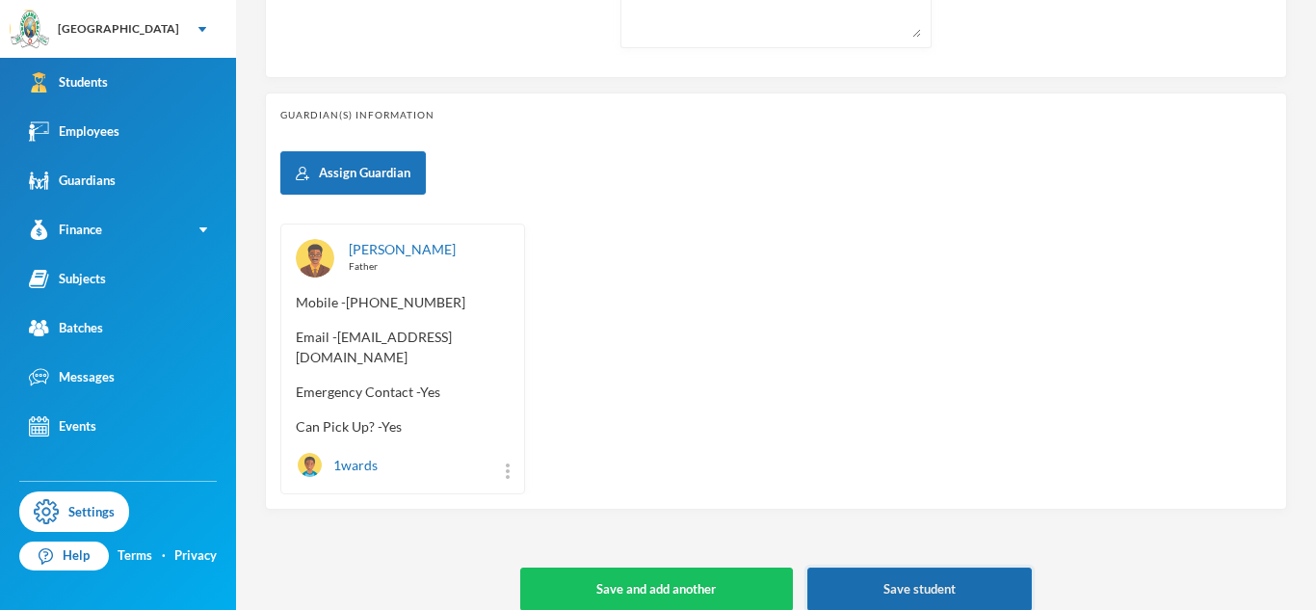
type input "glh25e22"
click at [913, 575] on button "Save student" at bounding box center [919, 588] width 224 height 43
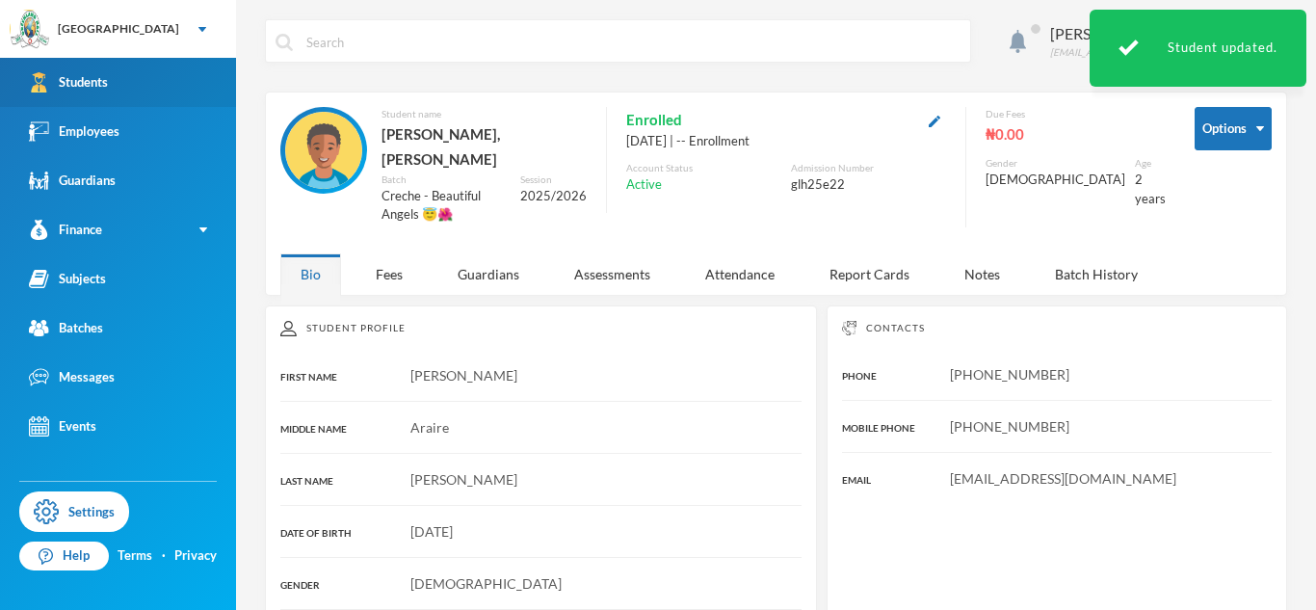
click at [117, 76] on link "Students" at bounding box center [118, 82] width 236 height 49
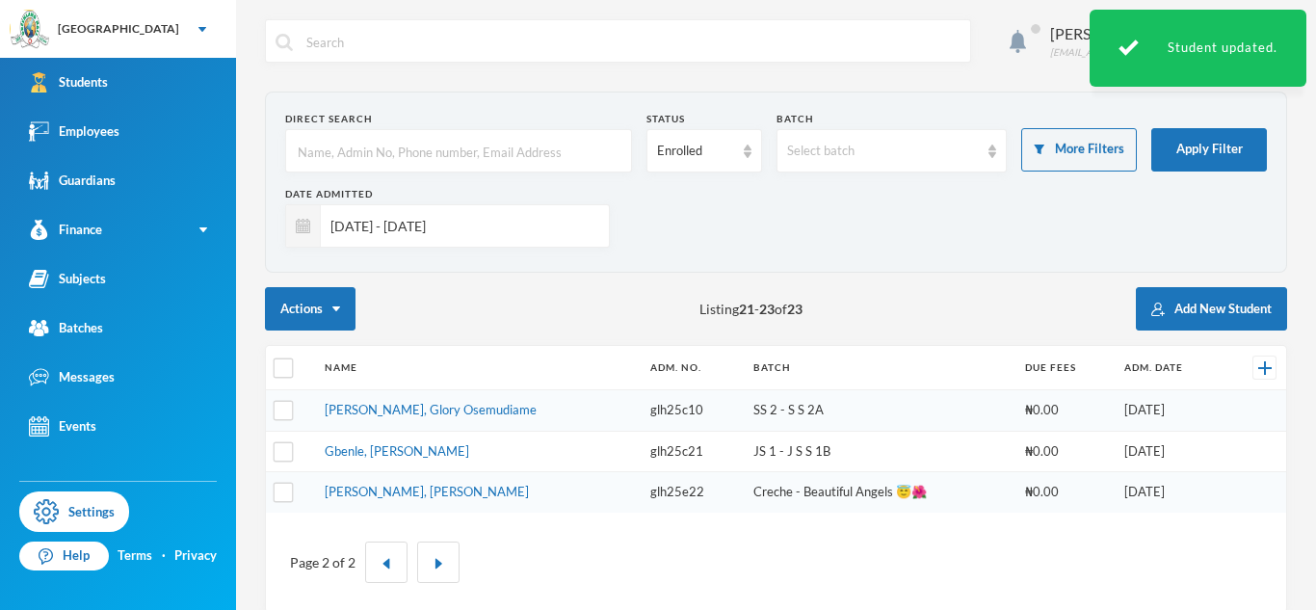
scroll to position [22, 0]
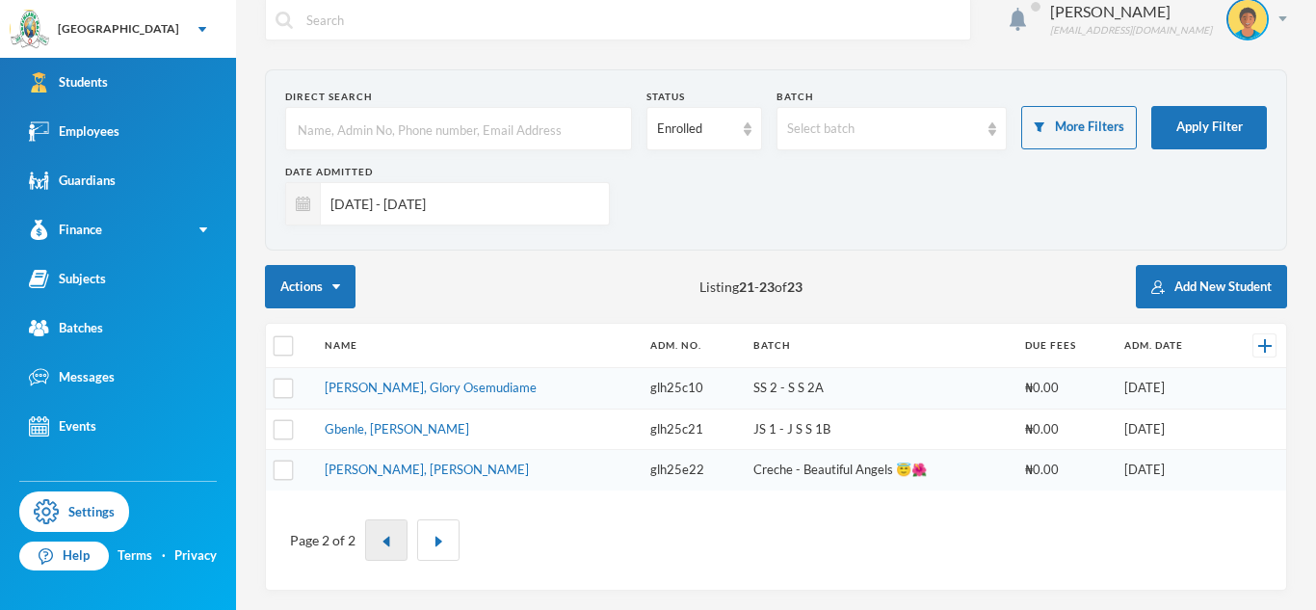
click at [380, 552] on button "button" at bounding box center [386, 539] width 42 height 41
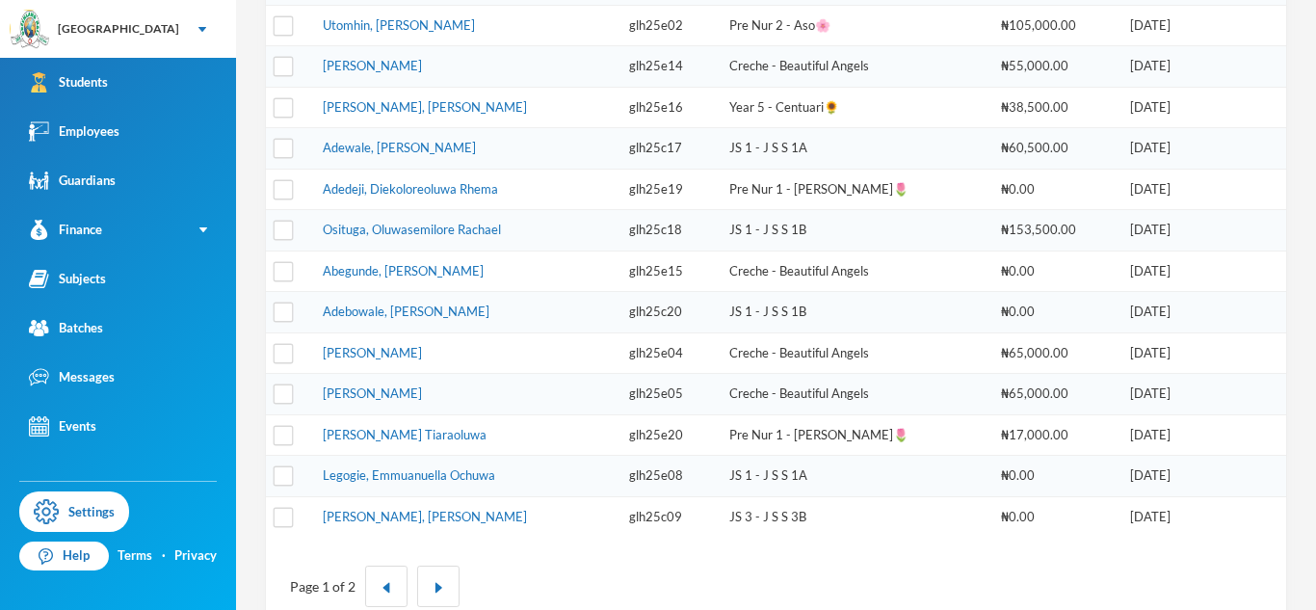
scroll to position [718, 0]
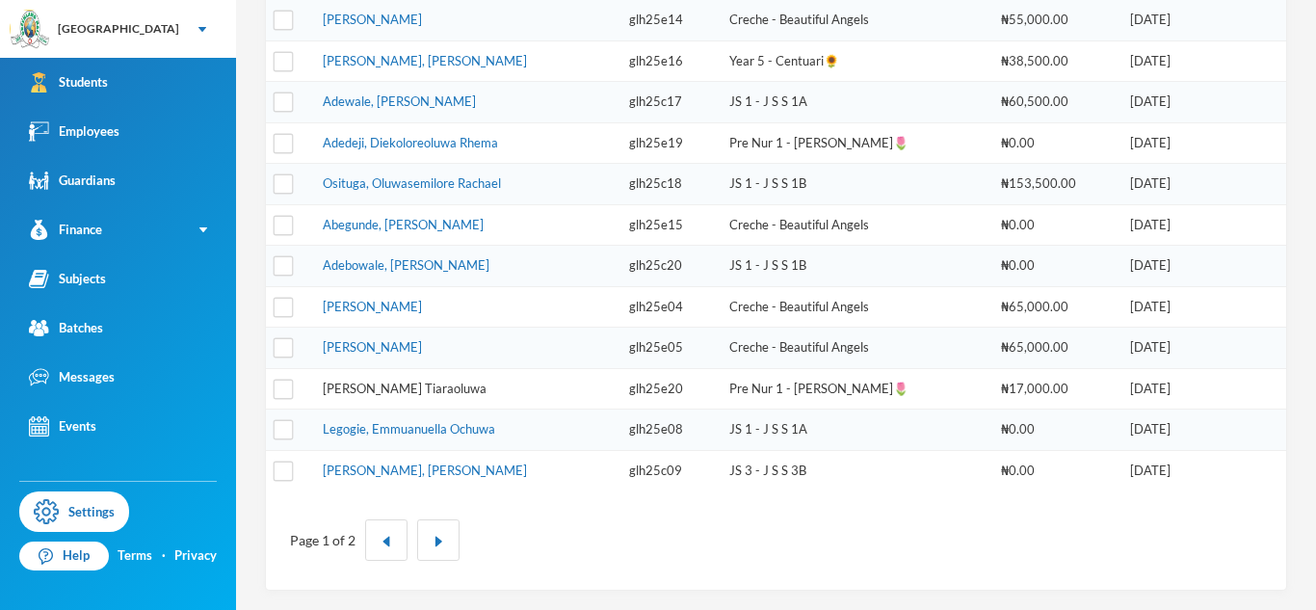
click at [408, 387] on link "Kehinde, Zeenat Tiaraoluwa" at bounding box center [405, 388] width 164 height 15
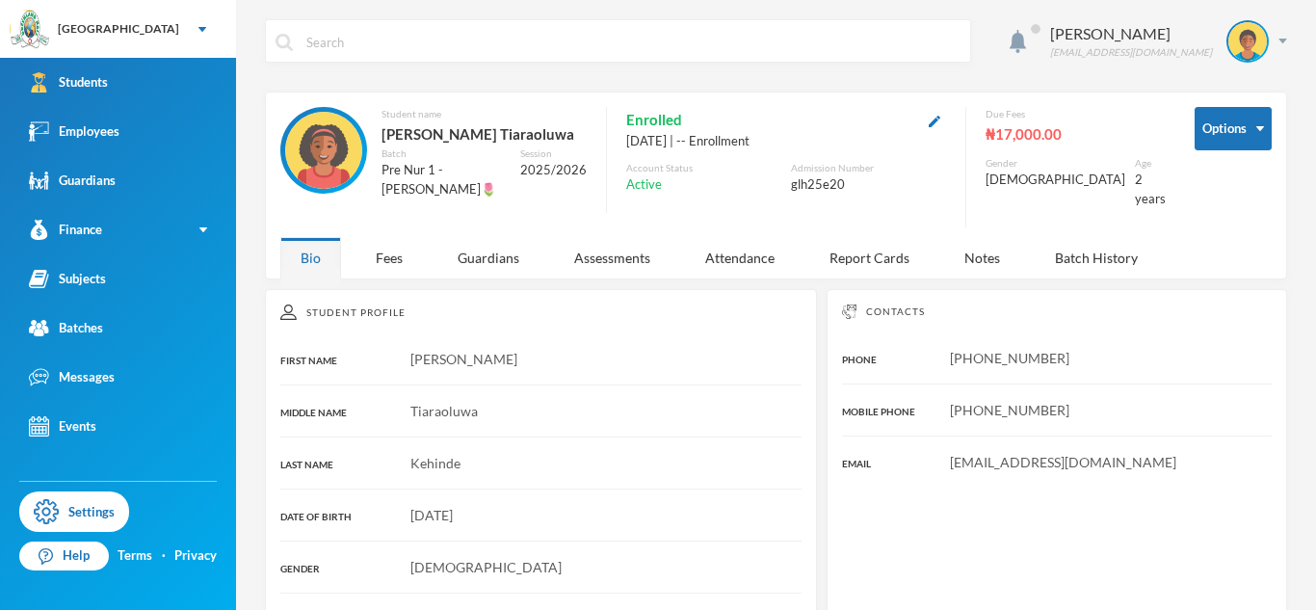
click at [946, 119] on button "button" at bounding box center [934, 120] width 23 height 22
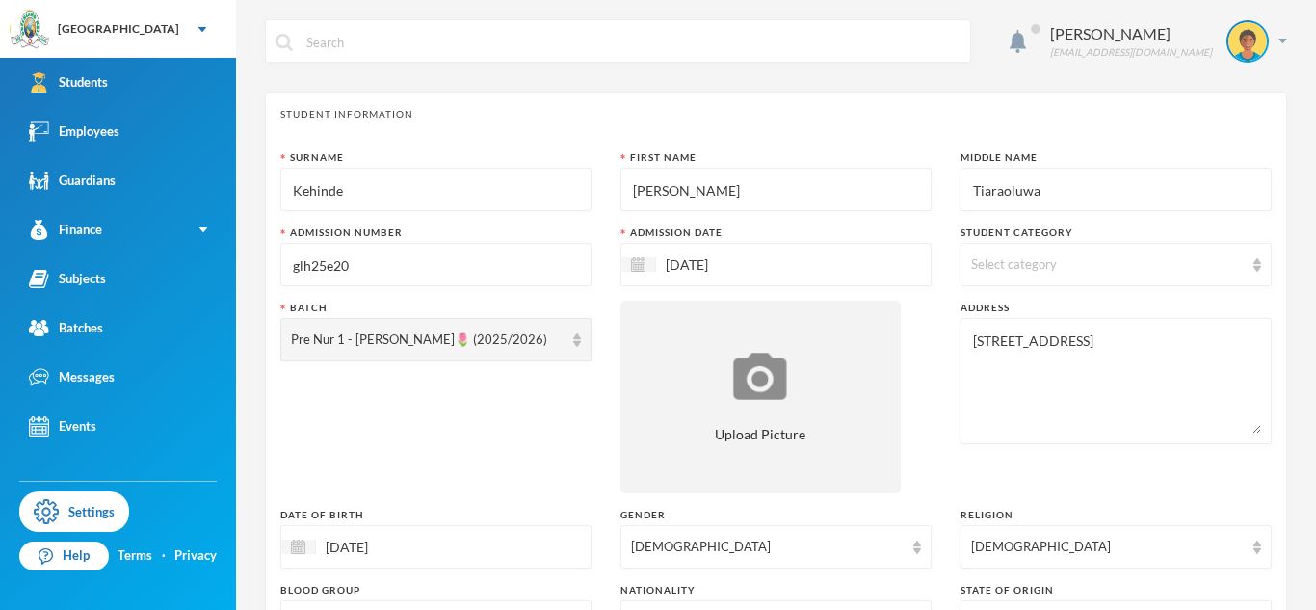
click at [480, 266] on input "glh25e20" at bounding box center [436, 265] width 290 height 43
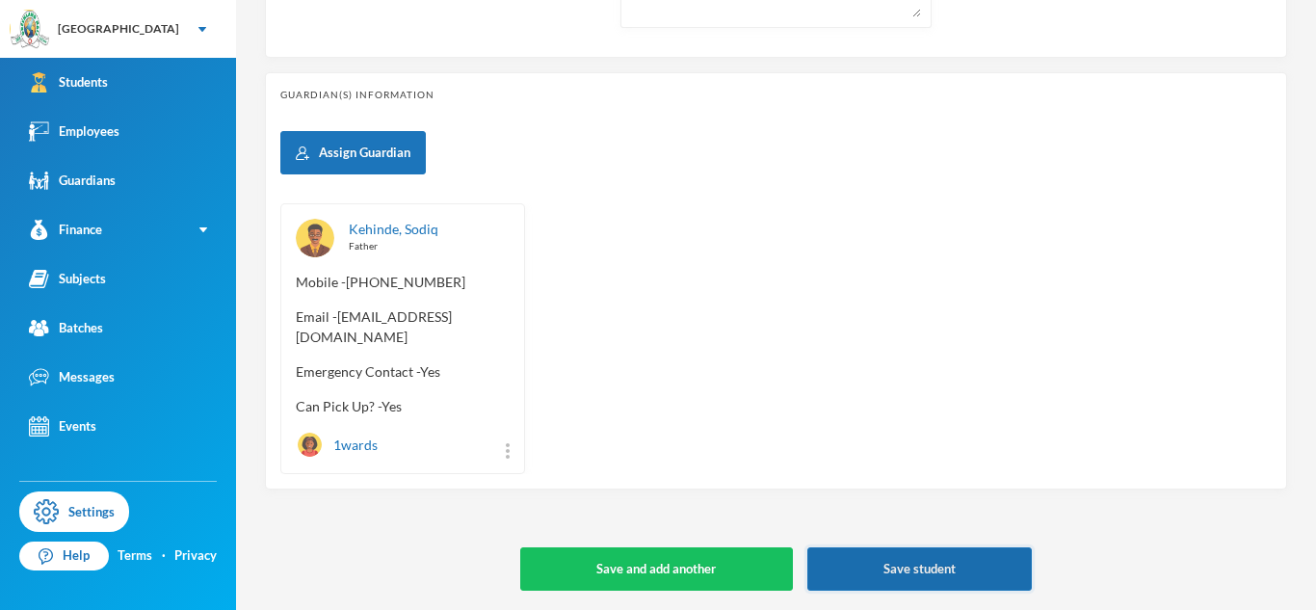
type input "glh25e21"
click at [891, 560] on button "Save student" at bounding box center [919, 568] width 224 height 43
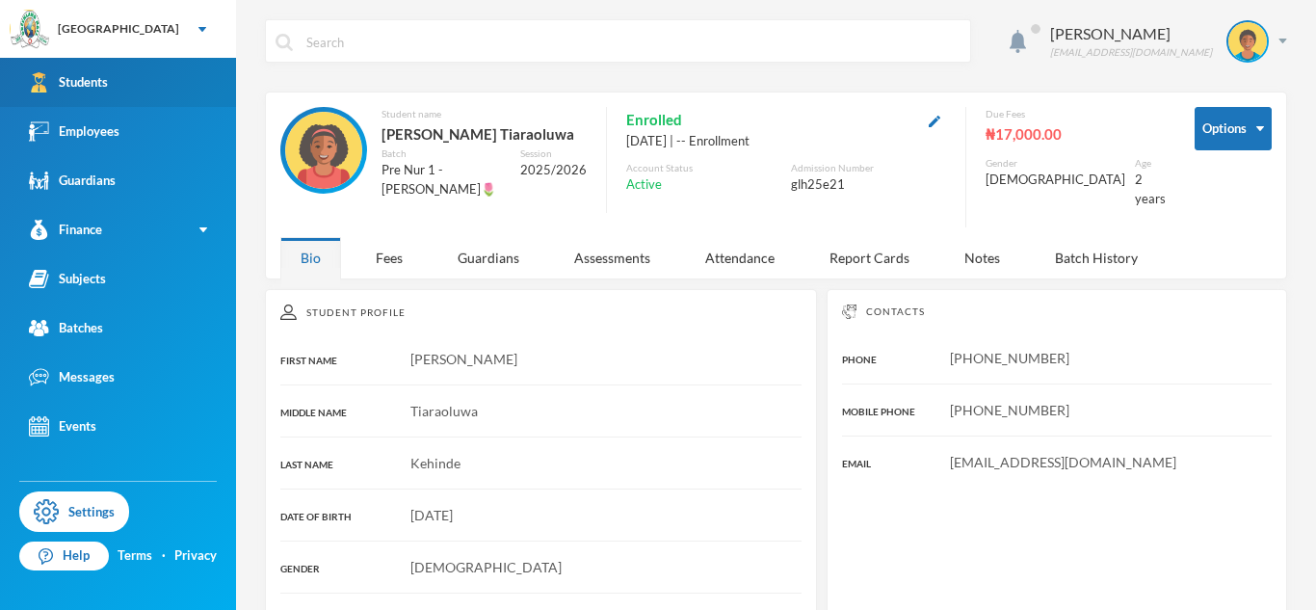
click at [118, 65] on link "Students" at bounding box center [118, 82] width 236 height 49
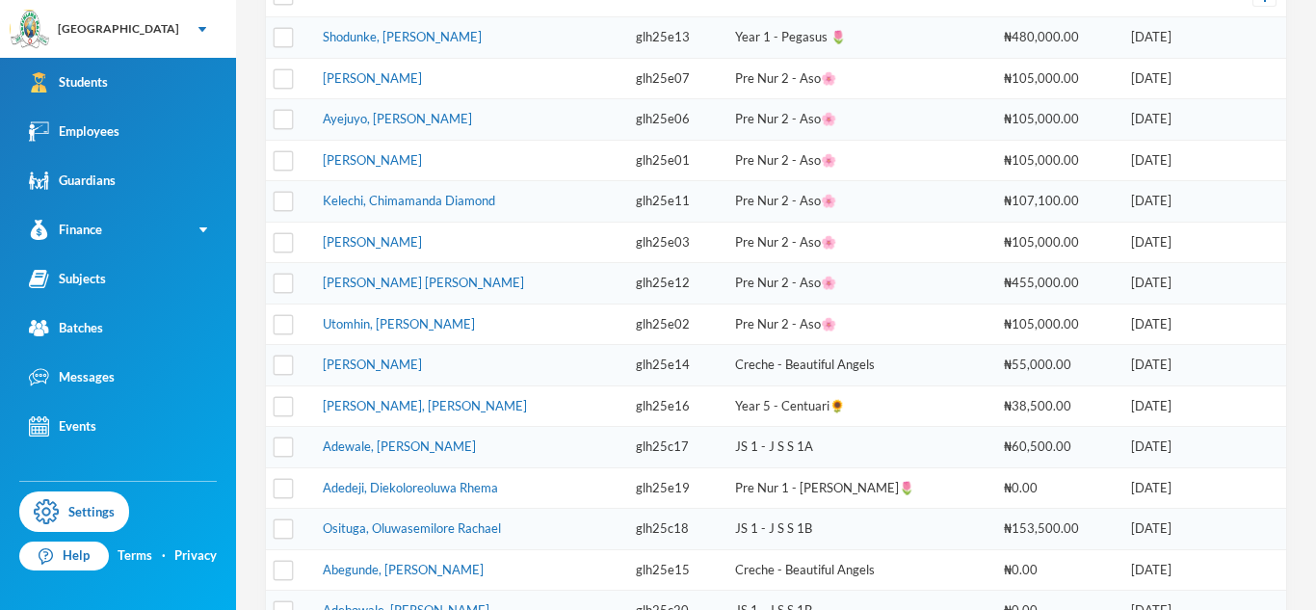
scroll to position [718, 0]
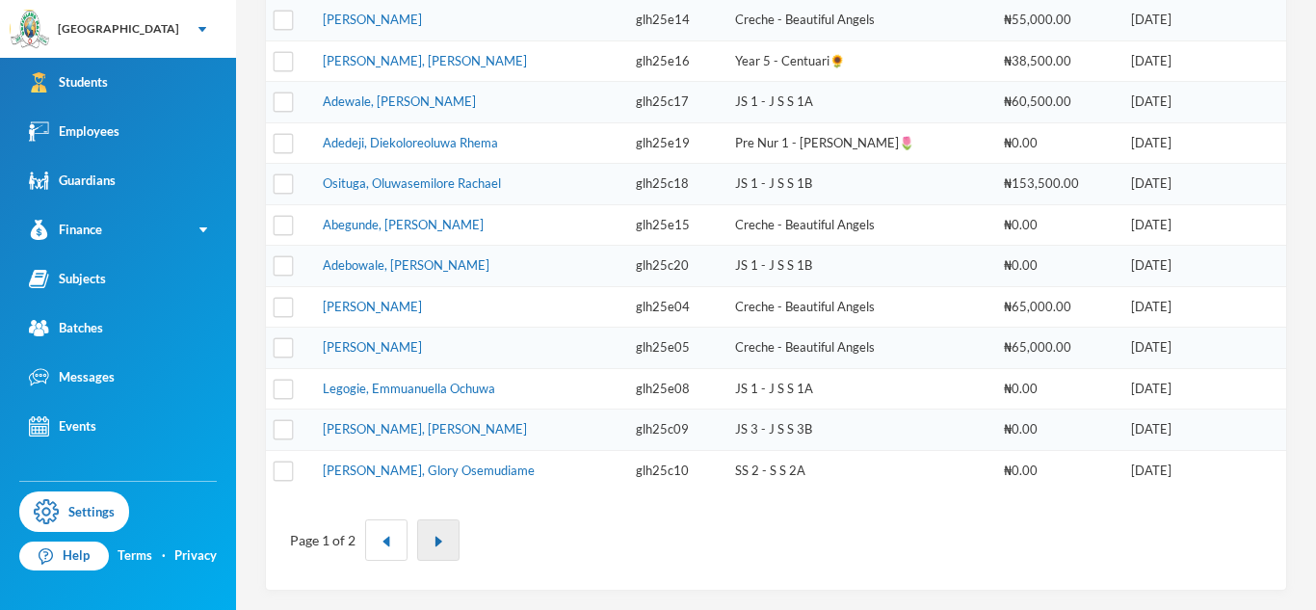
click at [447, 547] on button "button" at bounding box center [438, 539] width 42 height 41
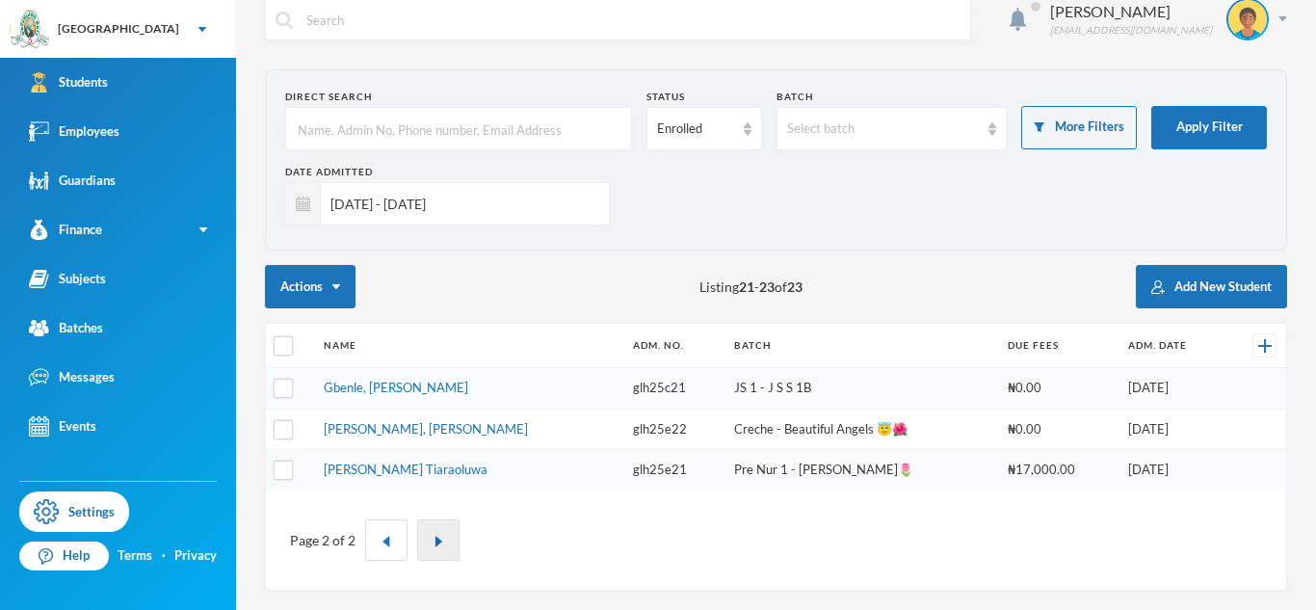
scroll to position [22, 0]
click at [464, 390] on link "Gbenle, Melvin Emmanuel" at bounding box center [396, 387] width 145 height 15
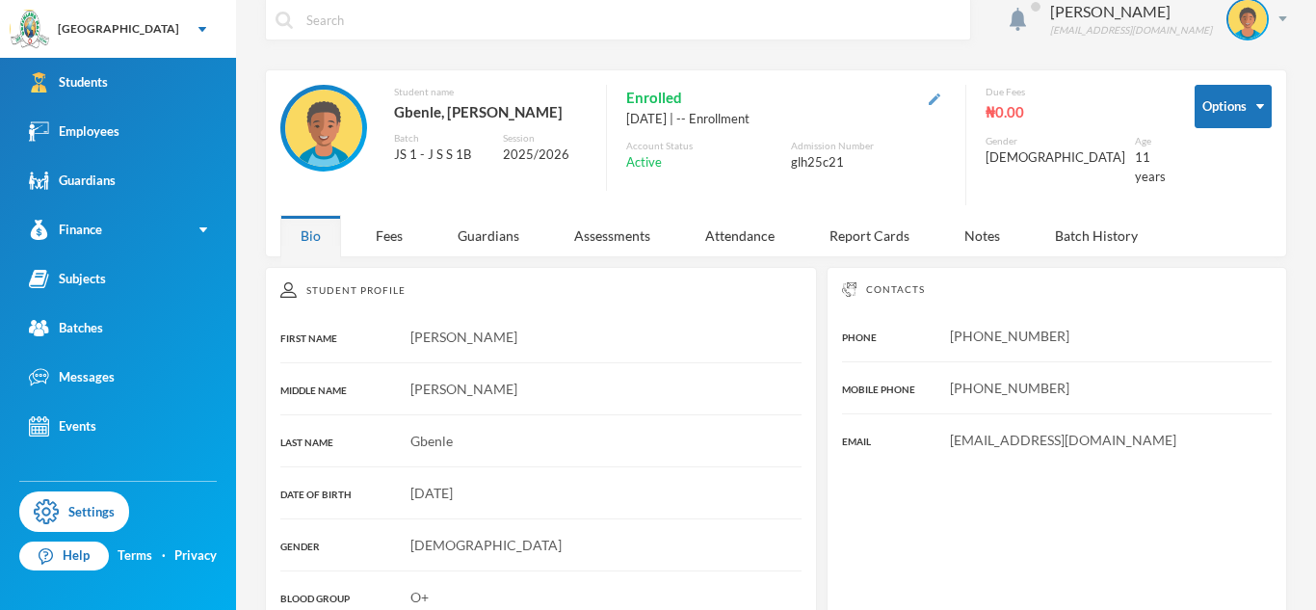
click at [940, 94] on img "button" at bounding box center [935, 99] width 12 height 12
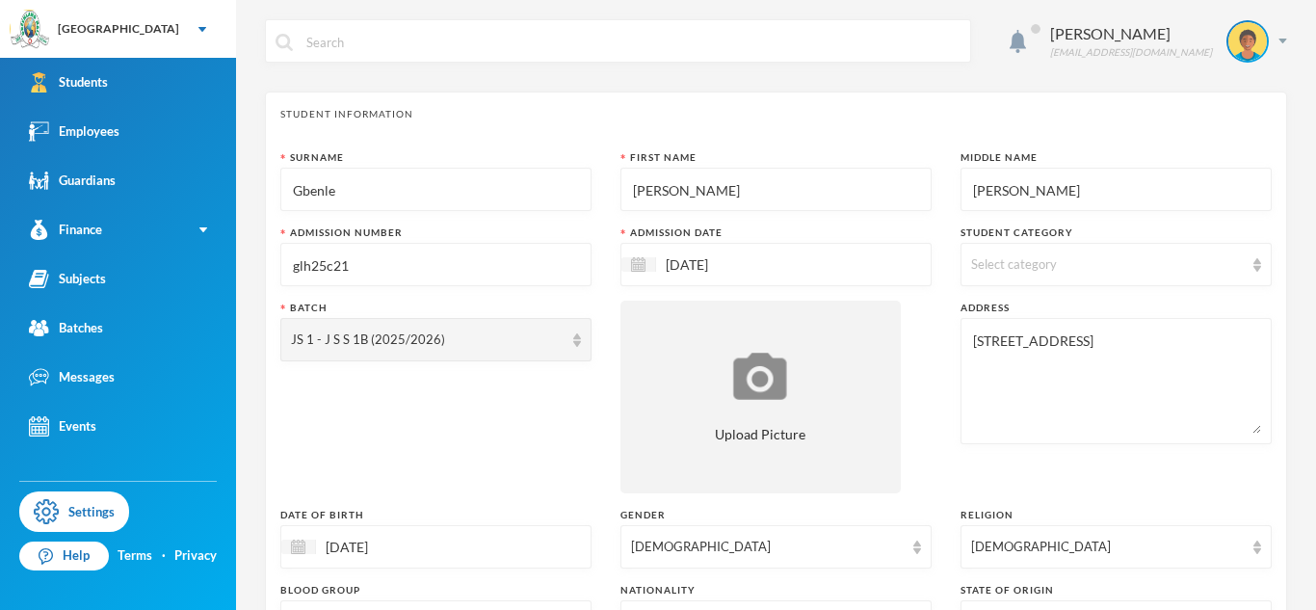
click at [413, 258] on input "glh25c21" at bounding box center [436, 265] width 290 height 43
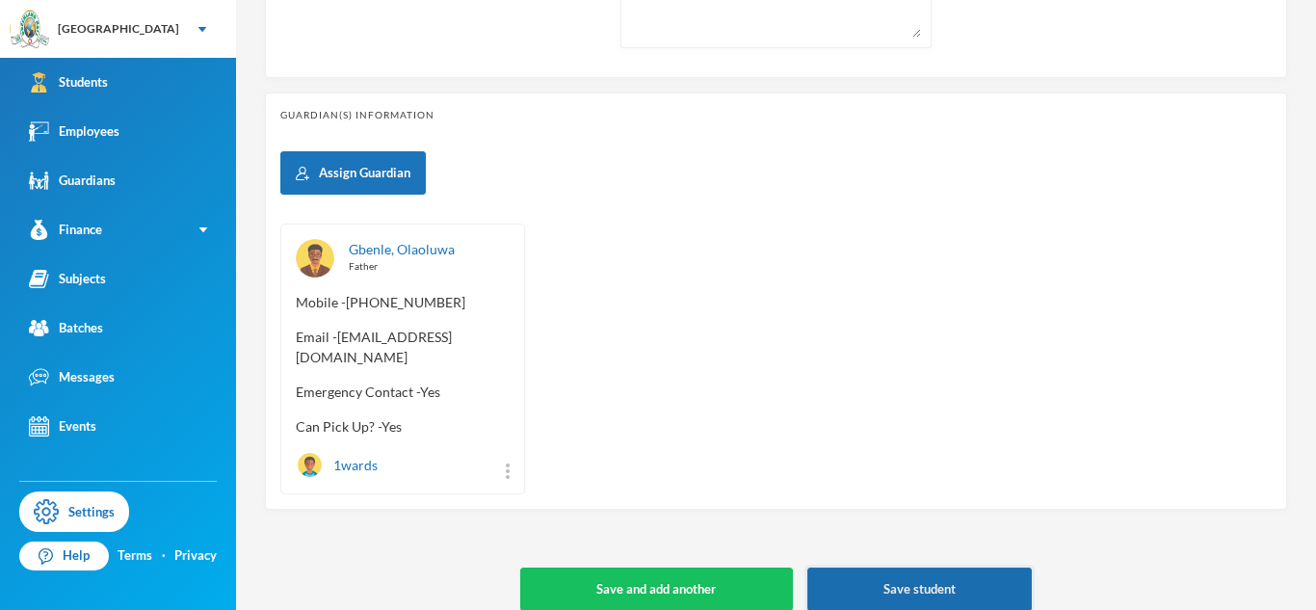
type input "glh25c23"
click at [892, 572] on button "Save student" at bounding box center [919, 588] width 224 height 43
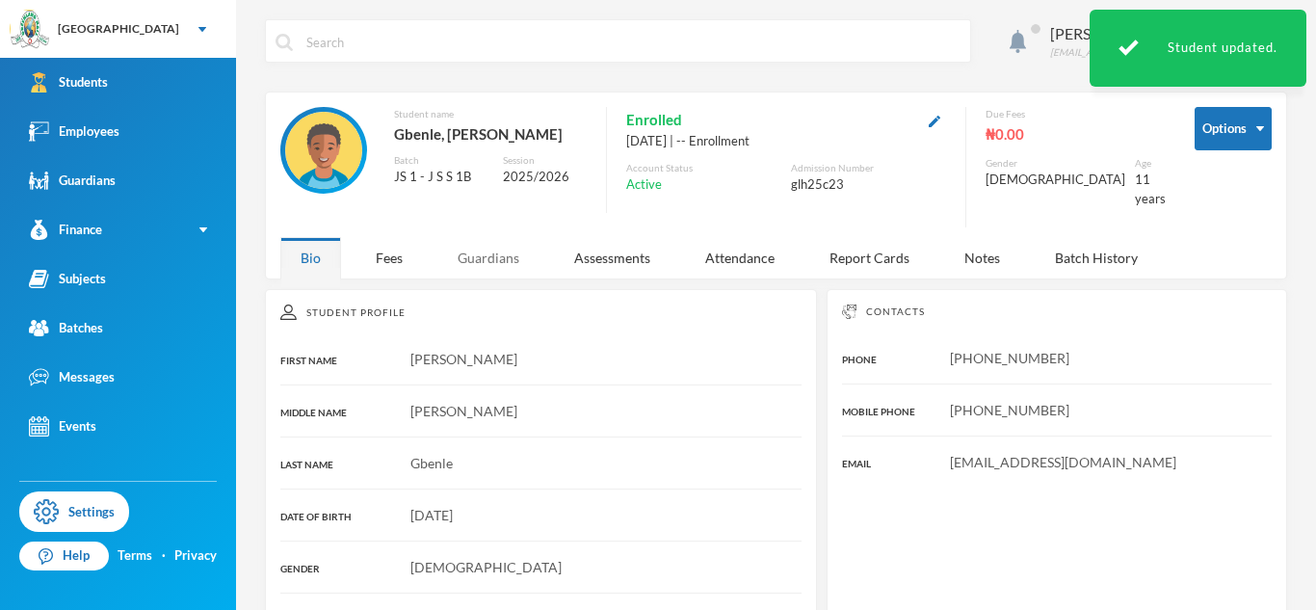
click at [477, 244] on div "Guardians" at bounding box center [488, 257] width 102 height 41
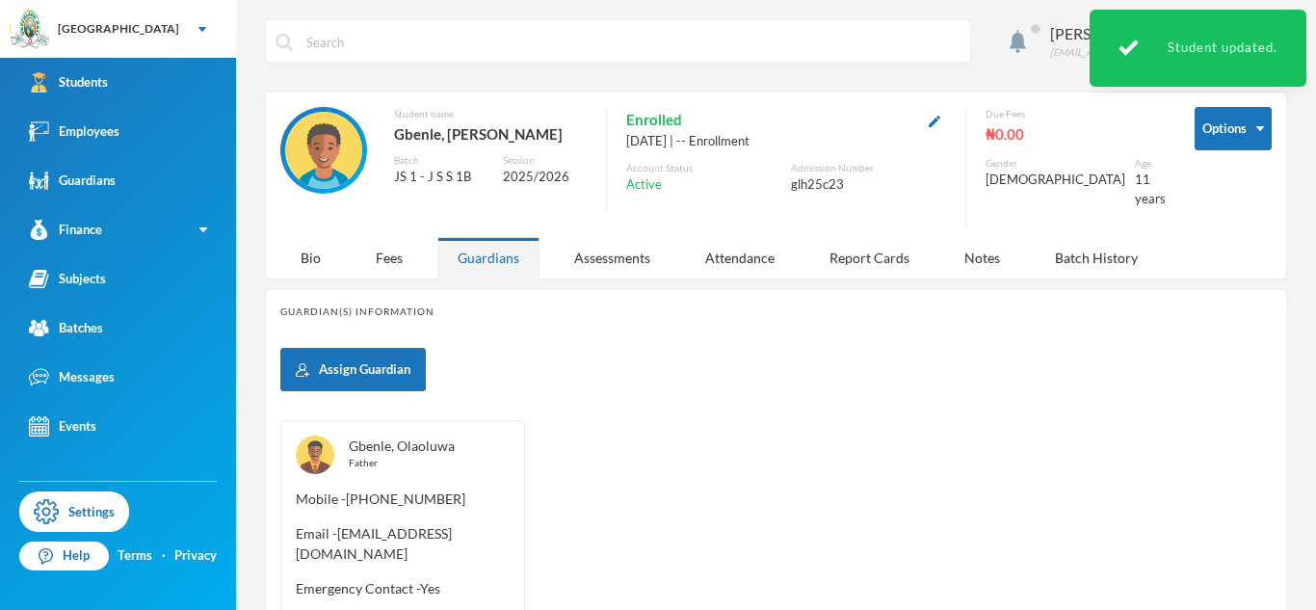
click at [399, 437] on link "Gbenle, Olaoluwa" at bounding box center [402, 445] width 106 height 16
